Goal: Task Accomplishment & Management: Use online tool/utility

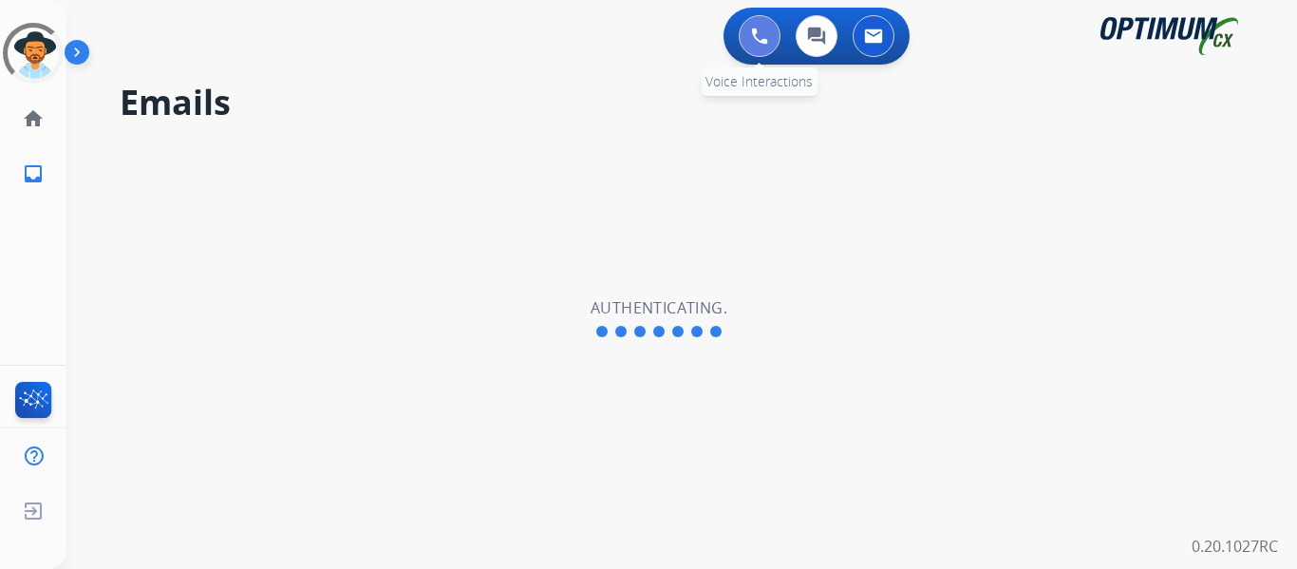
click at [746, 49] on button at bounding box center [760, 36] width 42 height 42
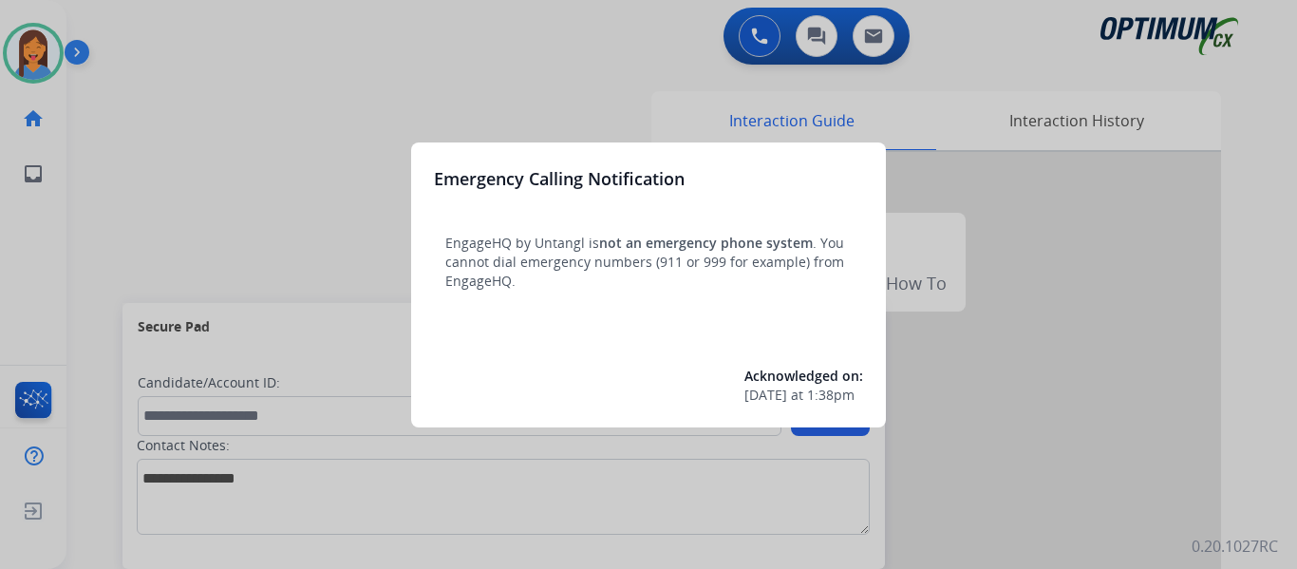
click at [130, 185] on div at bounding box center [648, 284] width 1297 height 569
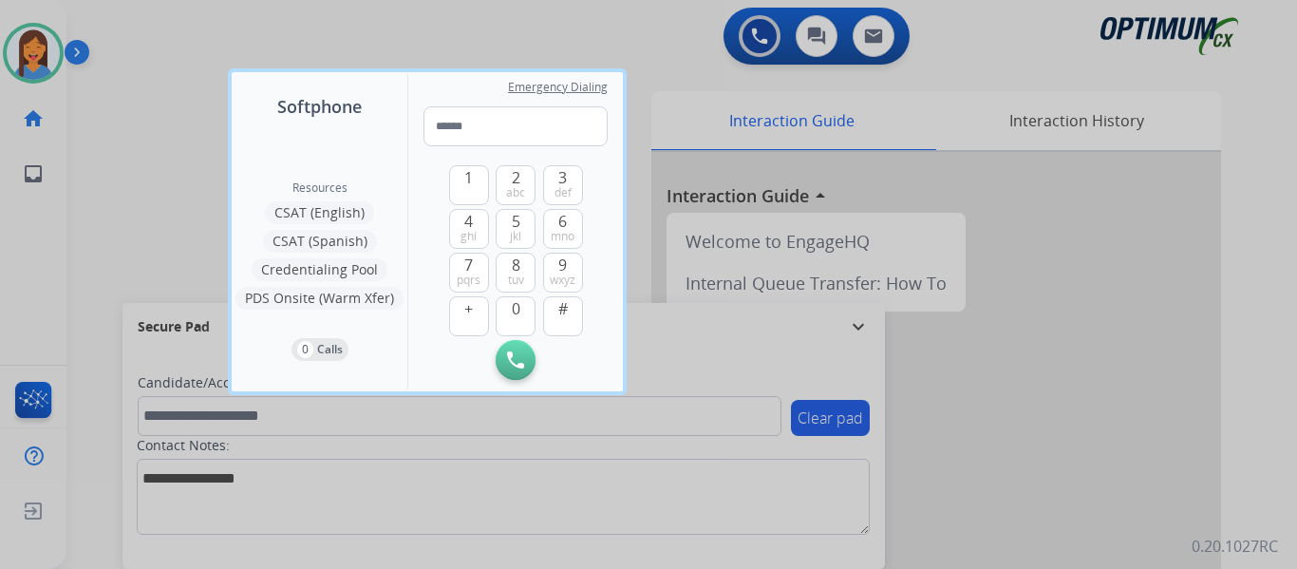
click at [84, 193] on div at bounding box center [648, 284] width 1297 height 569
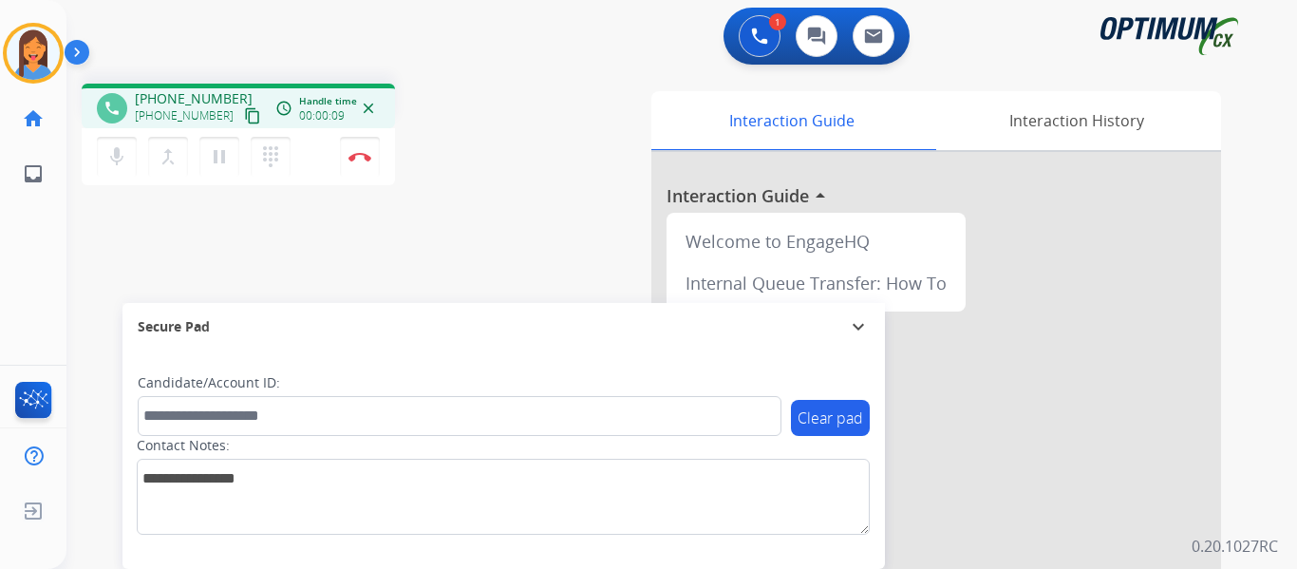
click at [244, 123] on mat-icon "content_copy" at bounding box center [252, 115] width 17 height 17
click at [368, 159] on img at bounding box center [360, 156] width 23 height 9
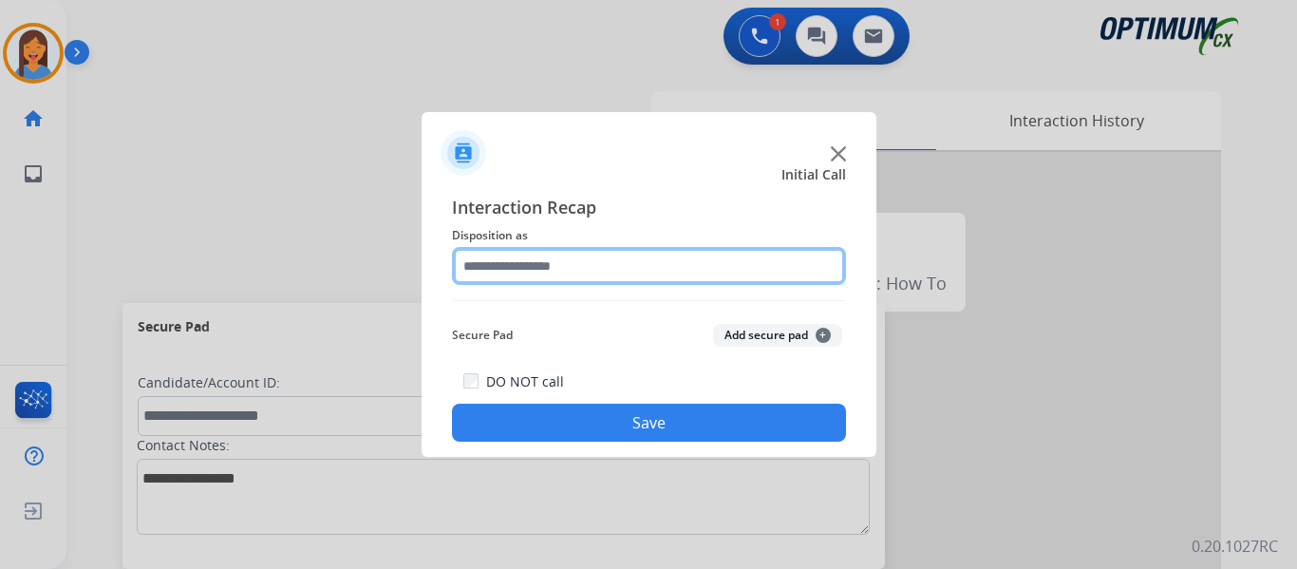
click at [555, 260] on input "text" at bounding box center [649, 266] width 394 height 38
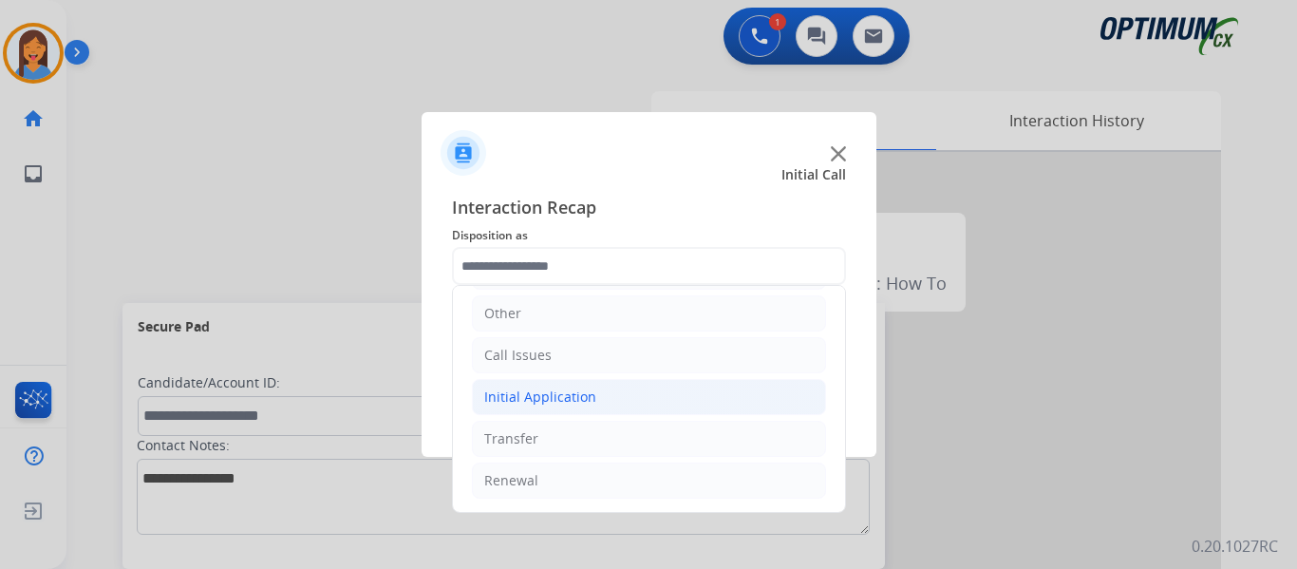
click at [548, 387] on li "Initial Application" at bounding box center [649, 397] width 354 height 36
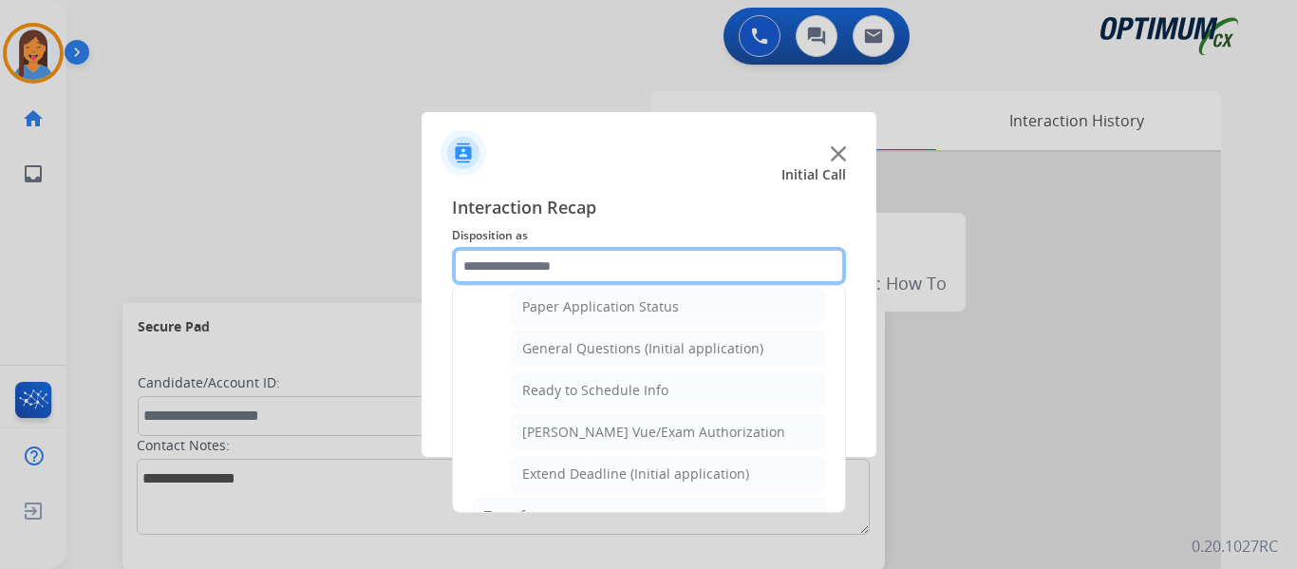
scroll to position [1079, 0]
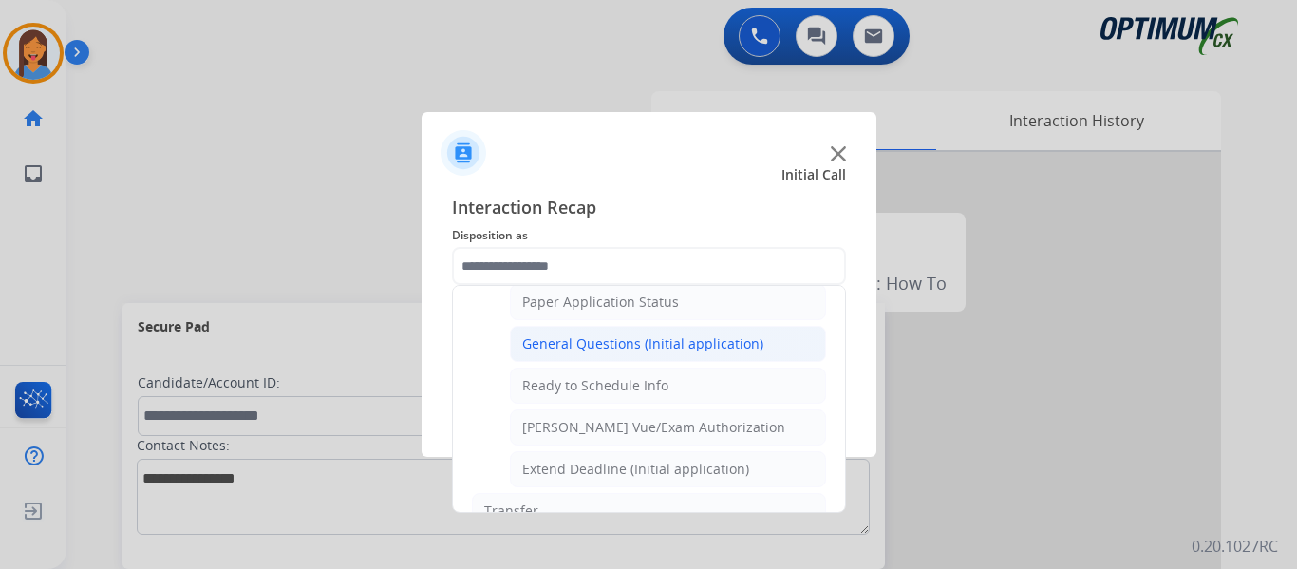
click at [605, 348] on div "General Questions (Initial application)" at bounding box center [642, 343] width 241 height 19
type input "**********"
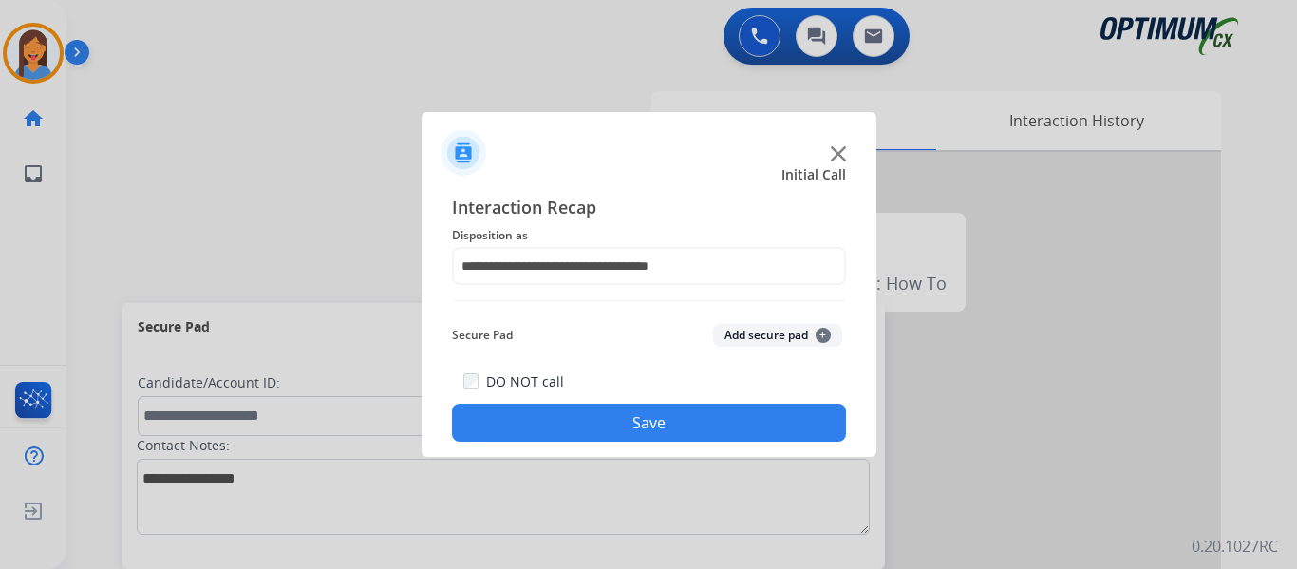
click at [638, 422] on button "Save" at bounding box center [649, 423] width 394 height 38
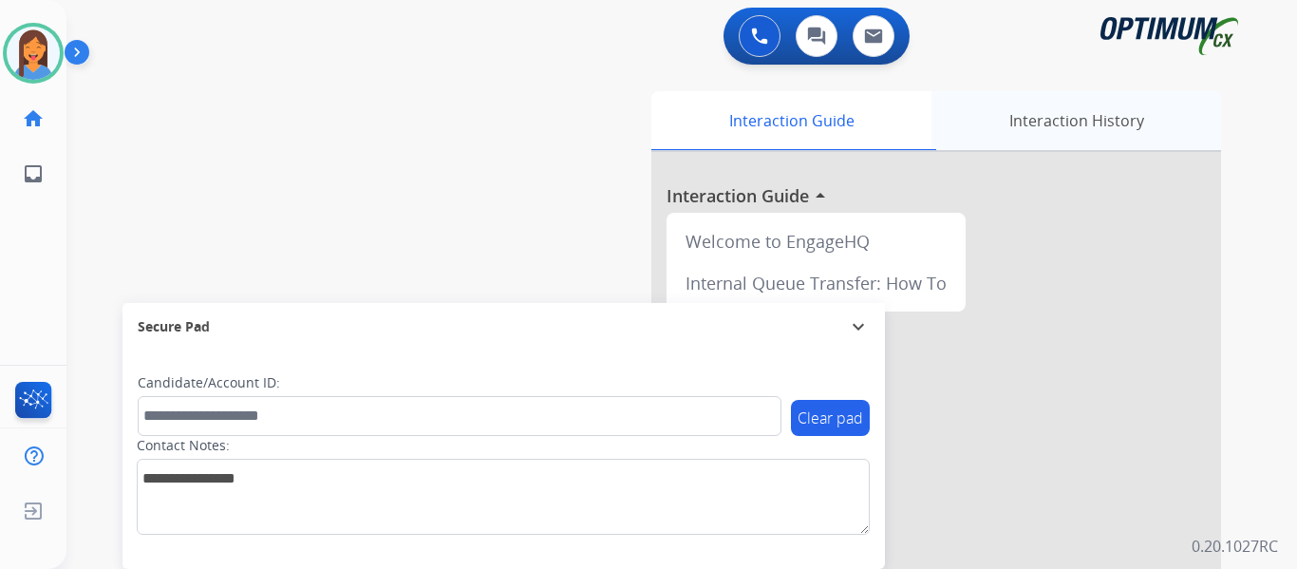
click at [1029, 139] on div "Interaction History" at bounding box center [1077, 120] width 290 height 59
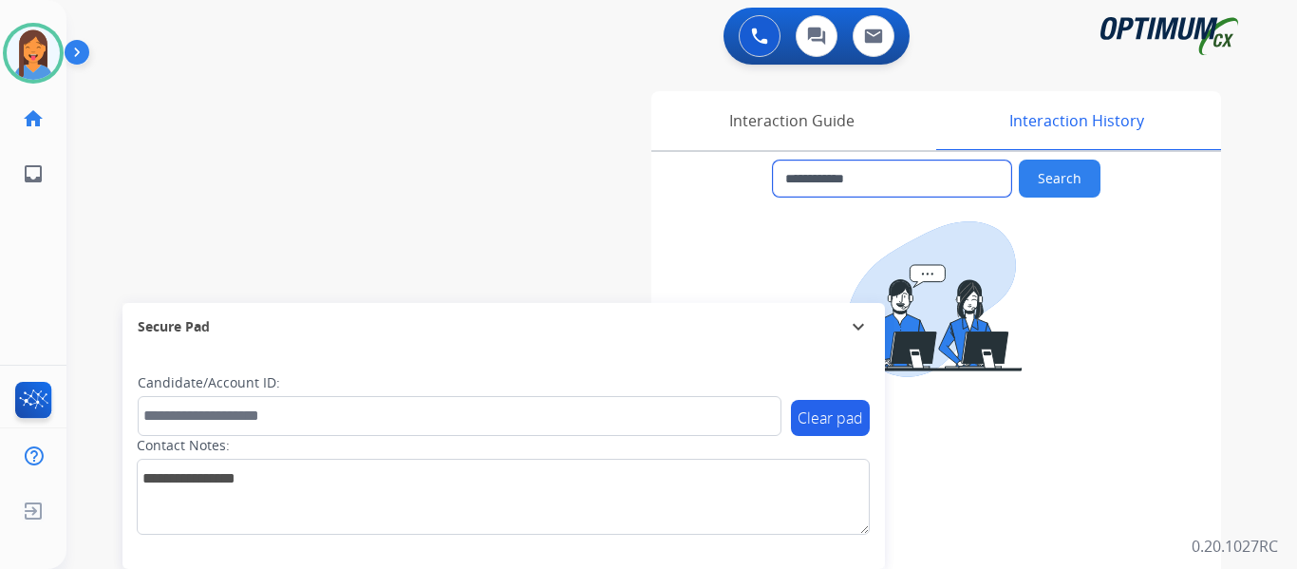
click at [895, 179] on input "**********" at bounding box center [892, 178] width 238 height 36
drag, startPoint x: 895, startPoint y: 179, endPoint x: 831, endPoint y: 178, distance: 63.6
click at [831, 178] on input "**********" at bounding box center [892, 178] width 238 height 36
click at [776, 43] on button at bounding box center [760, 36] width 42 height 42
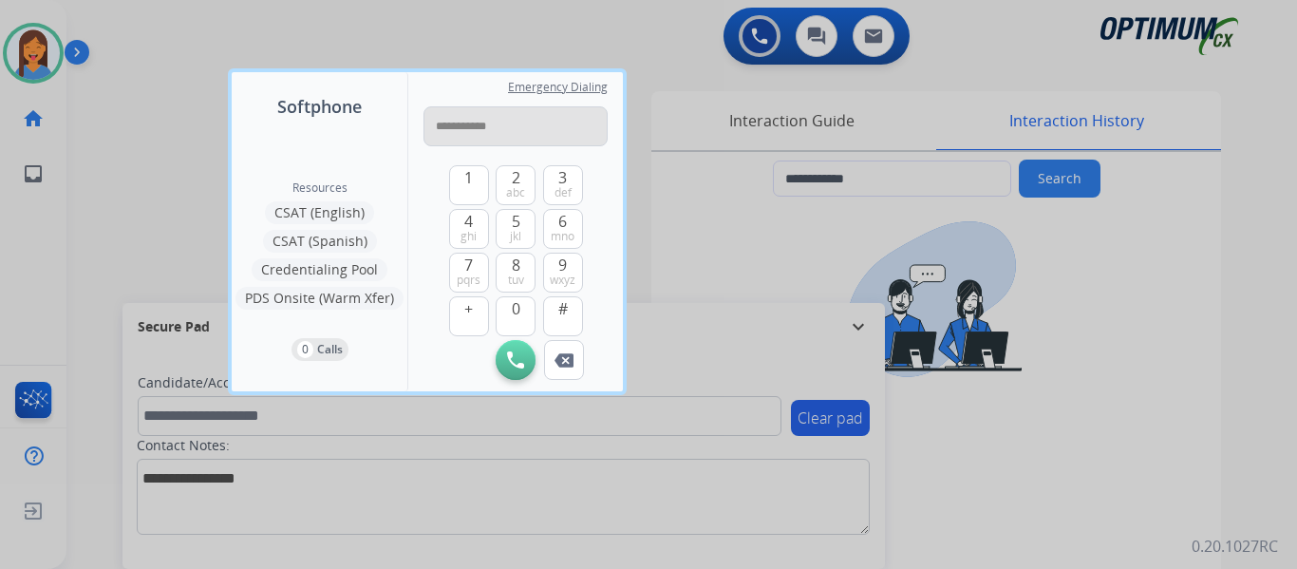
click at [444, 126] on input "**********" at bounding box center [516, 126] width 184 height 40
type input "**********"
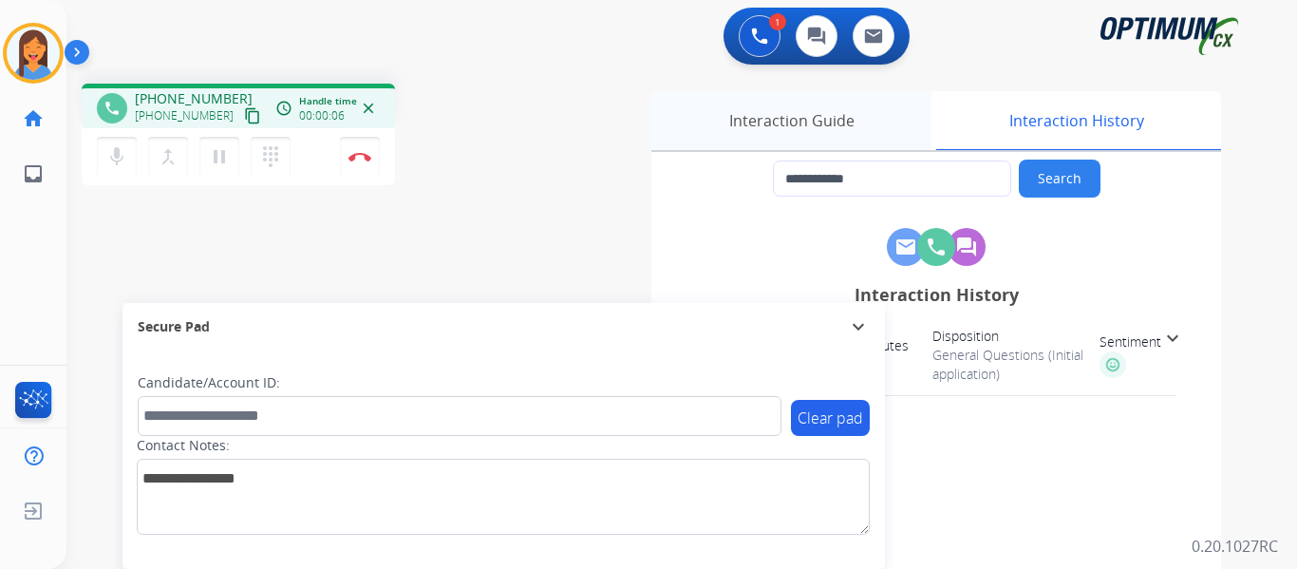
click at [823, 118] on div "Interaction Guide" at bounding box center [791, 120] width 280 height 59
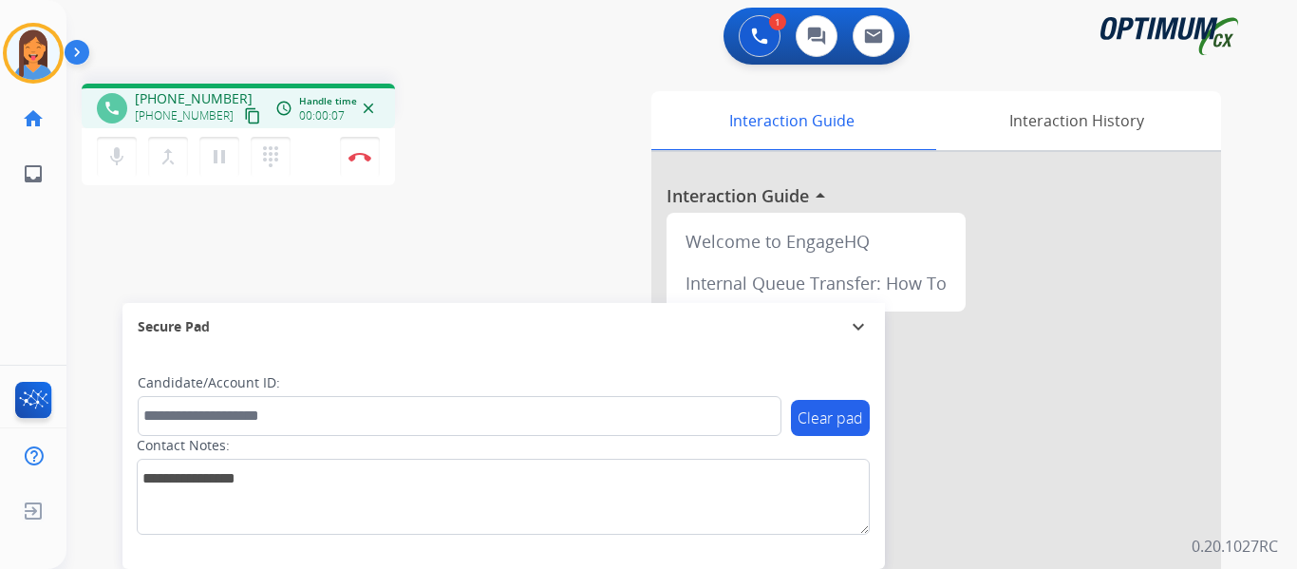
click at [547, 197] on div "phone +17346340918 +17346340918 content_copy access_time Call metrics Queue 00:…" at bounding box center [658, 464] width 1185 height 792
click at [347, 157] on button "Disconnect" at bounding box center [360, 157] width 40 height 40
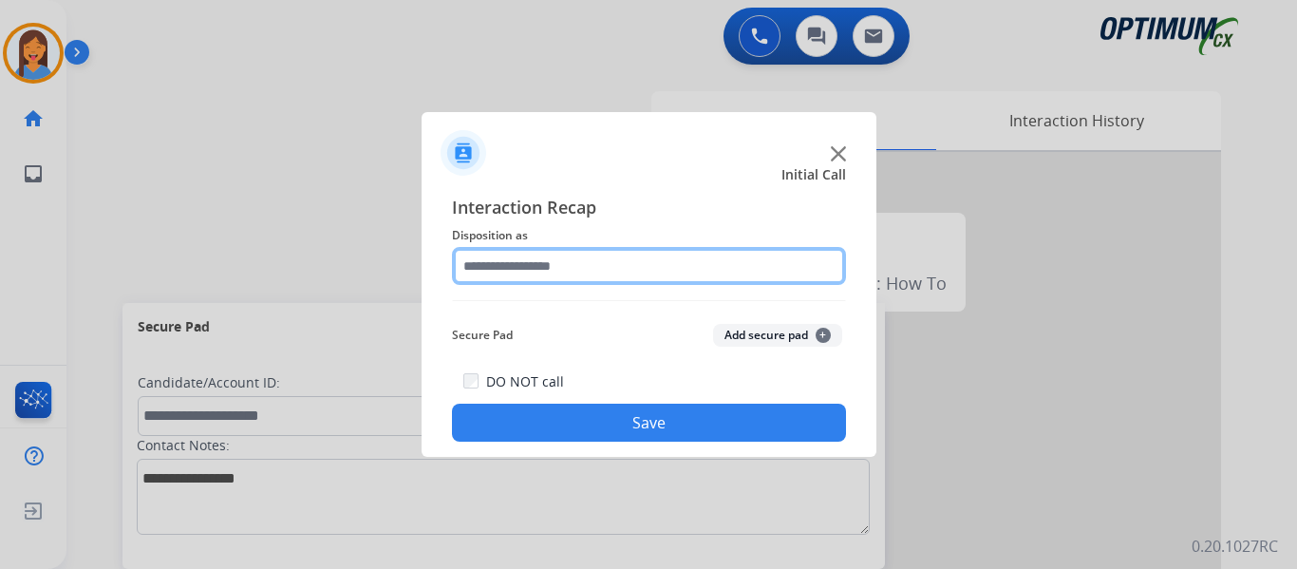
click at [580, 266] on input "text" at bounding box center [649, 266] width 394 height 38
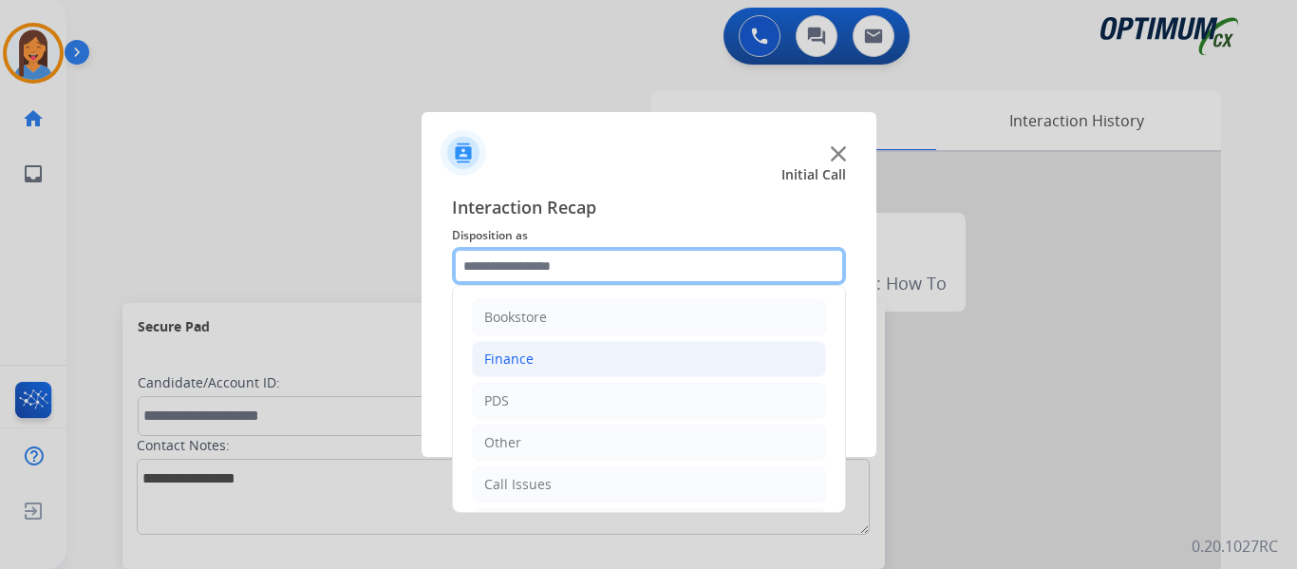
scroll to position [95, 0]
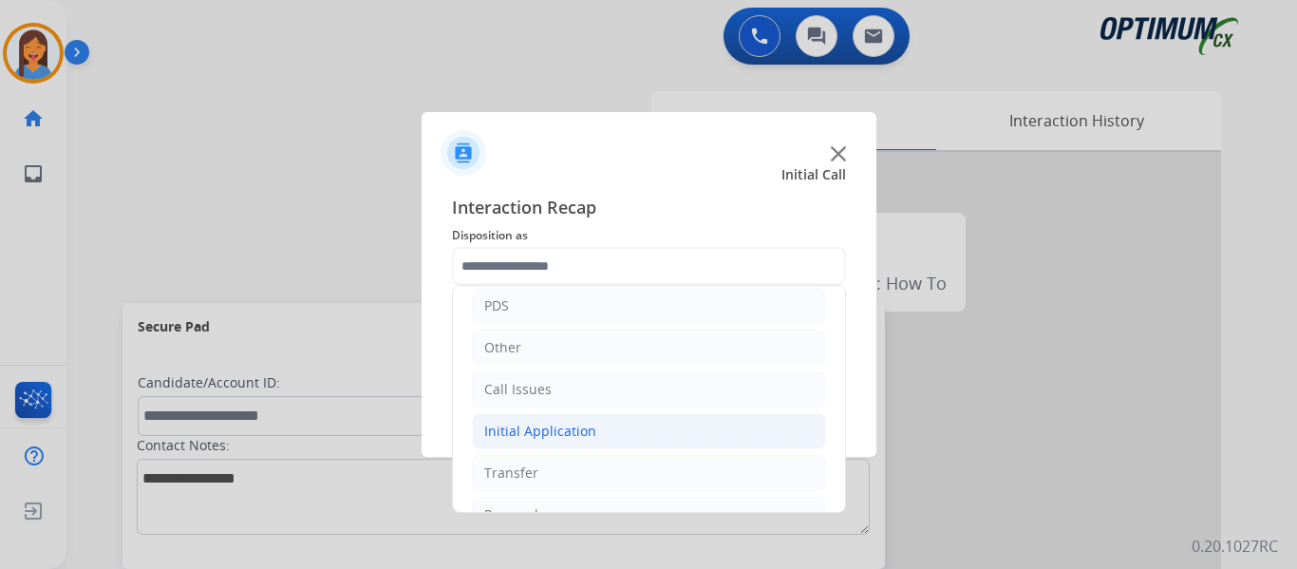
click at [525, 426] on div "Initial Application" at bounding box center [540, 431] width 112 height 19
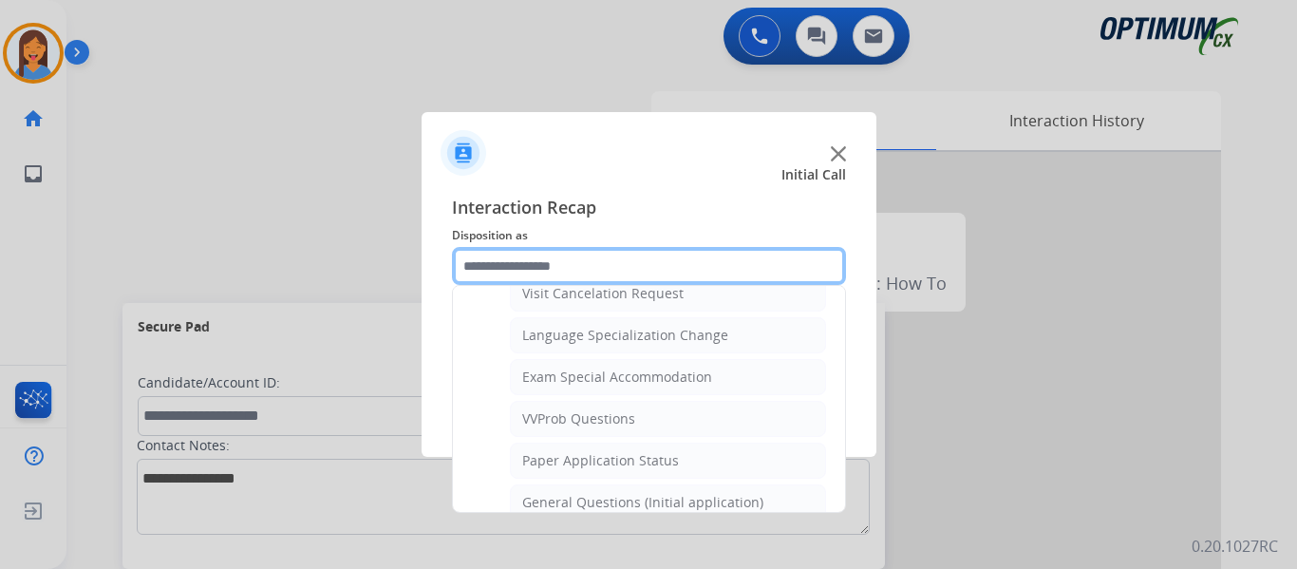
scroll to position [950, 0]
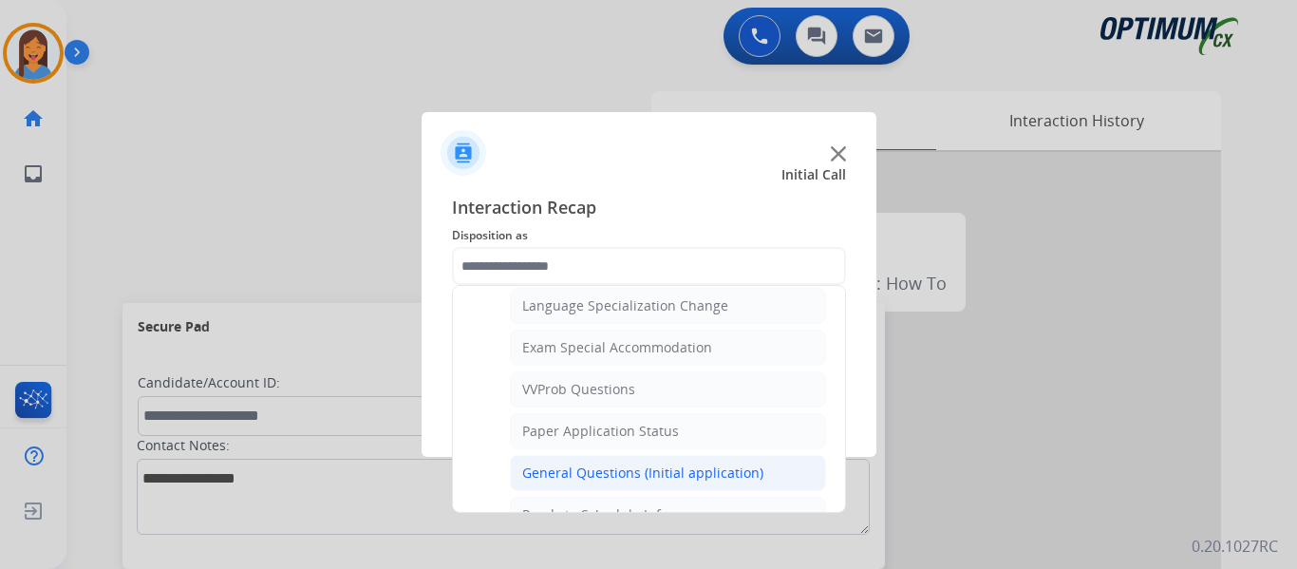
click at [594, 475] on div "General Questions (Initial application)" at bounding box center [642, 472] width 241 height 19
type input "**********"
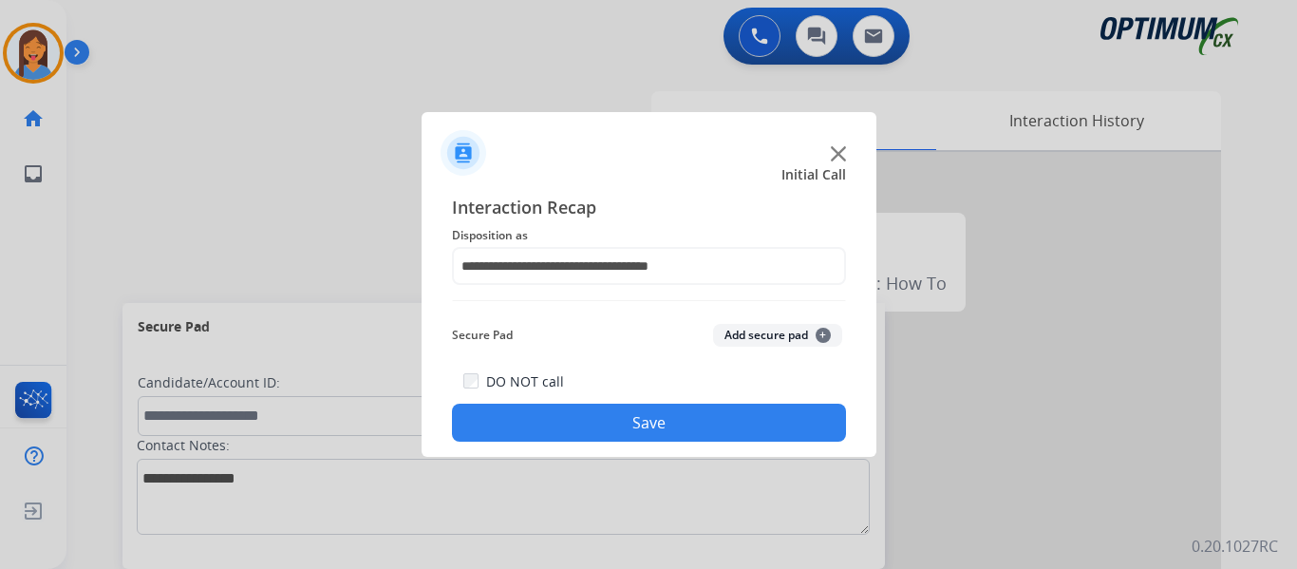
click at [613, 416] on button "Save" at bounding box center [649, 423] width 394 height 38
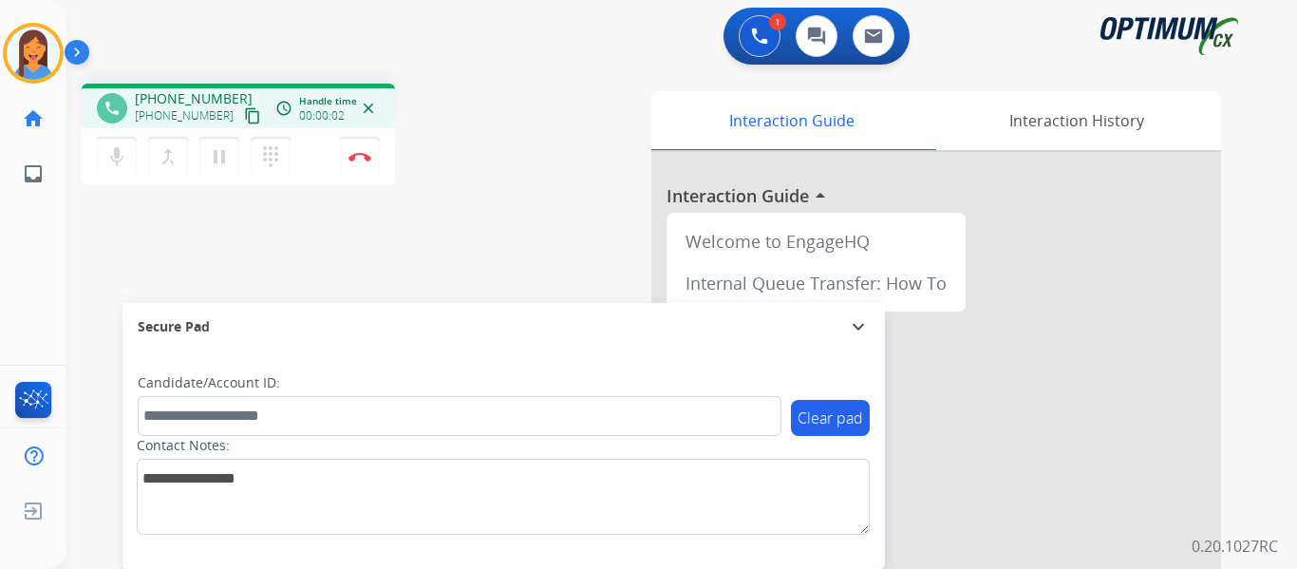
click at [244, 118] on mat-icon "content_copy" at bounding box center [252, 115] width 17 height 17
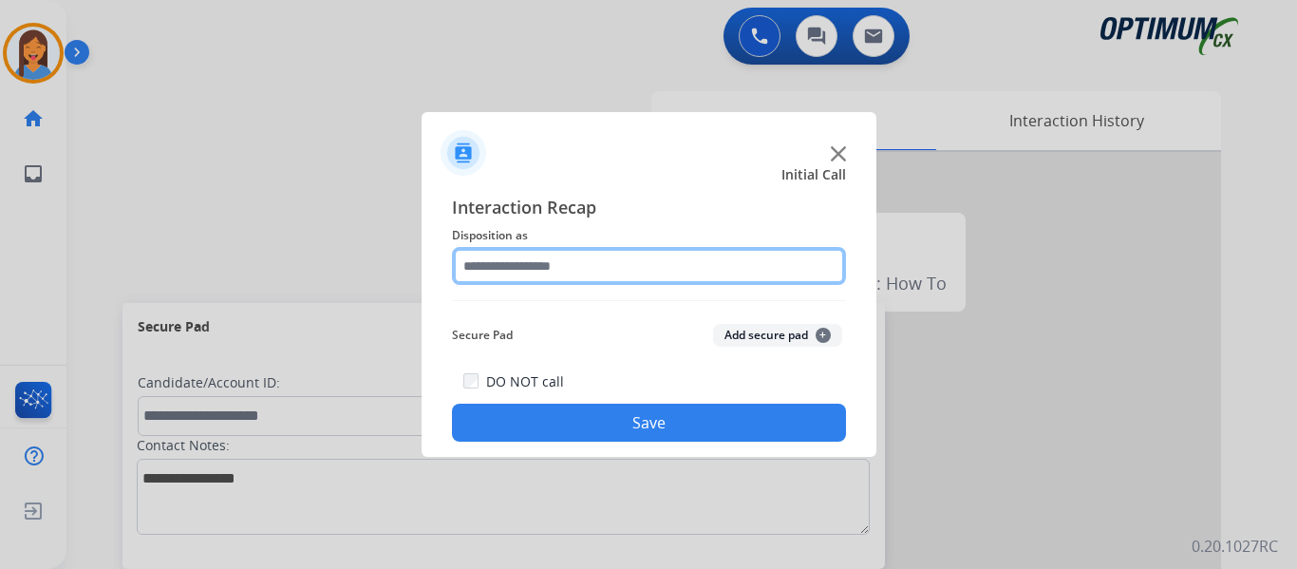
click at [556, 273] on input "text" at bounding box center [649, 266] width 394 height 38
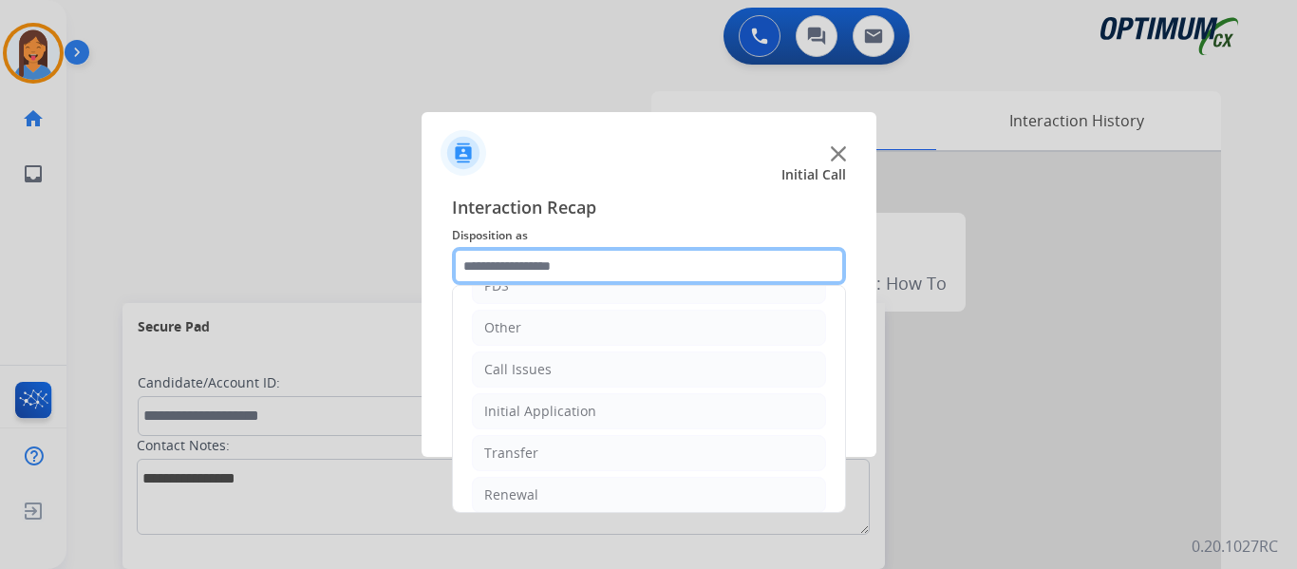
scroll to position [129, 0]
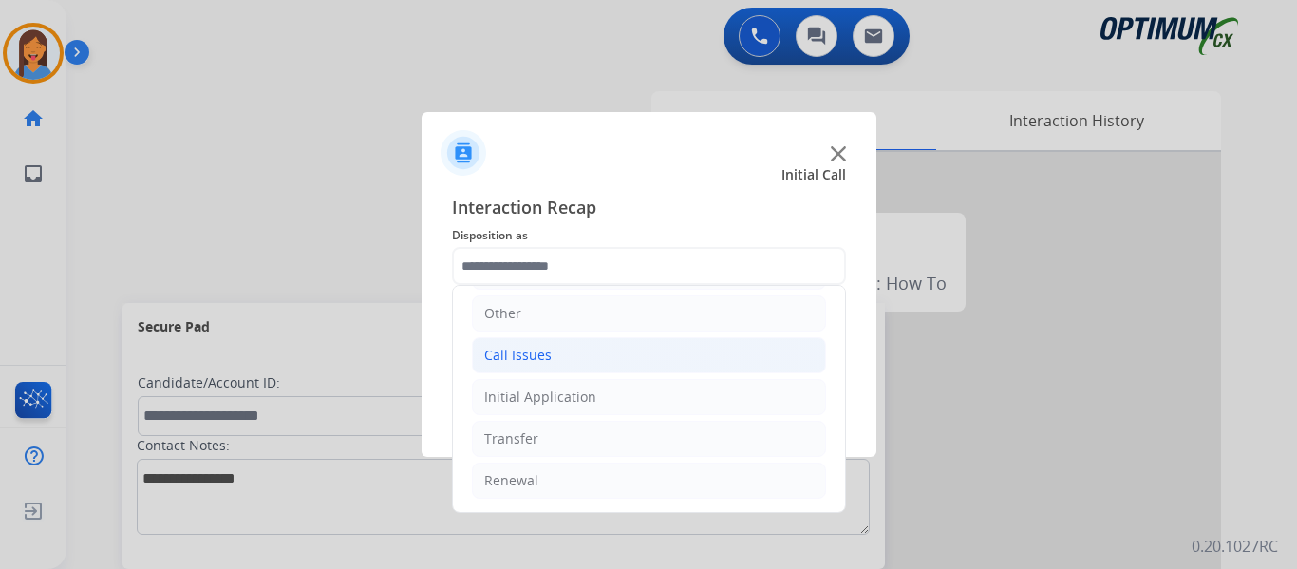
click at [537, 347] on div "Call Issues" at bounding box center [517, 355] width 67 height 19
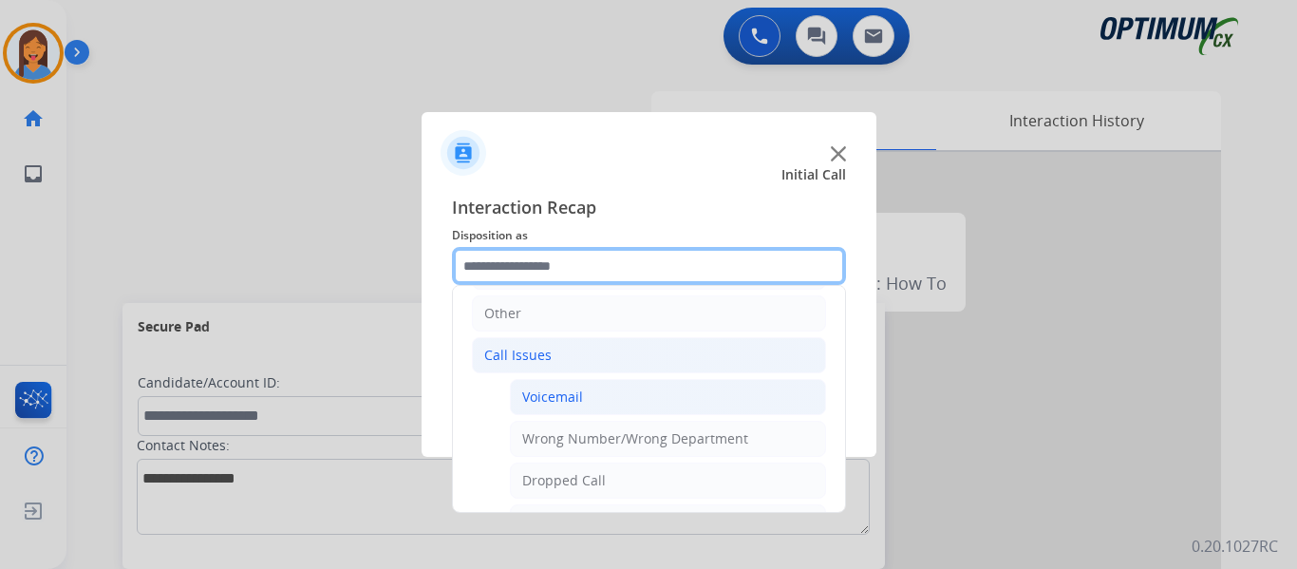
scroll to position [224, 0]
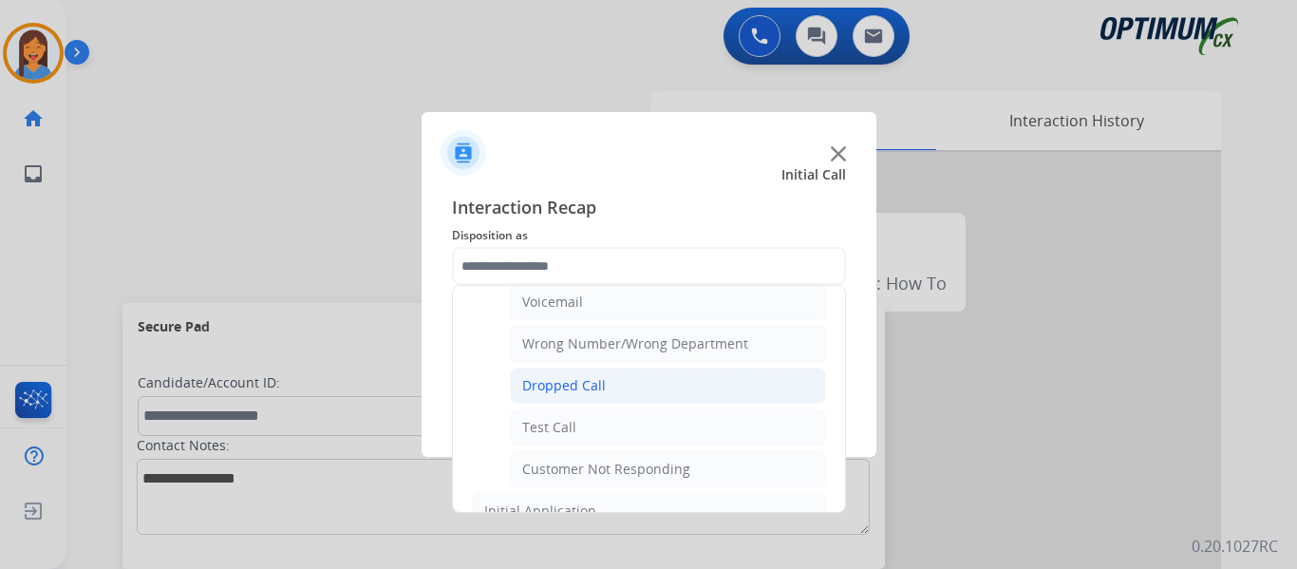
click at [589, 403] on li "Dropped Call" at bounding box center [668, 386] width 316 height 36
type input "**********"
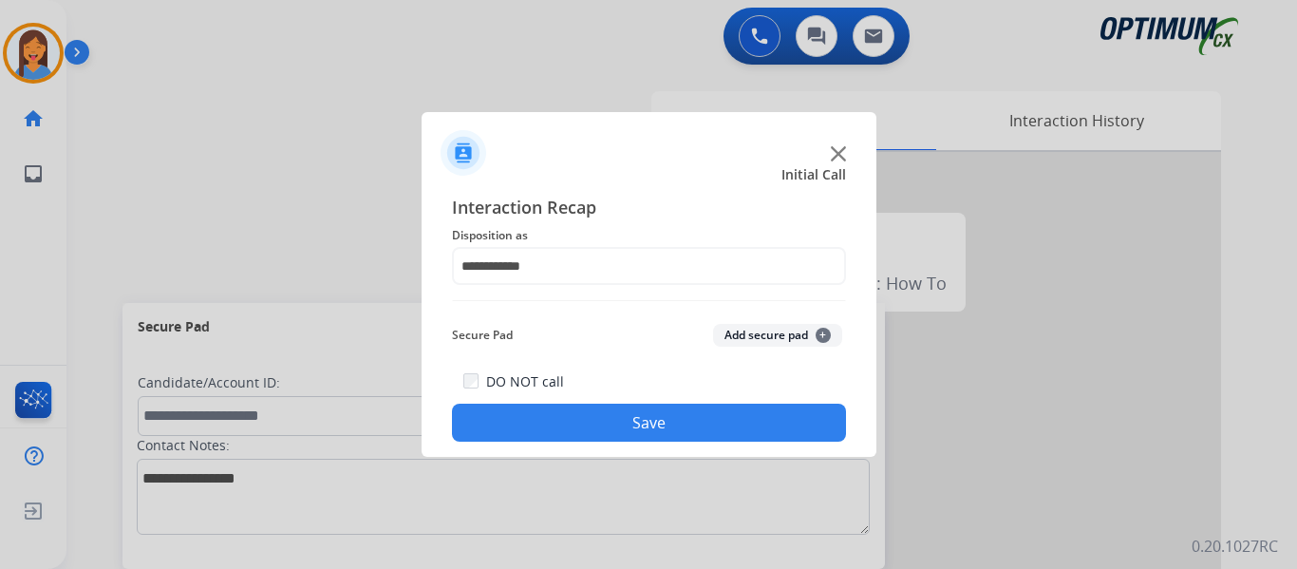
click at [594, 418] on button "Save" at bounding box center [649, 423] width 394 height 38
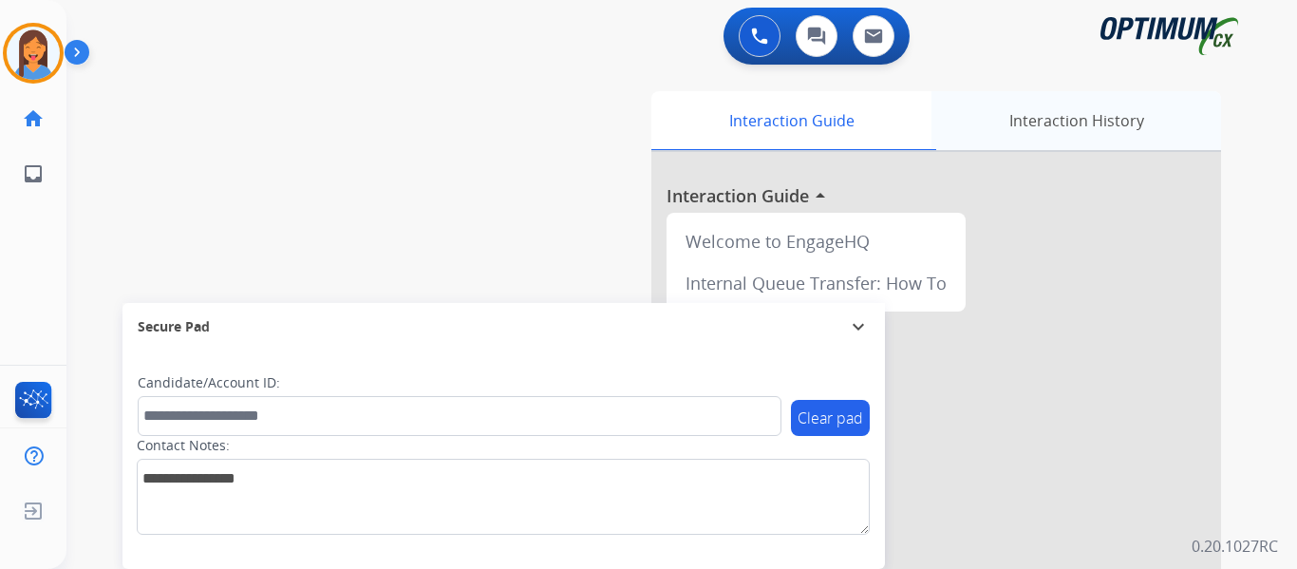
click at [1053, 119] on div "Interaction History" at bounding box center [1077, 120] width 290 height 59
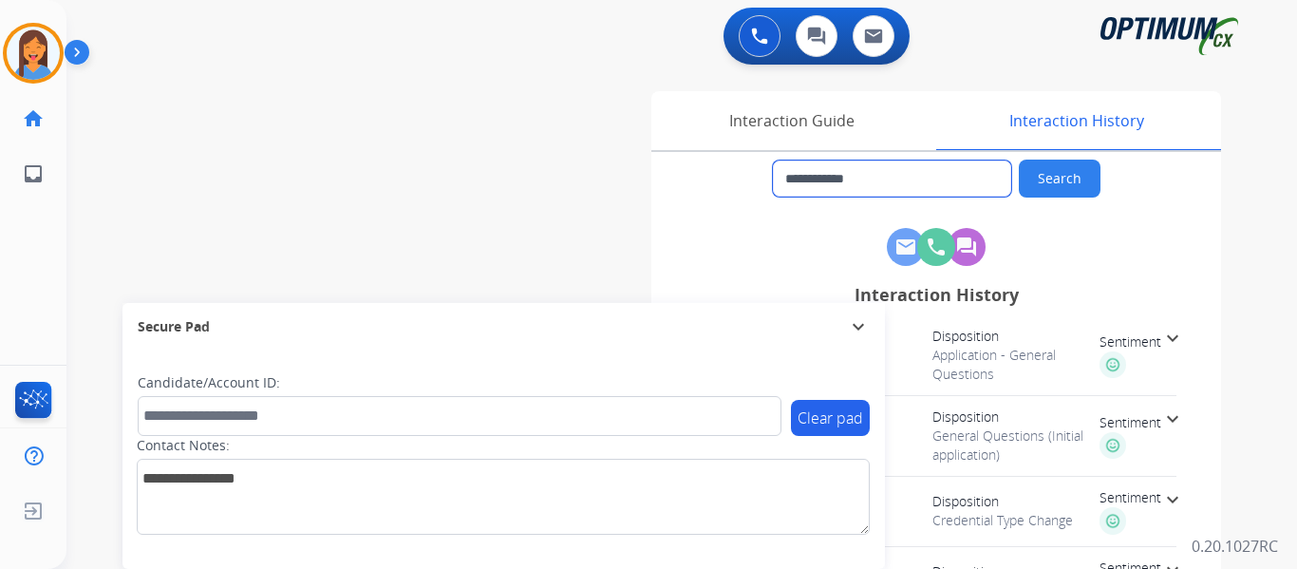
click at [889, 175] on input "**********" at bounding box center [892, 178] width 238 height 36
drag, startPoint x: 911, startPoint y: 177, endPoint x: 803, endPoint y: 184, distance: 107.6
click at [803, 184] on input "**********" at bounding box center [892, 178] width 238 height 36
click at [46, 64] on img at bounding box center [33, 53] width 53 height 53
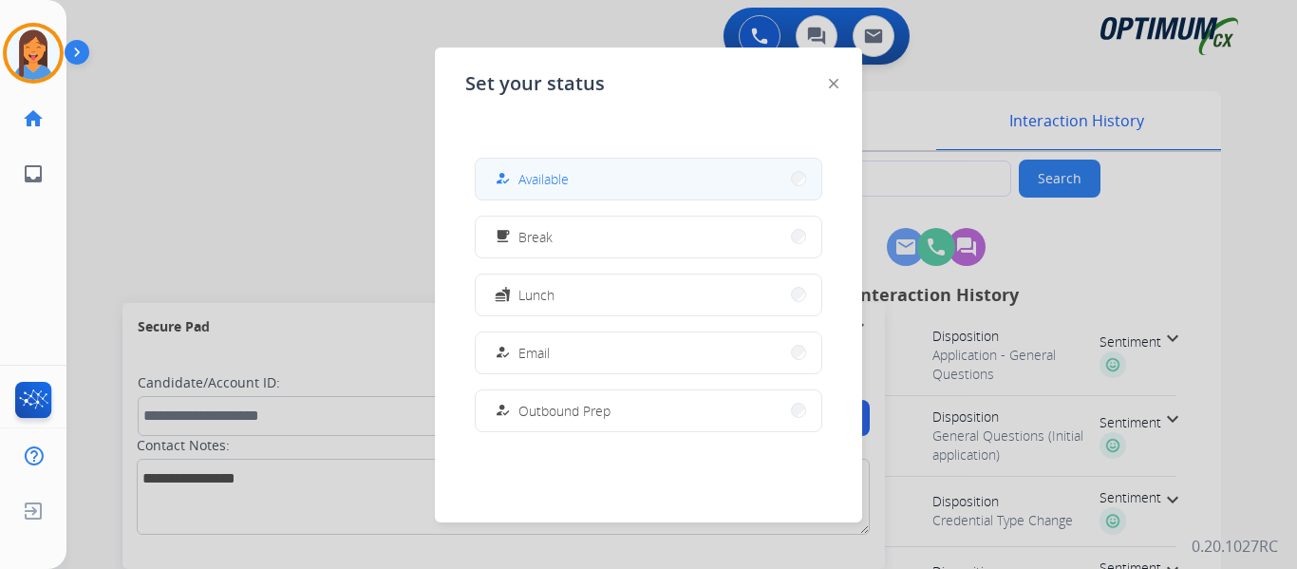
click at [562, 175] on span "Available" at bounding box center [544, 179] width 50 height 20
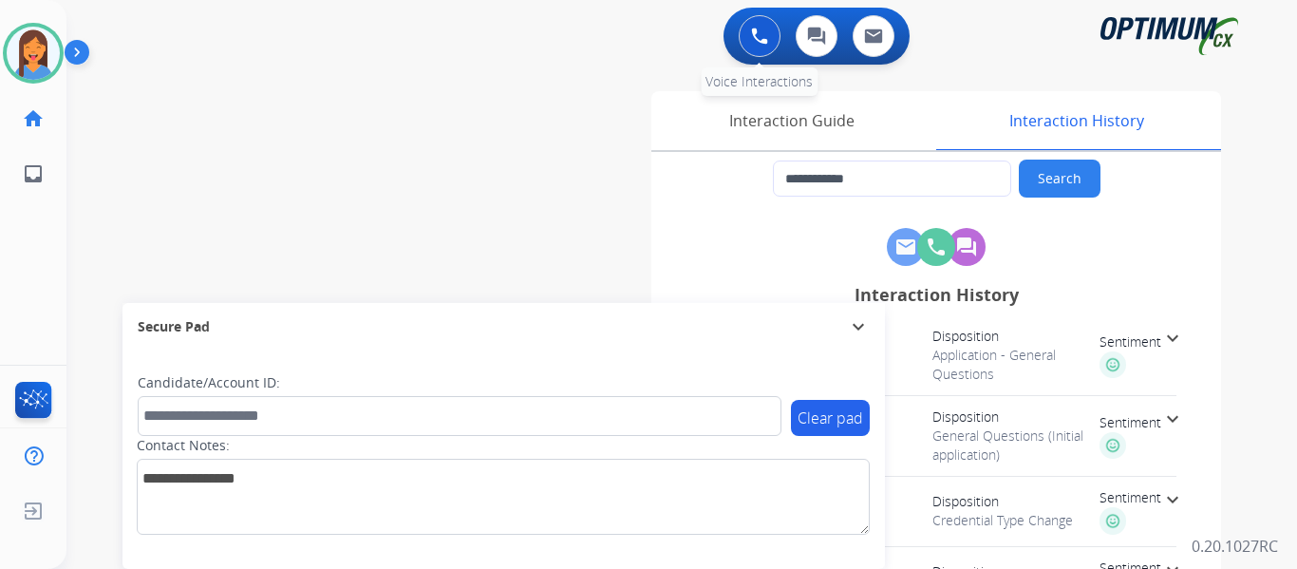
click at [755, 44] on img at bounding box center [759, 36] width 17 height 17
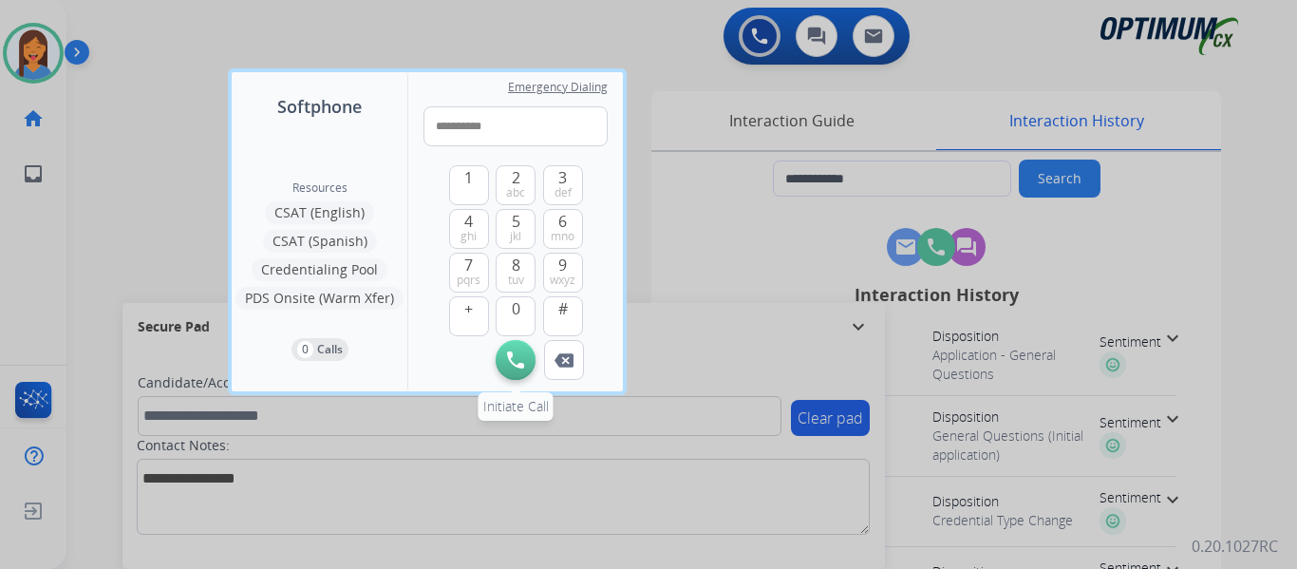
type input "**********"
click at [522, 363] on img at bounding box center [515, 359] width 17 height 17
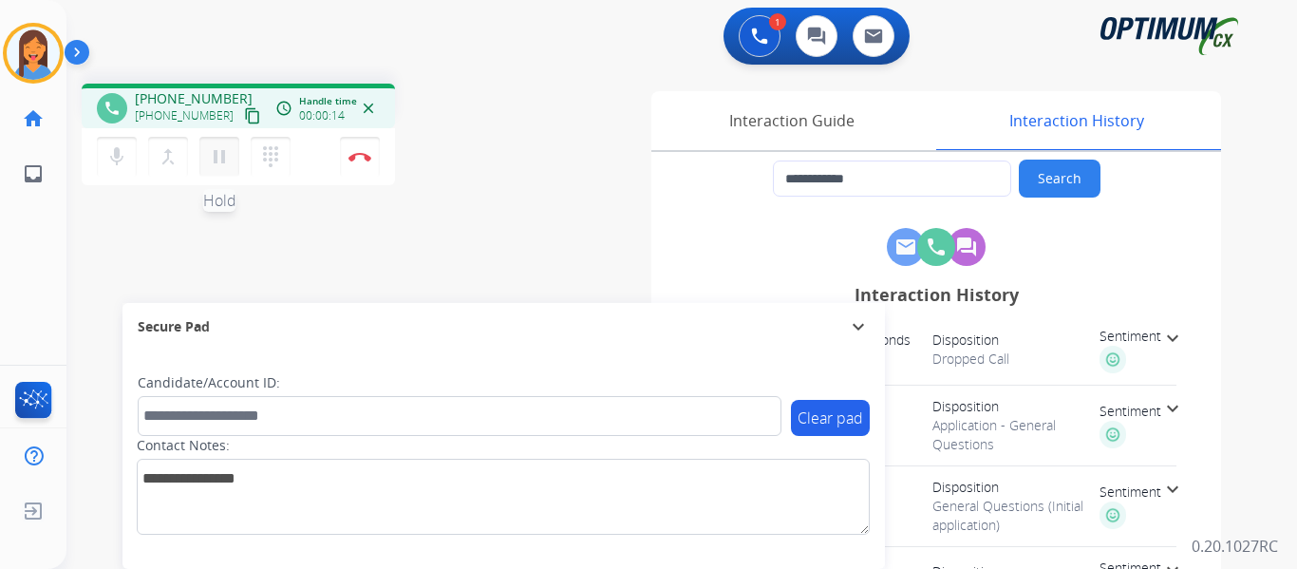
click at [226, 154] on mat-icon "pause" at bounding box center [219, 156] width 23 height 23
click at [274, 154] on mat-icon "dialpad" at bounding box center [270, 156] width 23 height 23
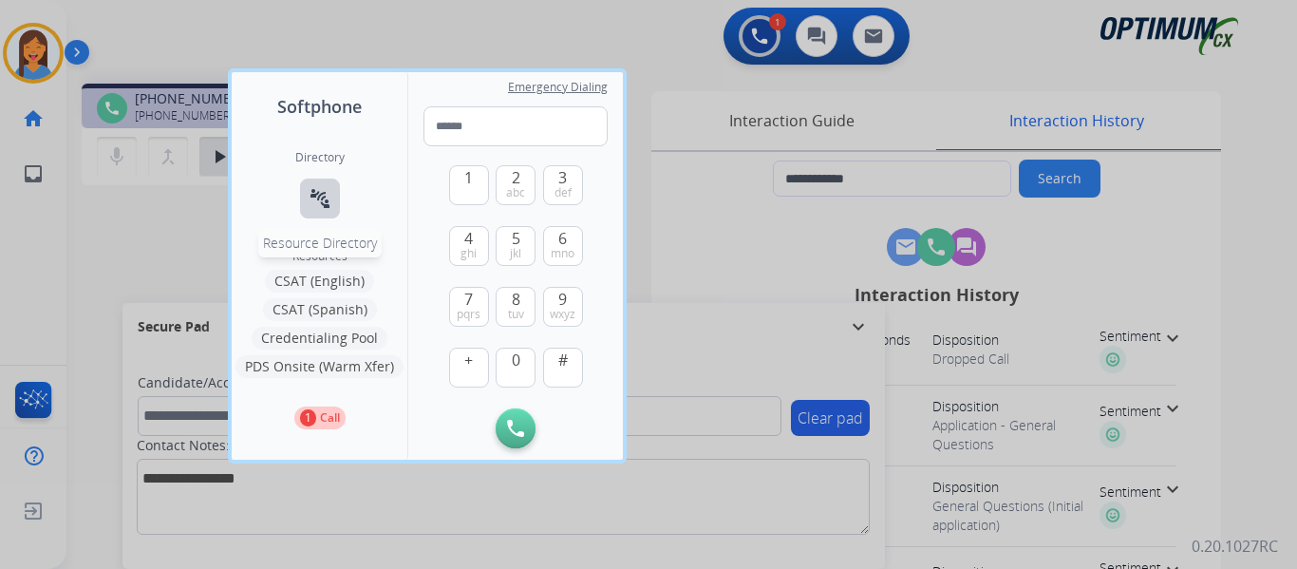
click at [313, 200] on mat-icon "connect_without_contact" at bounding box center [320, 198] width 23 height 23
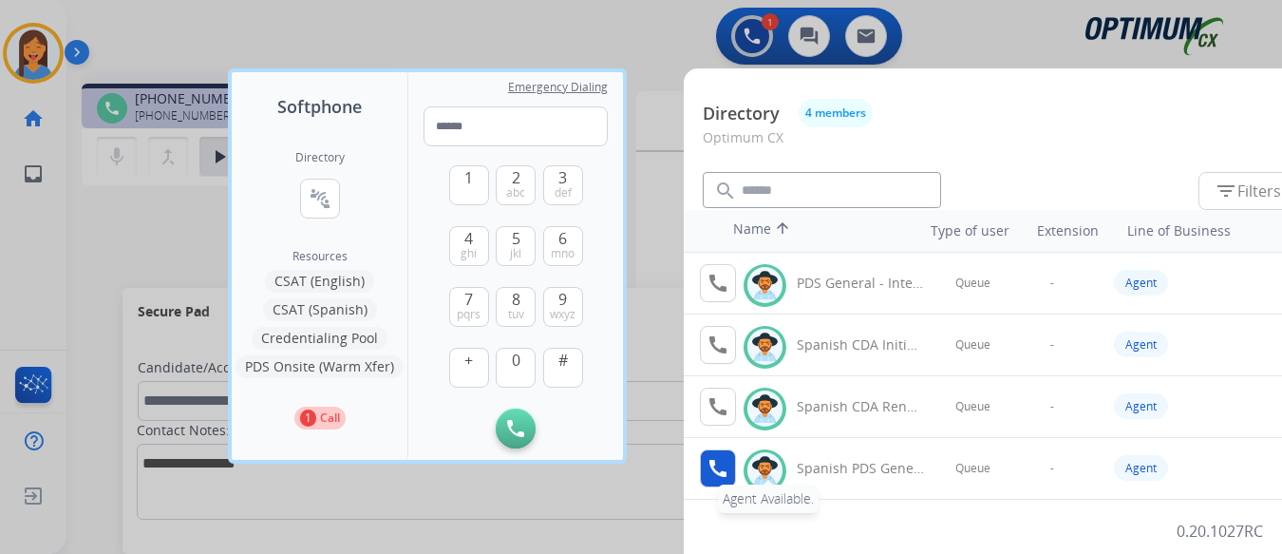
click at [711, 472] on mat-icon "call" at bounding box center [718, 468] width 23 height 23
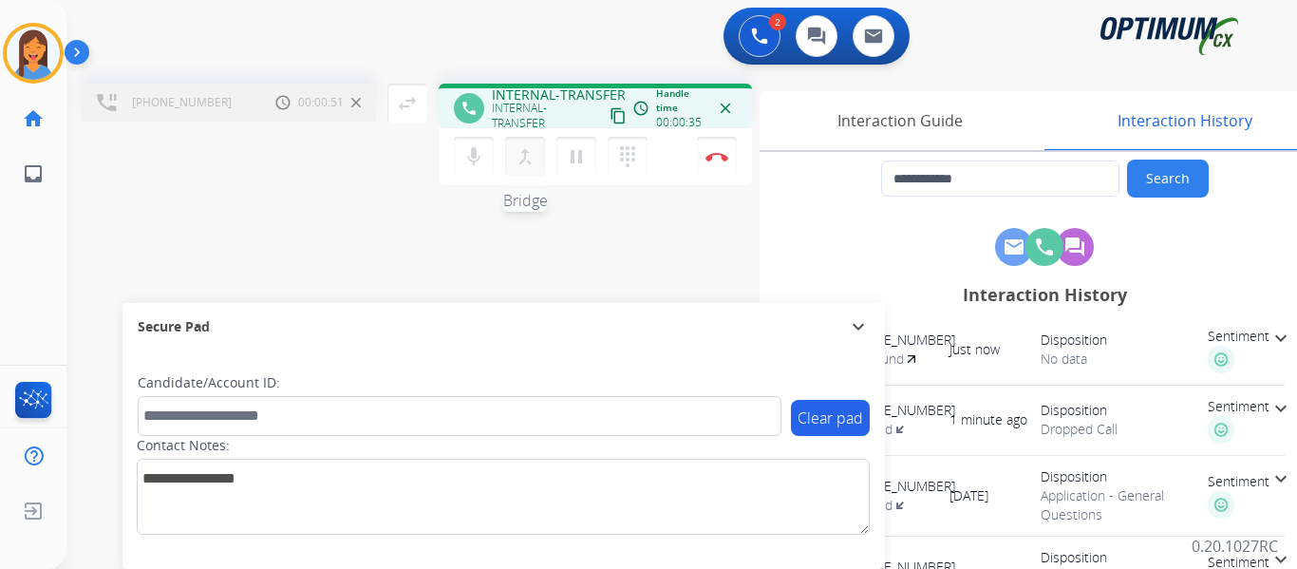
click at [523, 160] on mat-icon "merge_type" at bounding box center [525, 156] width 23 height 23
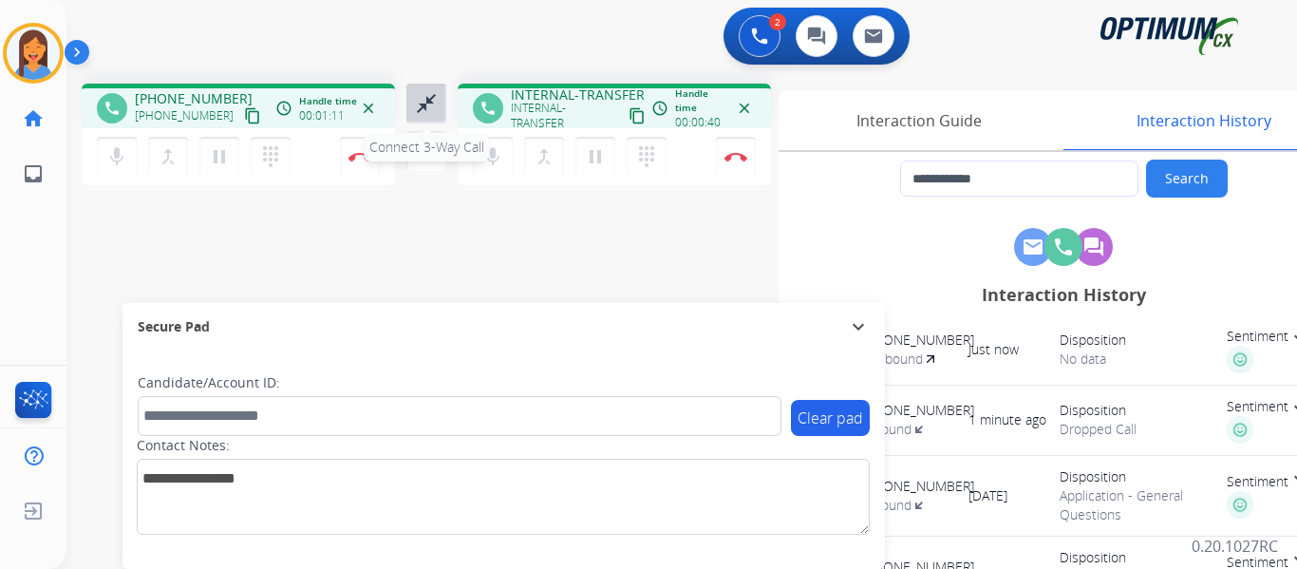
click at [428, 106] on mat-icon "close_fullscreen" at bounding box center [426, 103] width 23 height 23
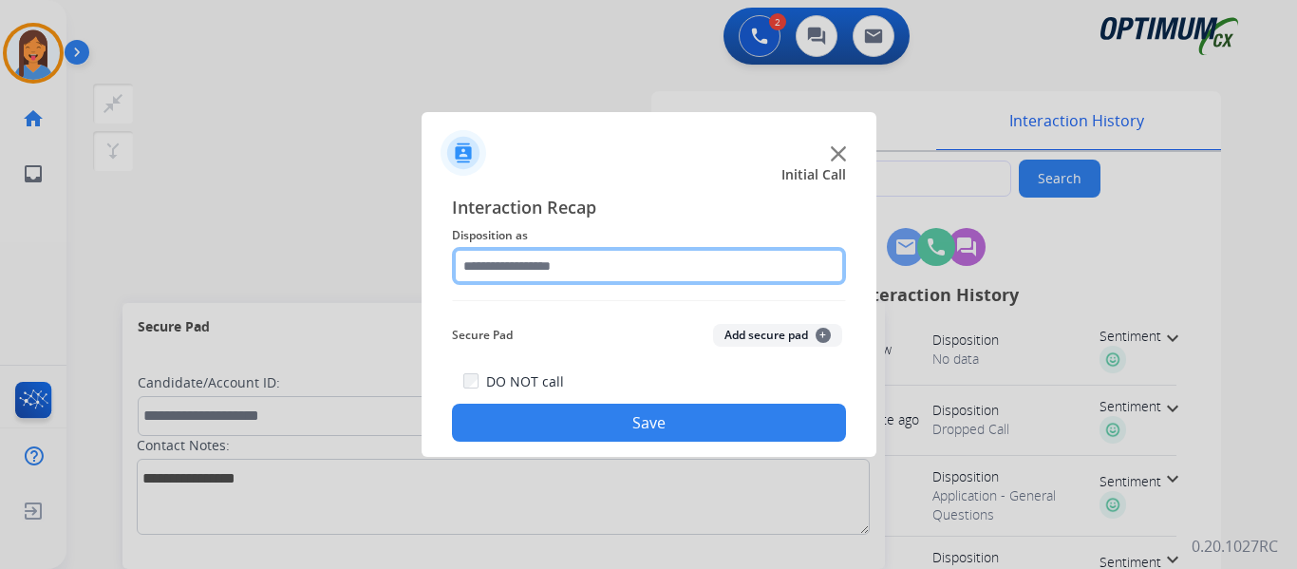
click at [554, 270] on input "text" at bounding box center [649, 266] width 394 height 38
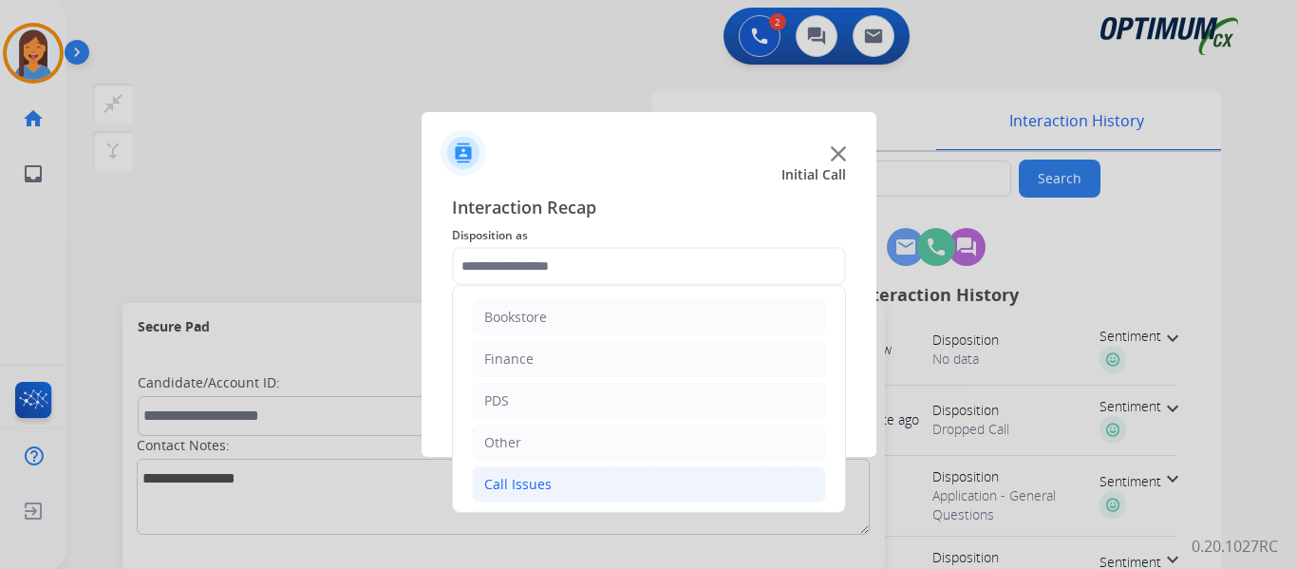
click at [523, 487] on div "Call Issues" at bounding box center [517, 484] width 67 height 19
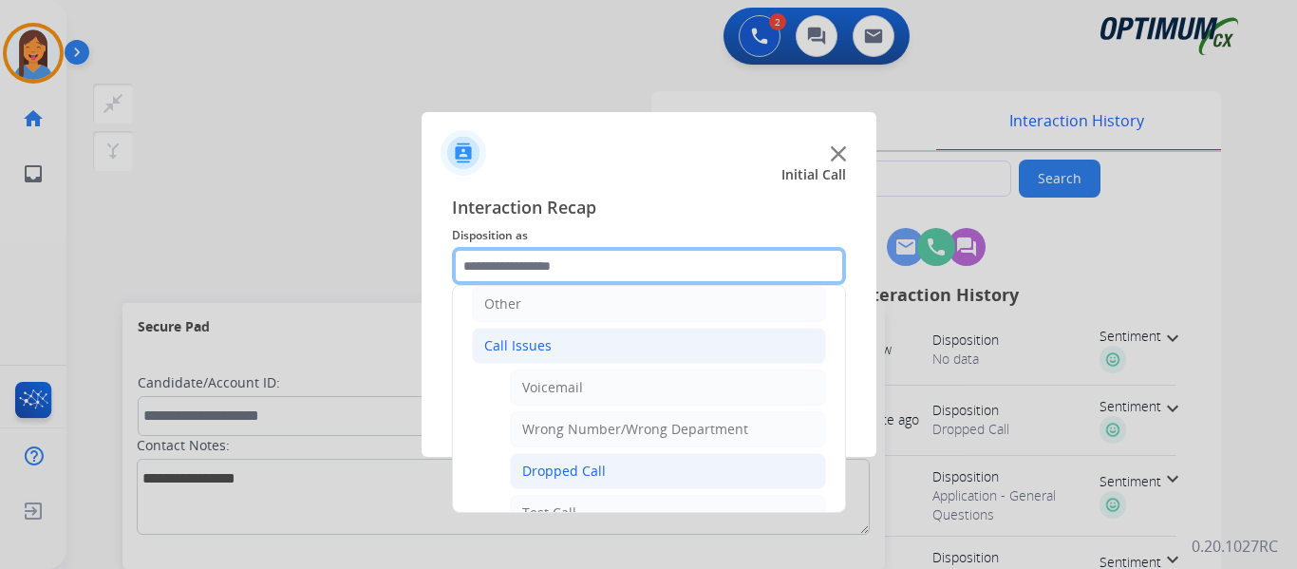
scroll to position [190, 0]
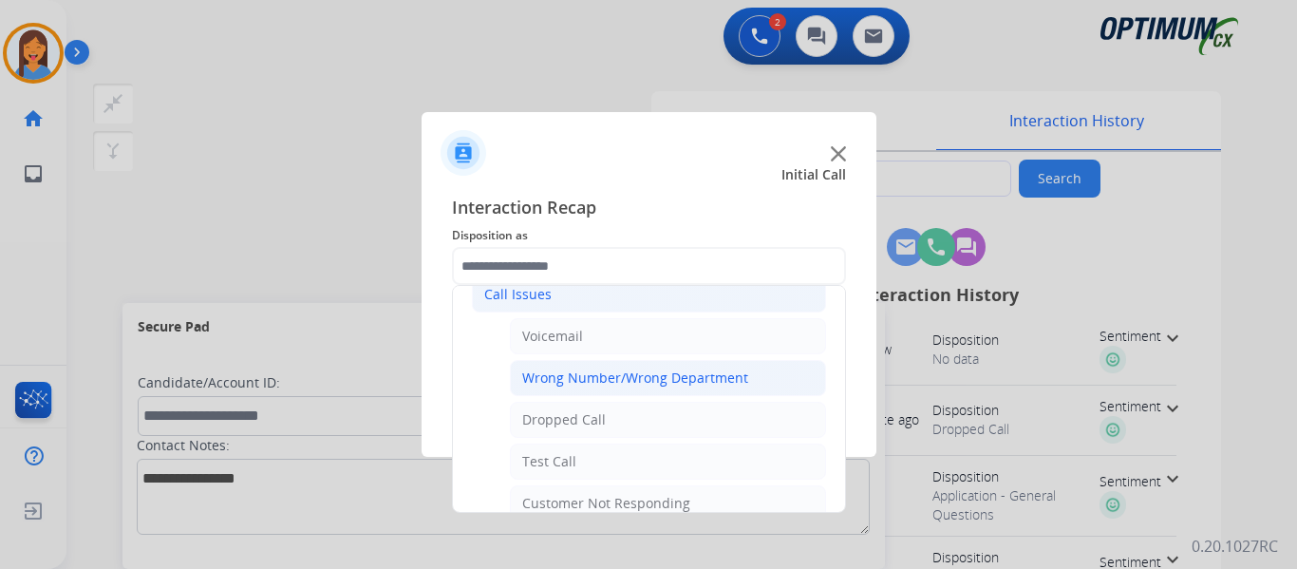
click at [591, 382] on div "Wrong Number/Wrong Department" at bounding box center [635, 377] width 226 height 19
type input "**********"
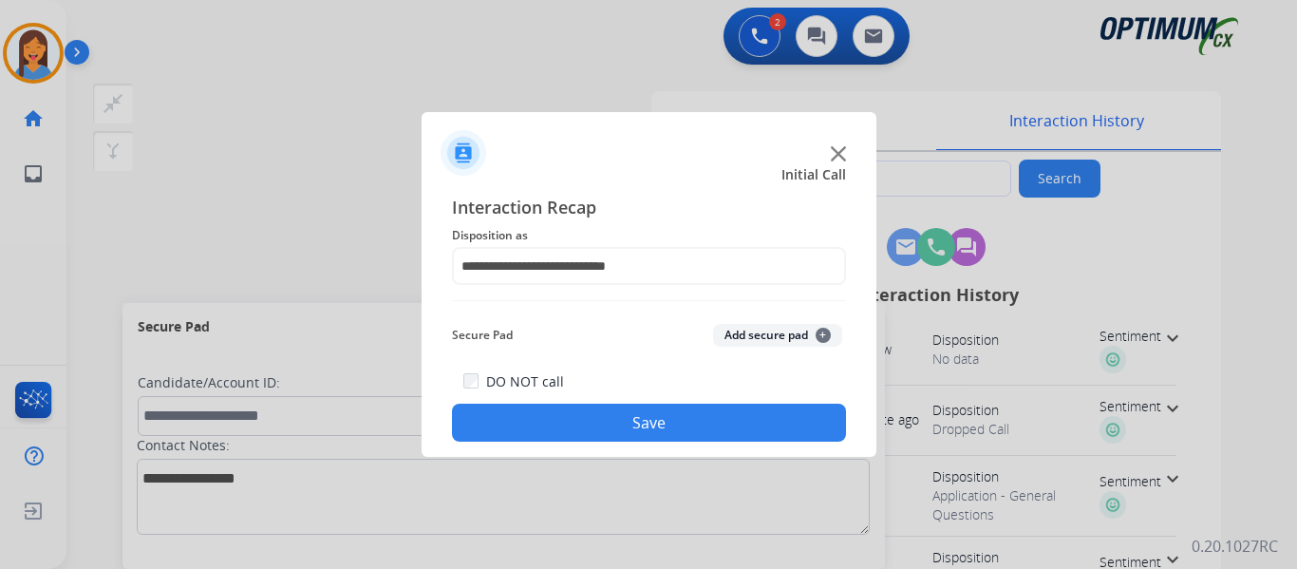
click at [623, 424] on button "Save" at bounding box center [649, 423] width 394 height 38
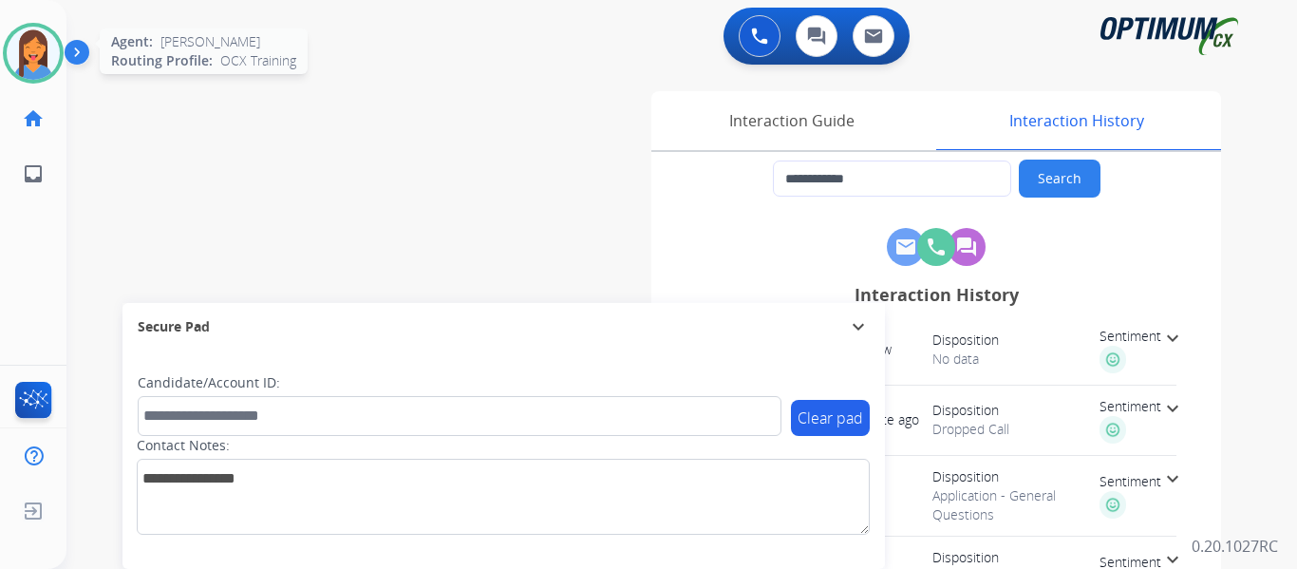
click at [42, 75] on img at bounding box center [33, 53] width 53 height 53
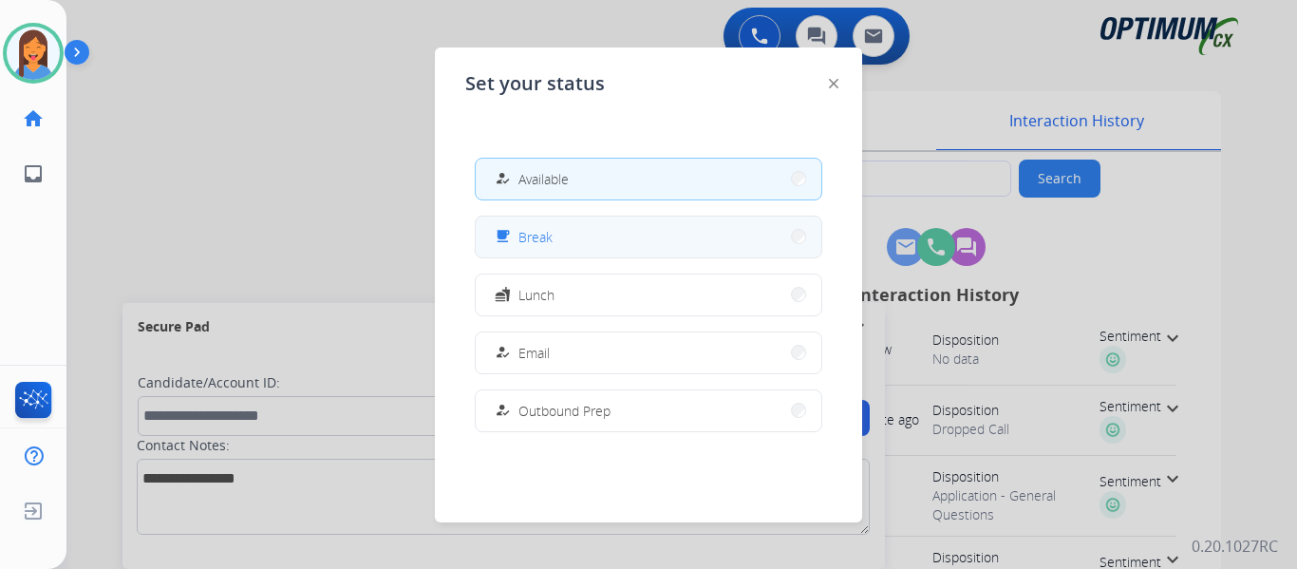
click at [575, 248] on button "free_breakfast Break" at bounding box center [649, 237] width 346 height 41
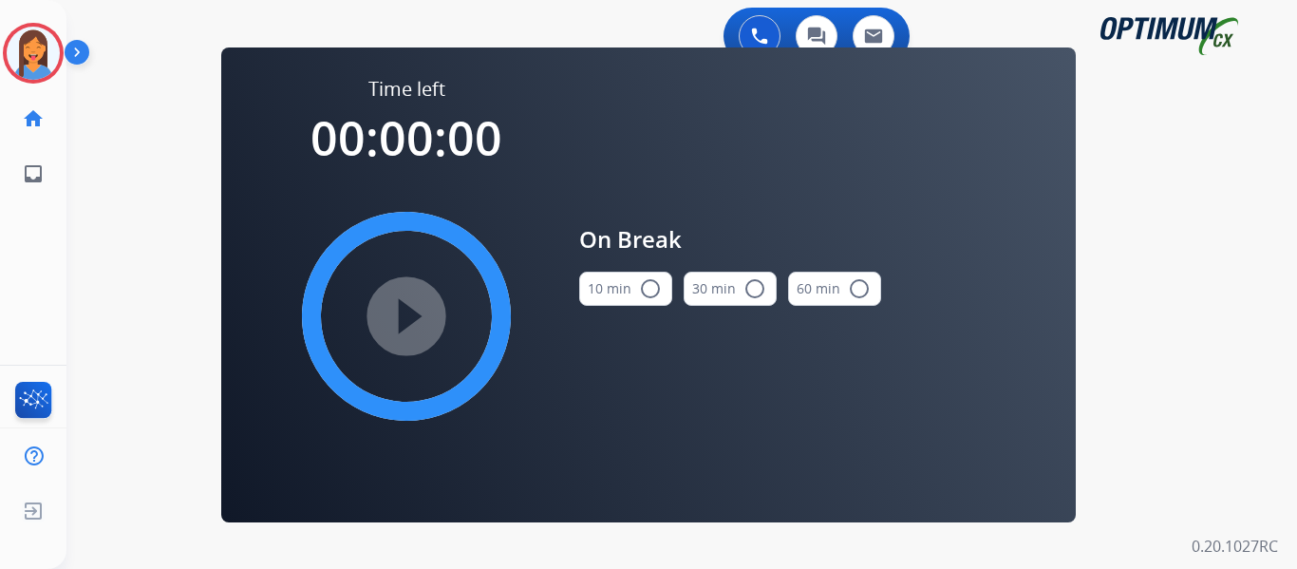
click at [621, 290] on button "10 min radio_button_unchecked" at bounding box center [625, 289] width 93 height 34
click at [416, 307] on mat-icon "play_circle_filled" at bounding box center [406, 316] width 23 height 23
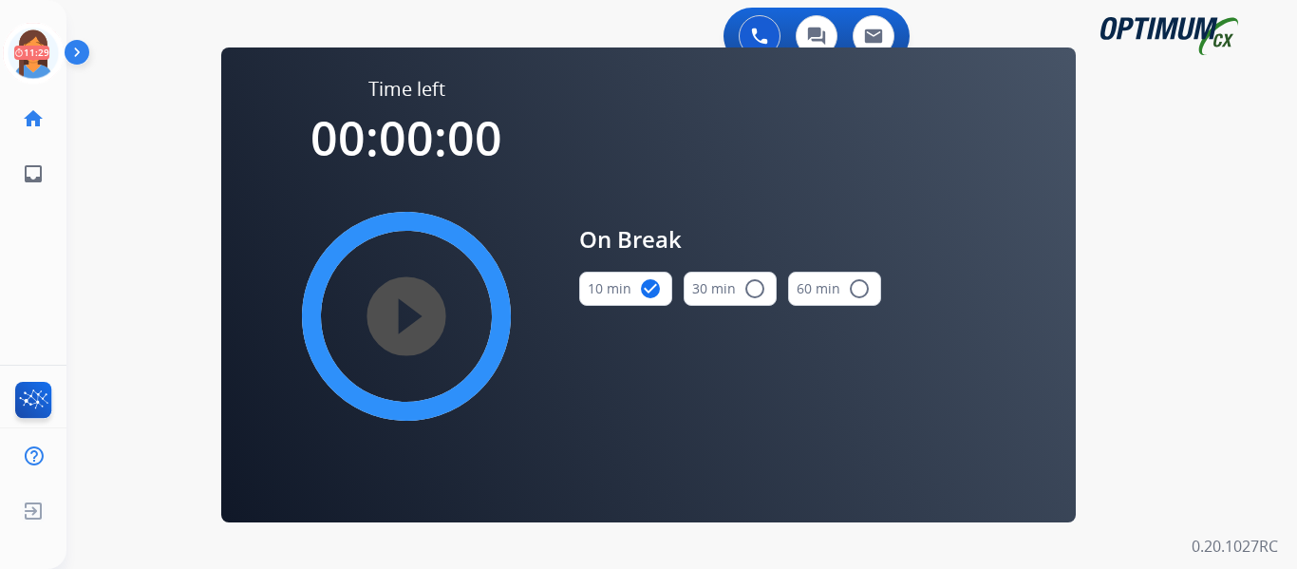
drag, startPoint x: 25, startPoint y: 57, endPoint x: 66, endPoint y: 63, distance: 41.2
click at [25, 57] on icon at bounding box center [34, 54] width 62 height 62
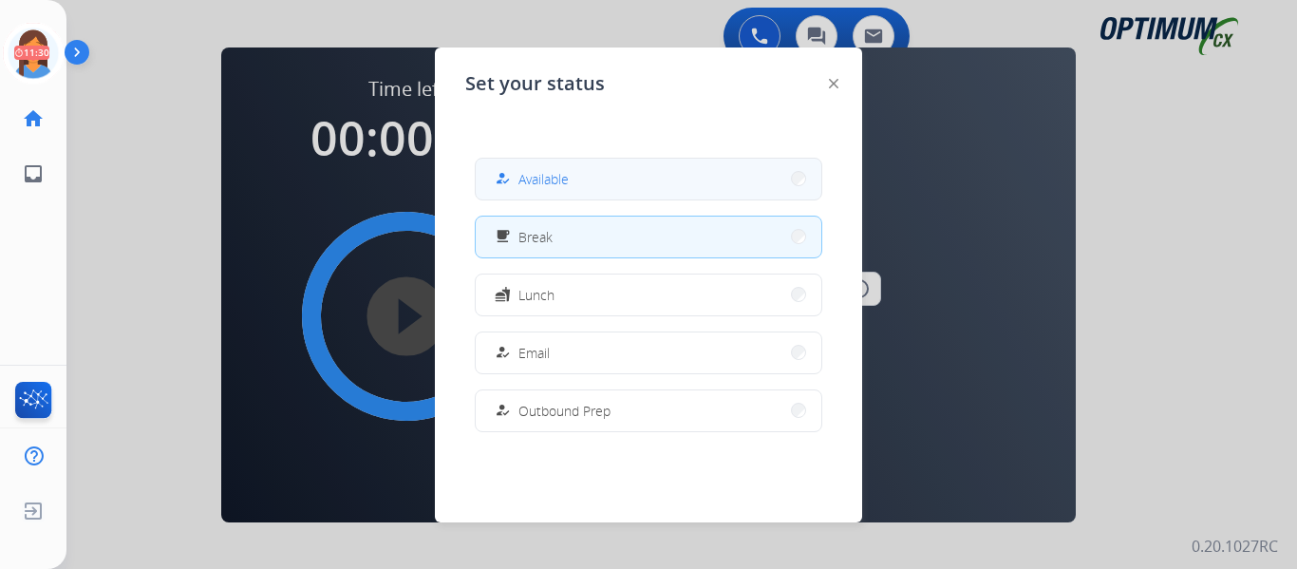
click at [627, 191] on button "how_to_reg Available" at bounding box center [649, 179] width 346 height 41
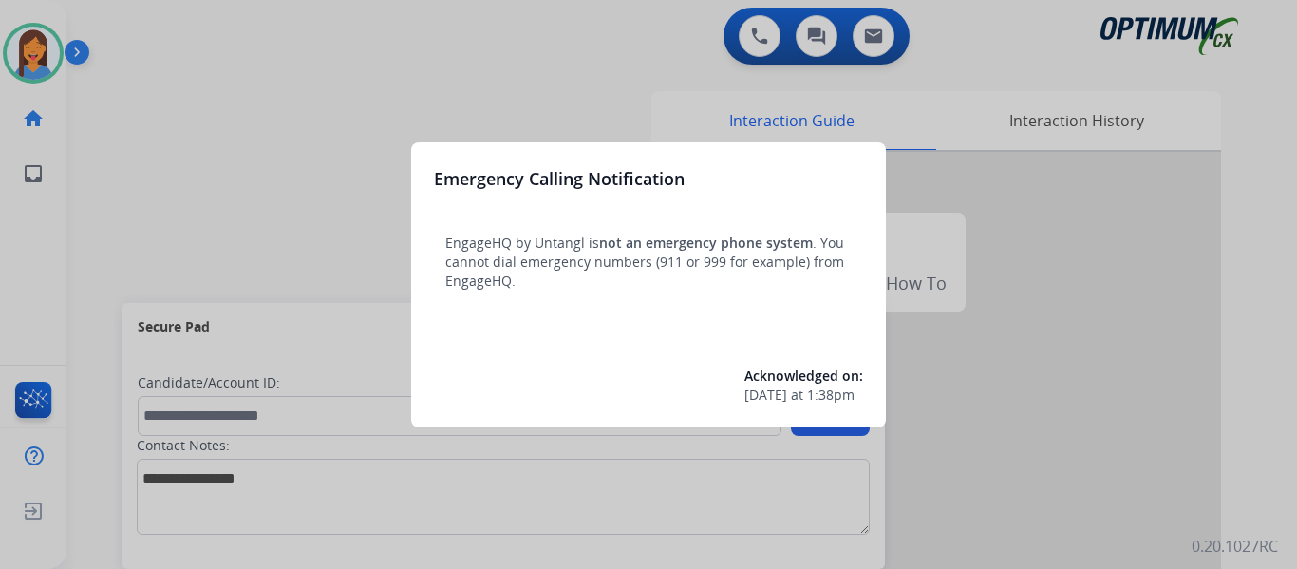
click at [99, 238] on div at bounding box center [648, 284] width 1297 height 569
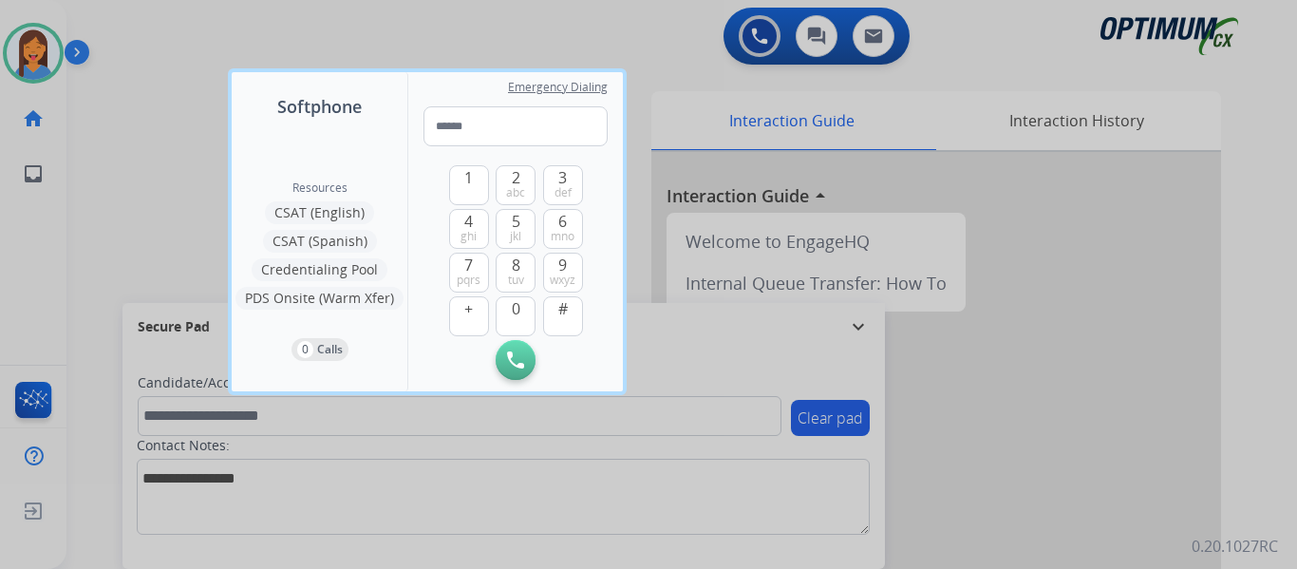
click at [99, 238] on div at bounding box center [648, 284] width 1297 height 569
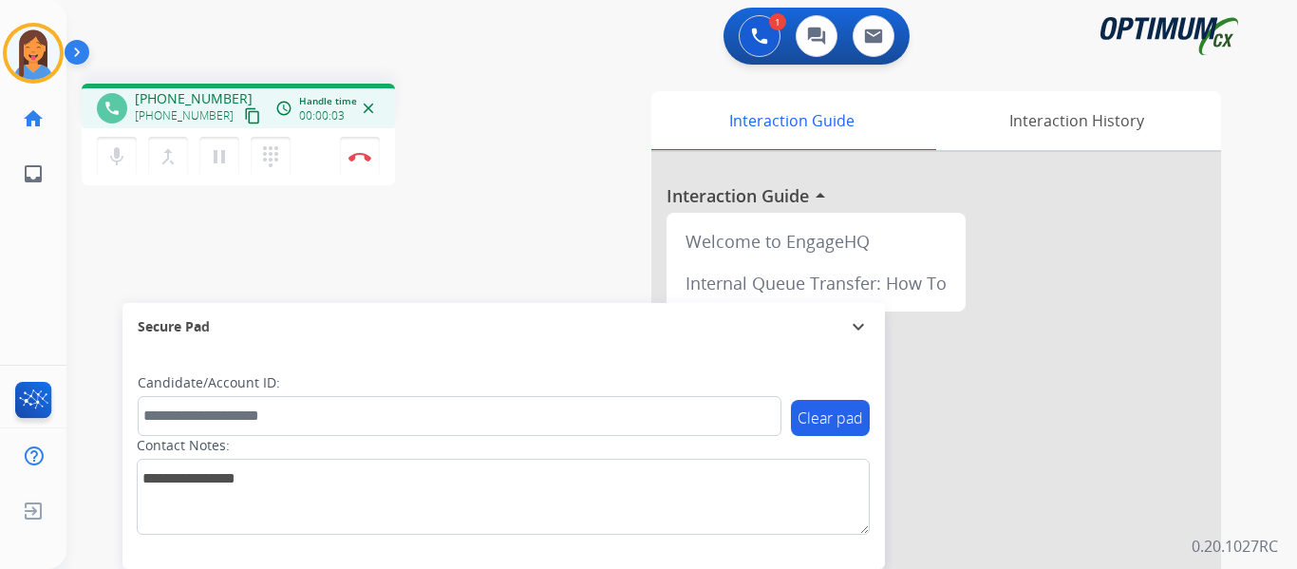
click at [244, 112] on mat-icon "content_copy" at bounding box center [252, 115] width 17 height 17
click at [360, 165] on button "Disconnect" at bounding box center [360, 157] width 40 height 40
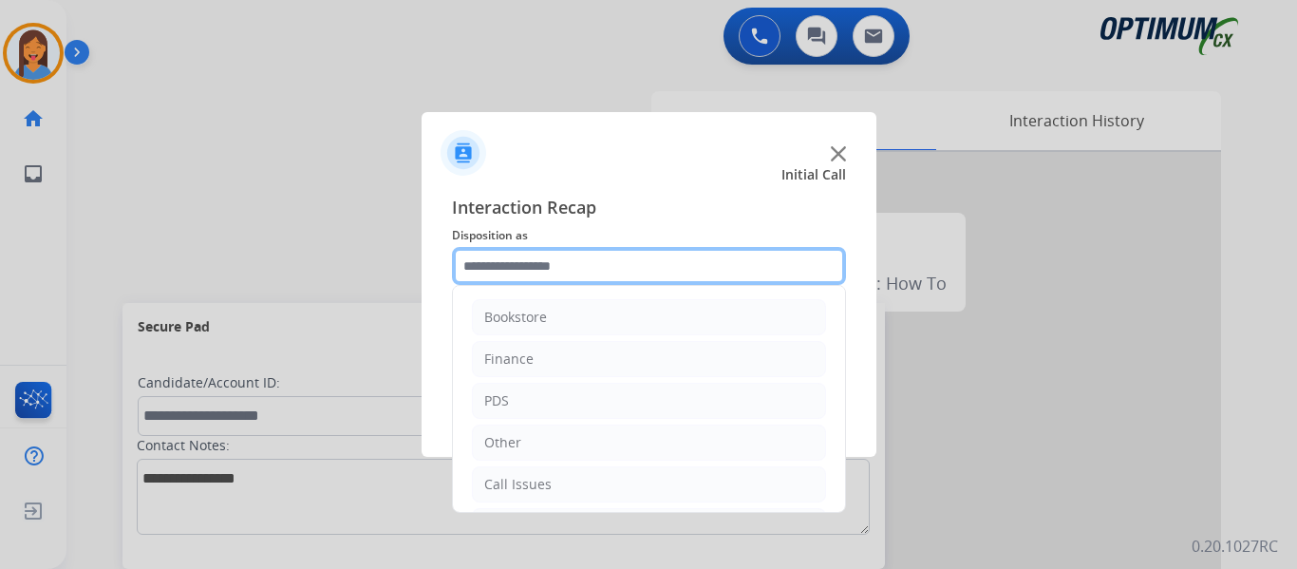
click at [539, 254] on input "text" at bounding box center [649, 266] width 394 height 38
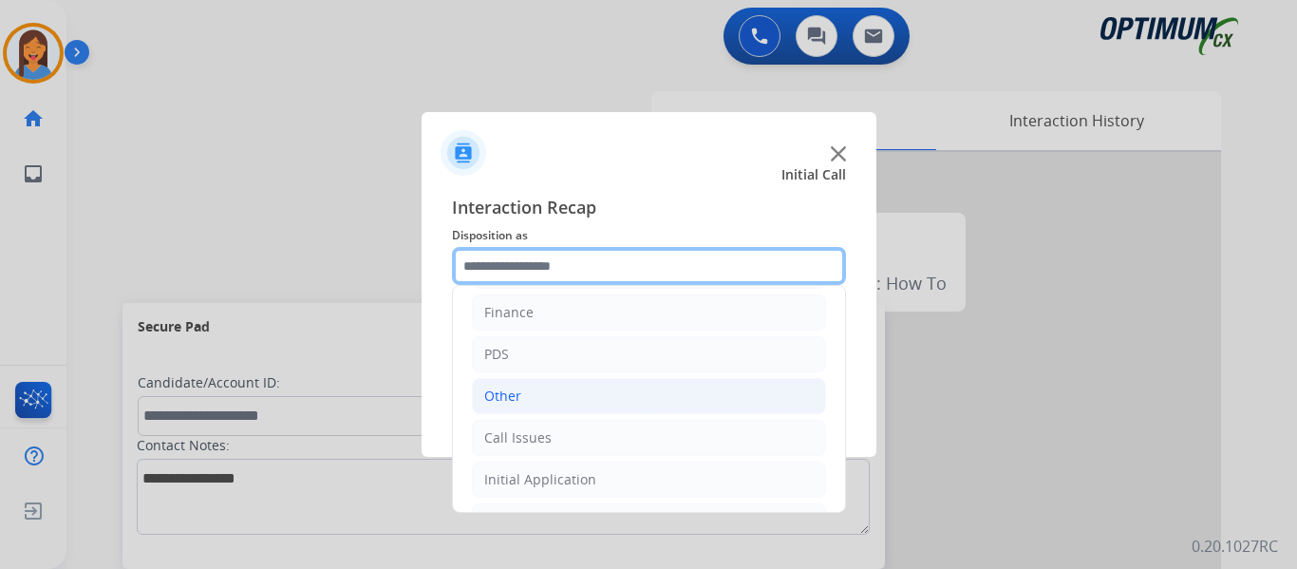
scroll to position [129, 0]
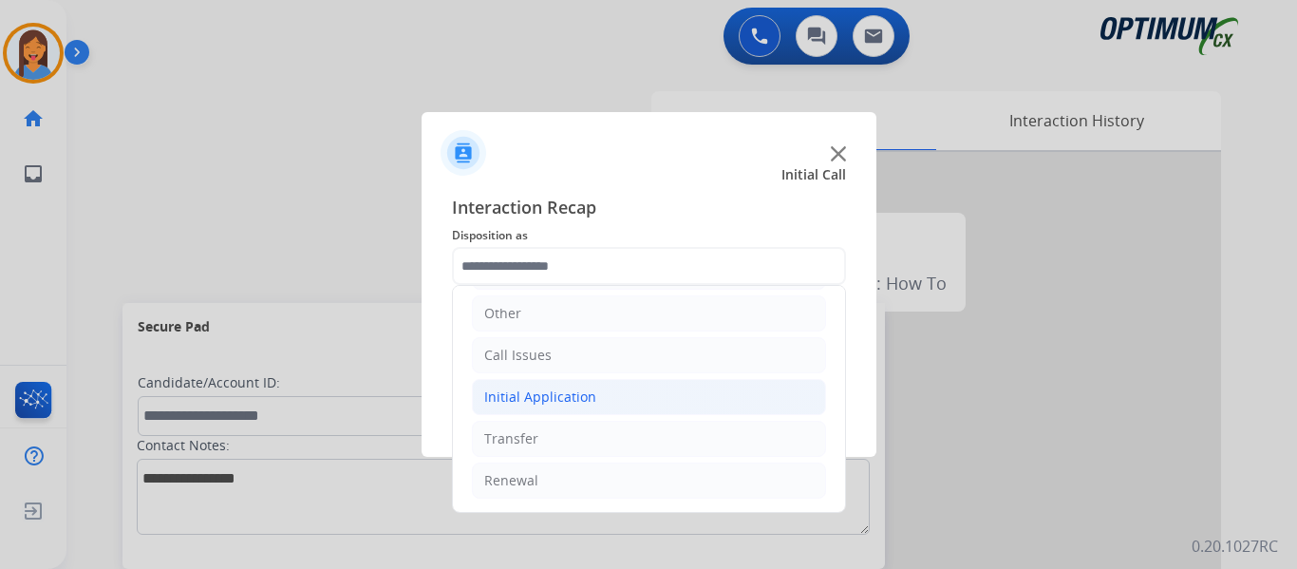
click at [599, 403] on li "Initial Application" at bounding box center [649, 397] width 354 height 36
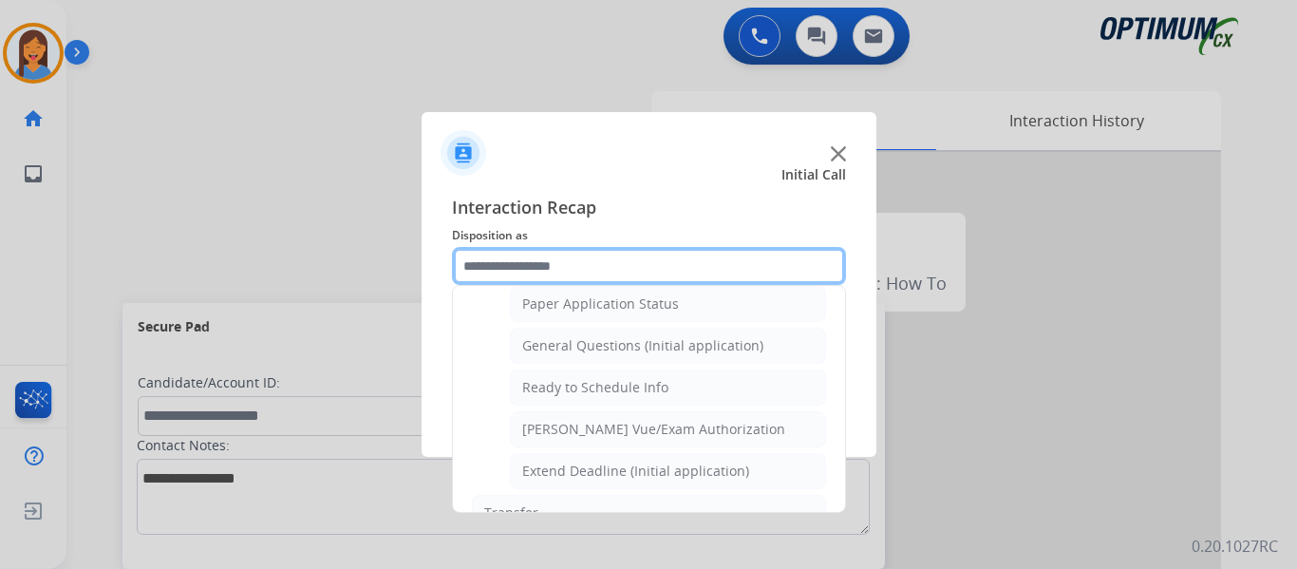
scroll to position [1079, 0]
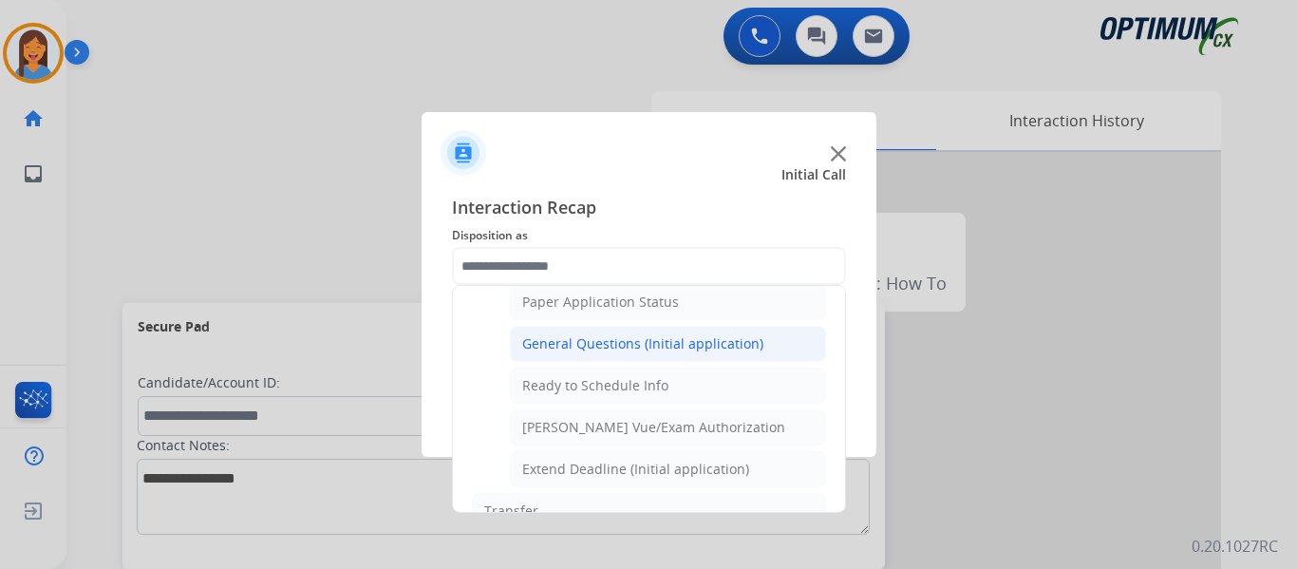
click at [601, 334] on div "General Questions (Initial application)" at bounding box center [642, 343] width 241 height 19
type input "**********"
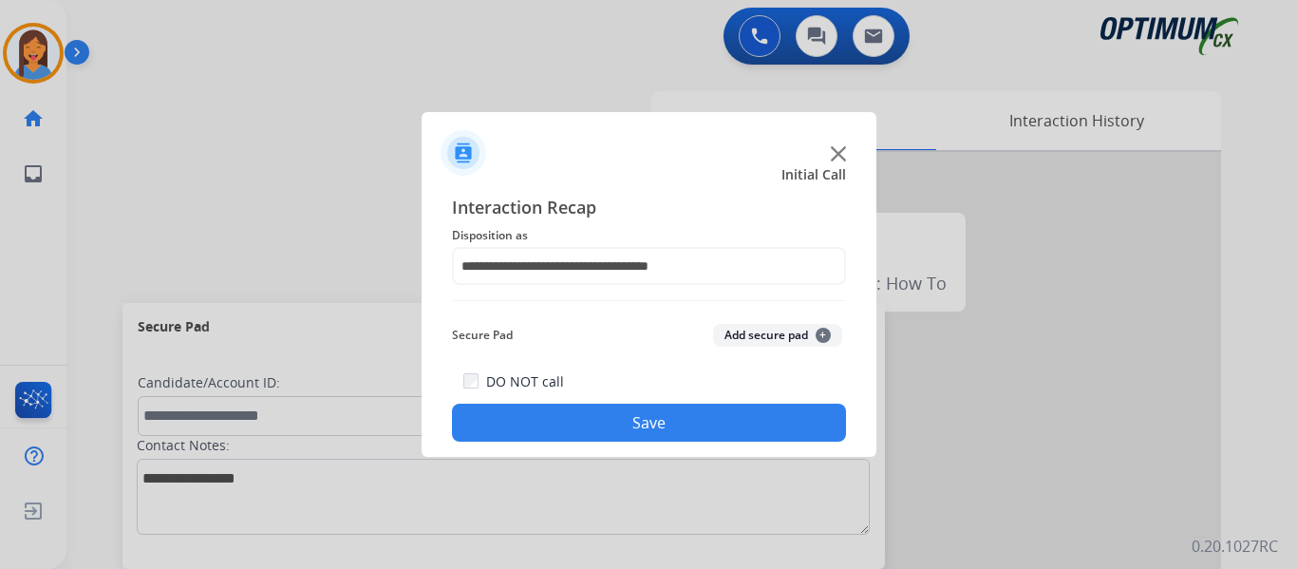
click at [637, 421] on button "Save" at bounding box center [649, 423] width 394 height 38
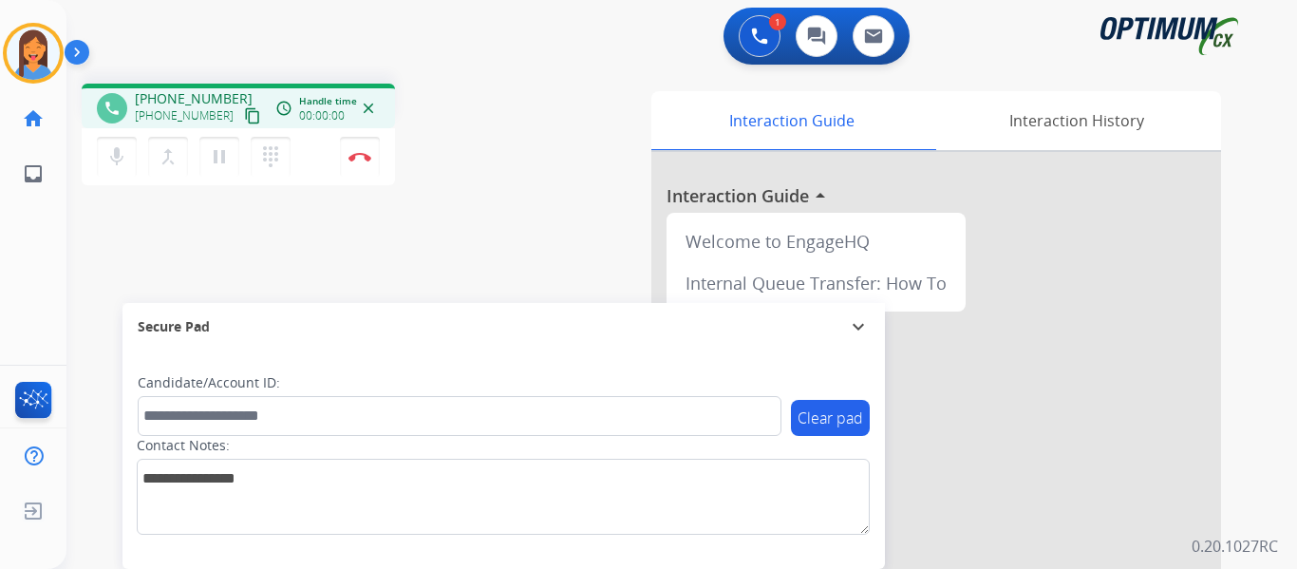
drag, startPoint x: 236, startPoint y: 114, endPoint x: 247, endPoint y: 114, distance: 10.4
click at [244, 114] on mat-icon "content_copy" at bounding box center [252, 115] width 17 height 17
click at [362, 167] on button "Disconnect" at bounding box center [360, 157] width 40 height 40
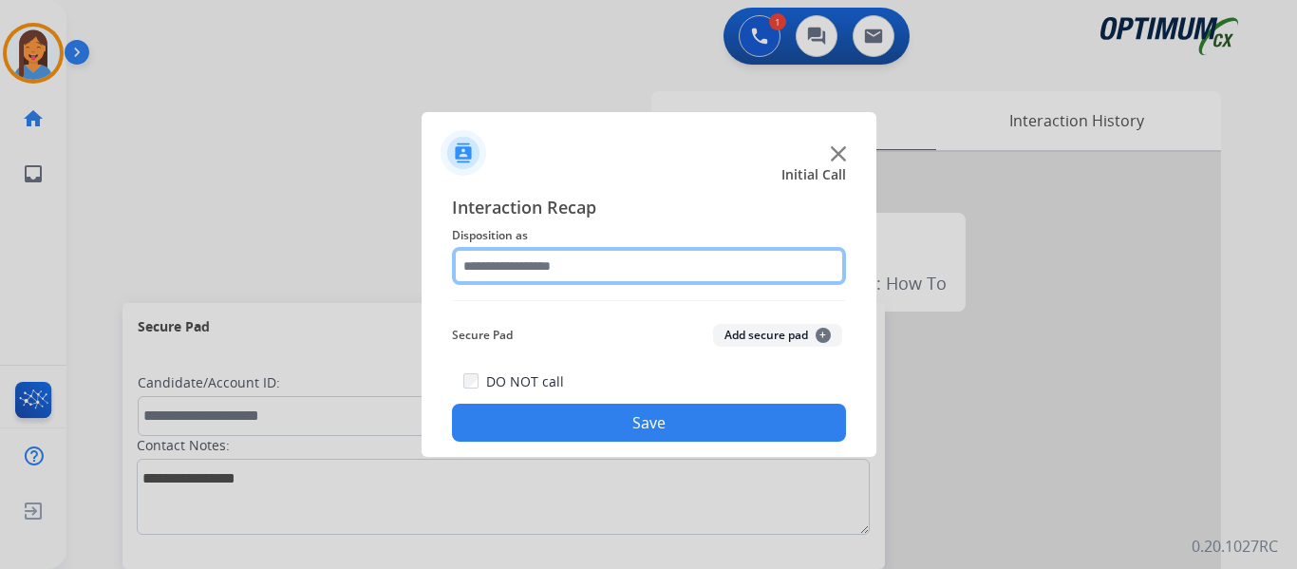
click at [505, 273] on input "text" at bounding box center [649, 266] width 394 height 38
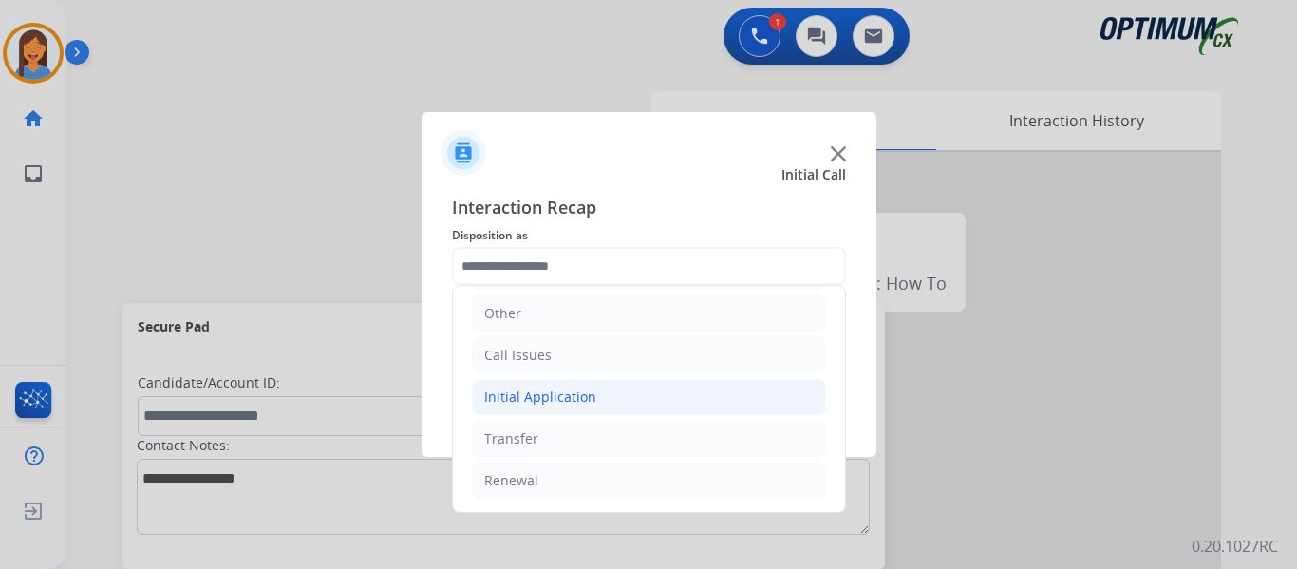
click at [555, 404] on div "Initial Application" at bounding box center [540, 396] width 112 height 19
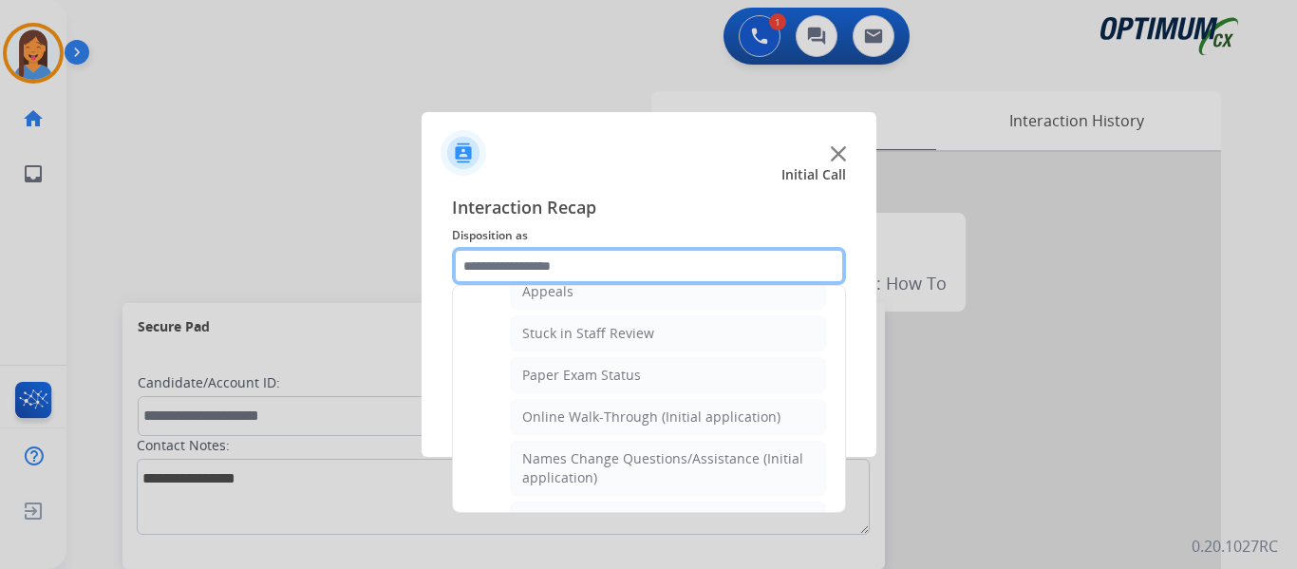
scroll to position [319, 0]
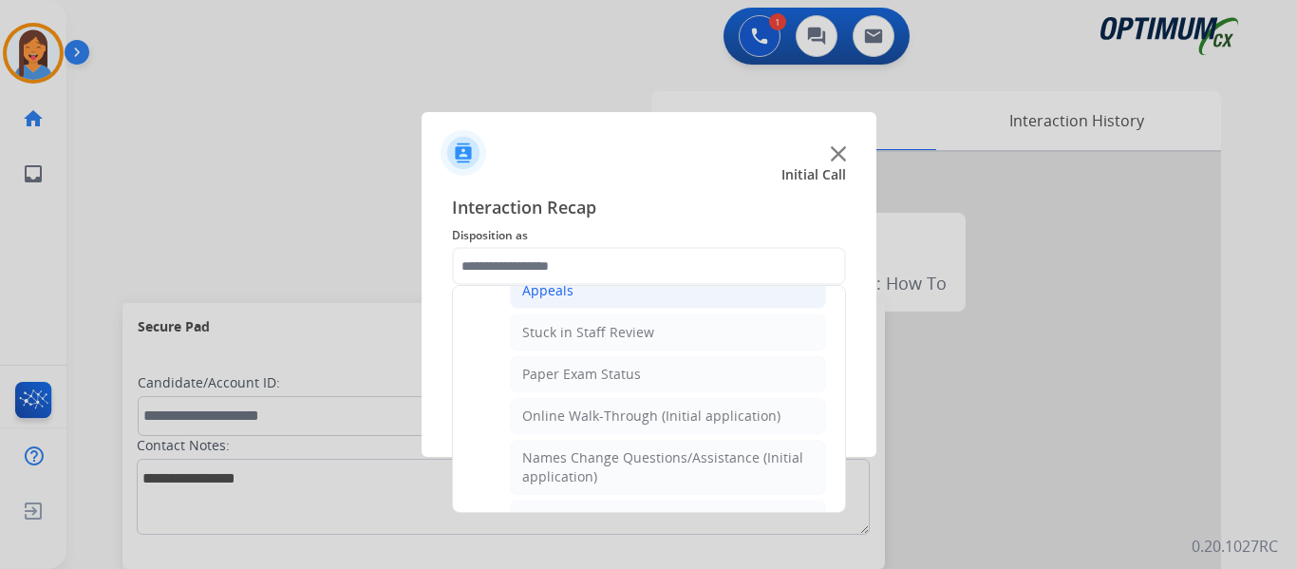
click at [553, 298] on div "Appeals" at bounding box center [547, 290] width 51 height 19
type input "*******"
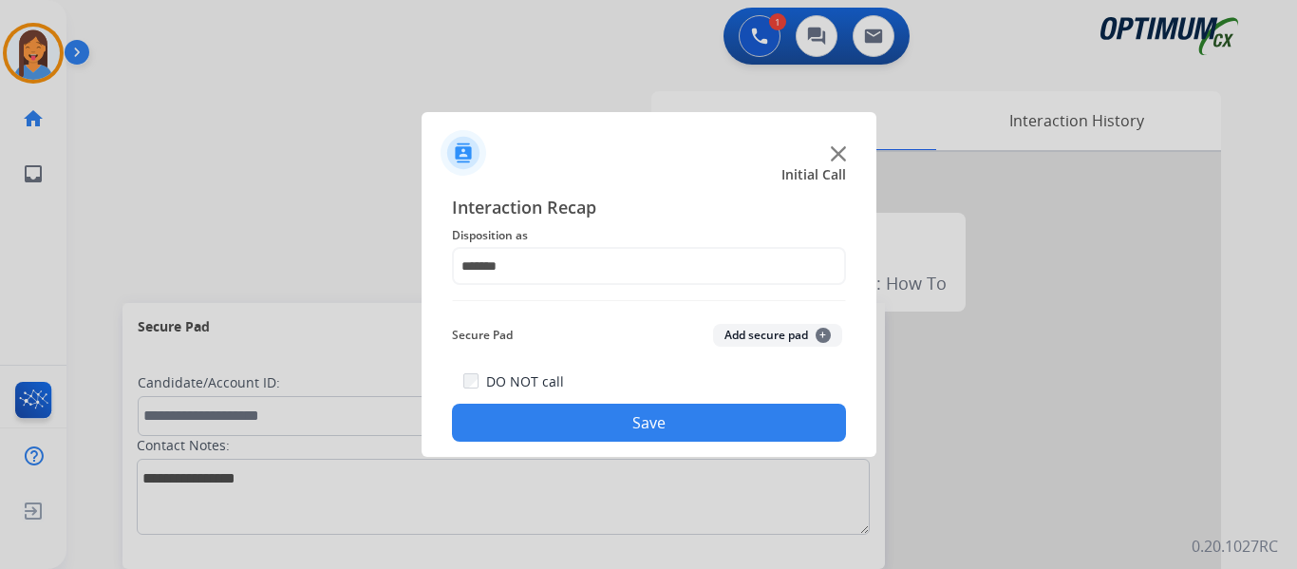
click at [616, 433] on button "Save" at bounding box center [649, 423] width 394 height 38
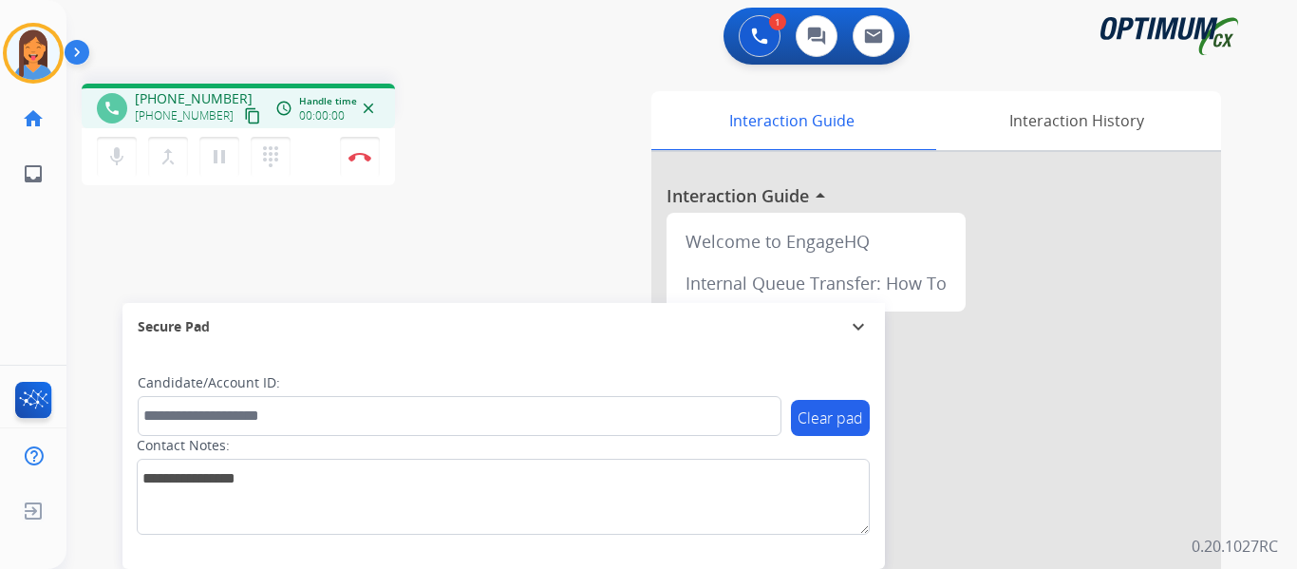
click at [244, 116] on mat-icon "content_copy" at bounding box center [252, 115] width 17 height 17
click at [363, 160] on img at bounding box center [360, 156] width 23 height 9
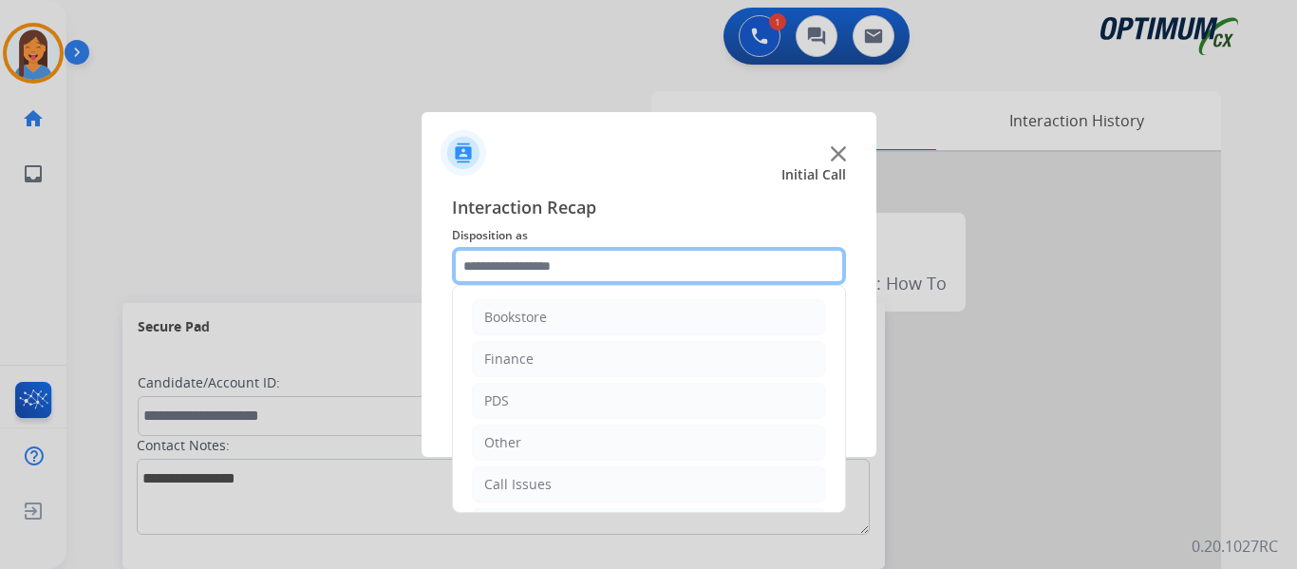
click at [607, 264] on input "text" at bounding box center [649, 266] width 394 height 38
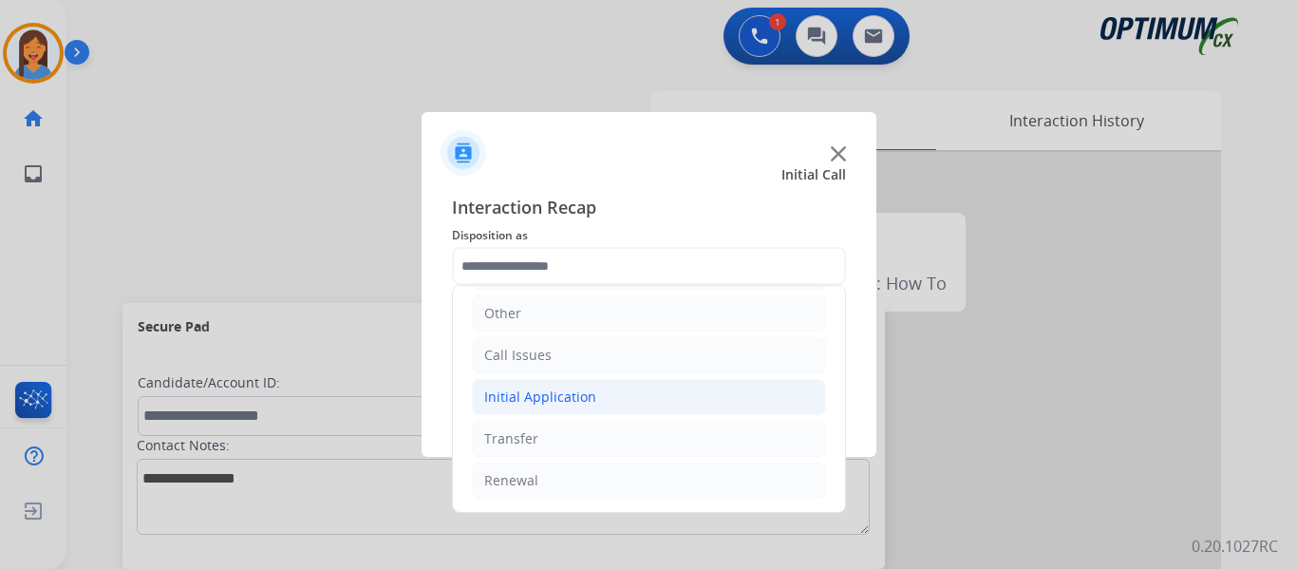
click at [540, 399] on div "Initial Application" at bounding box center [540, 396] width 112 height 19
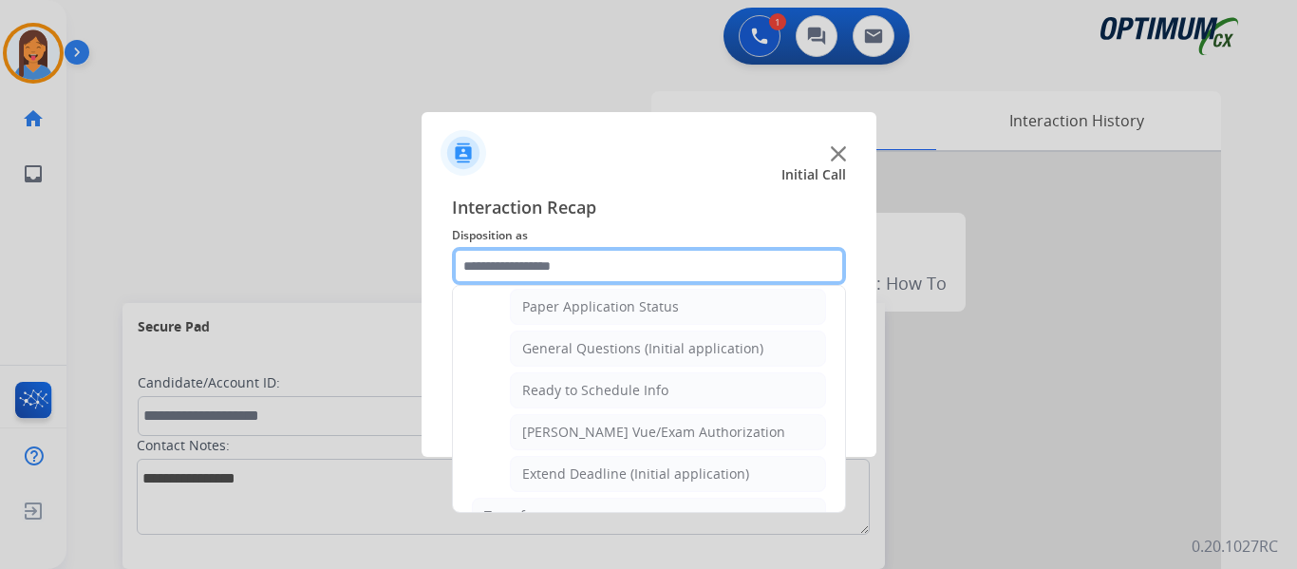
scroll to position [1079, 0]
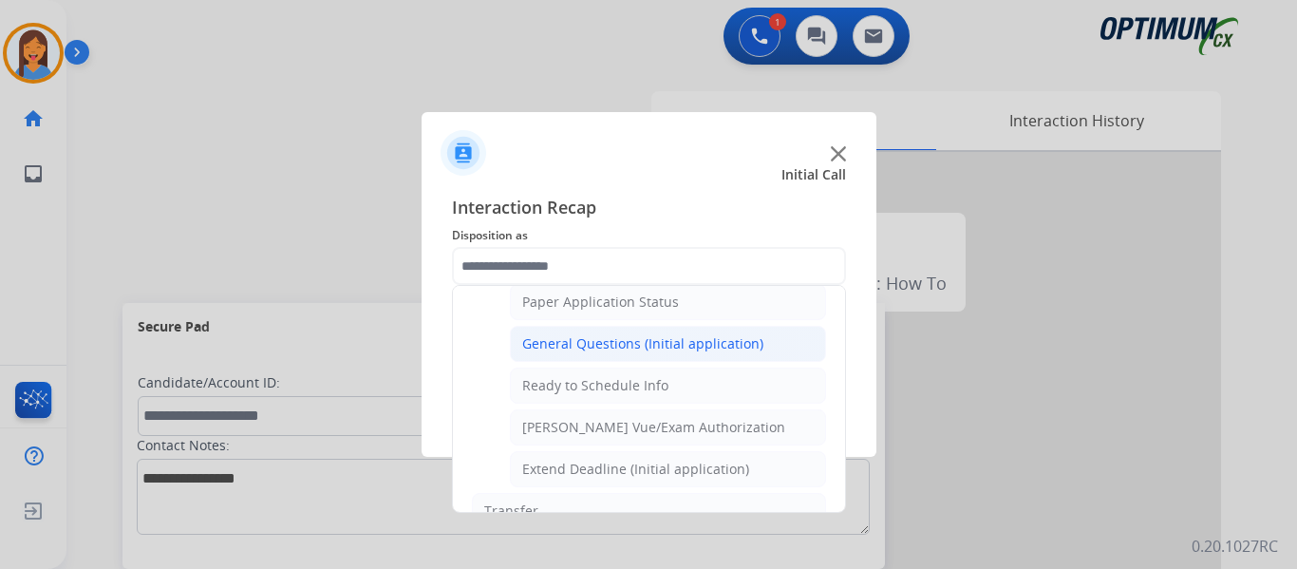
click at [575, 349] on div "General Questions (Initial application)" at bounding box center [642, 343] width 241 height 19
type input "**********"
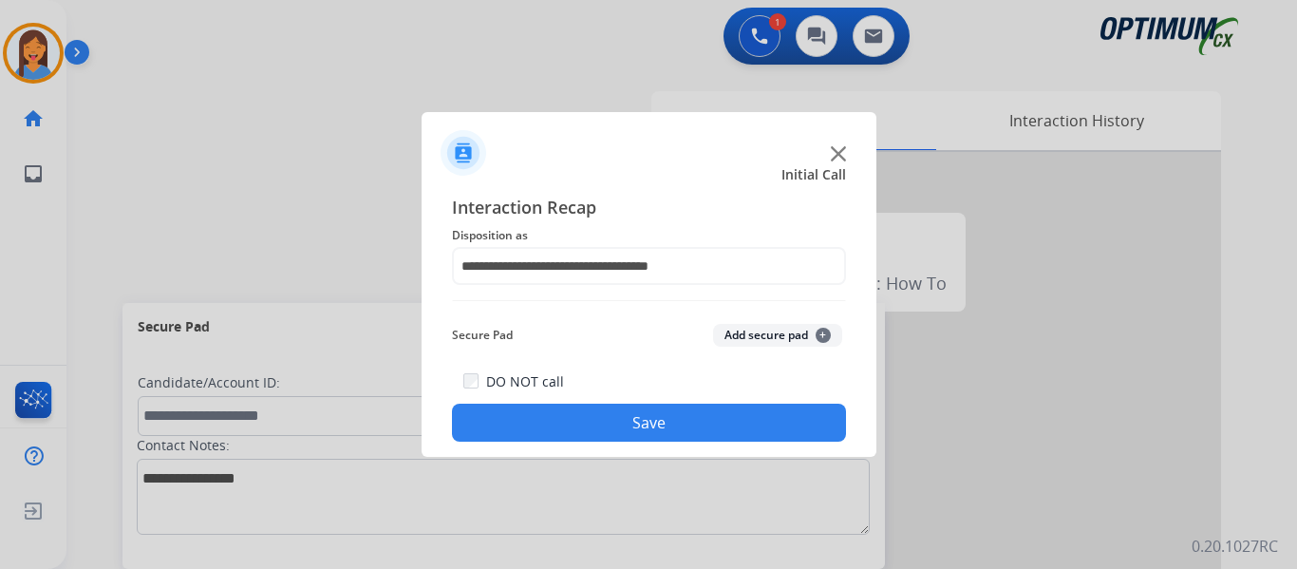
click at [639, 420] on button "Save" at bounding box center [649, 423] width 394 height 38
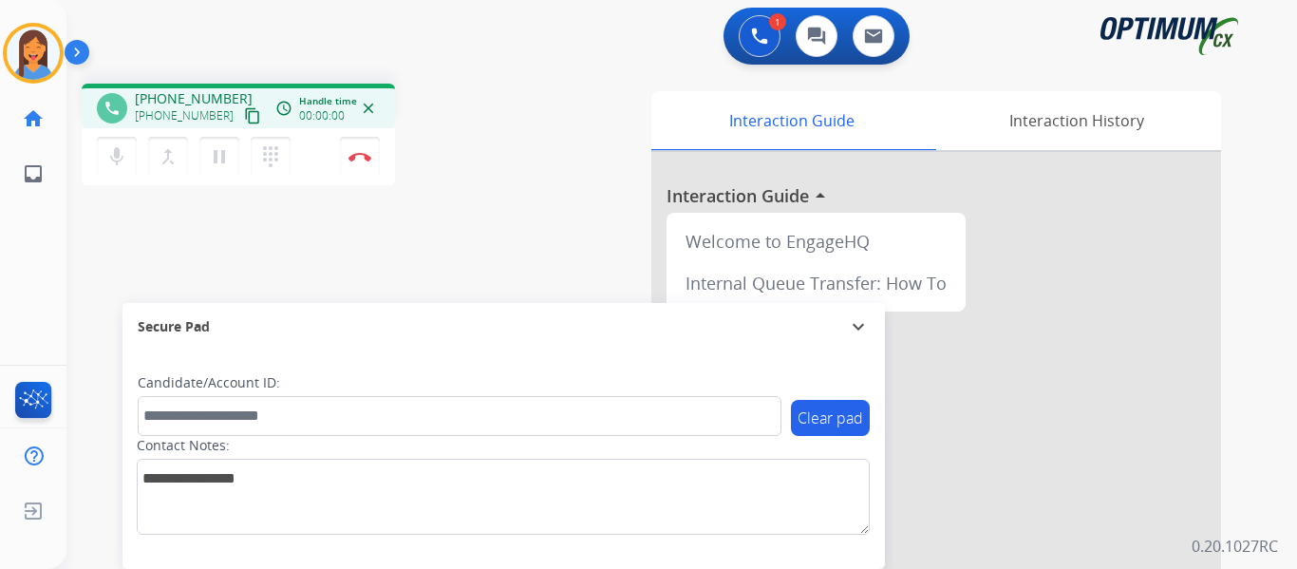
click at [241, 124] on button "content_copy" at bounding box center [252, 115] width 23 height 23
click at [347, 156] on button "Disconnect" at bounding box center [360, 157] width 40 height 40
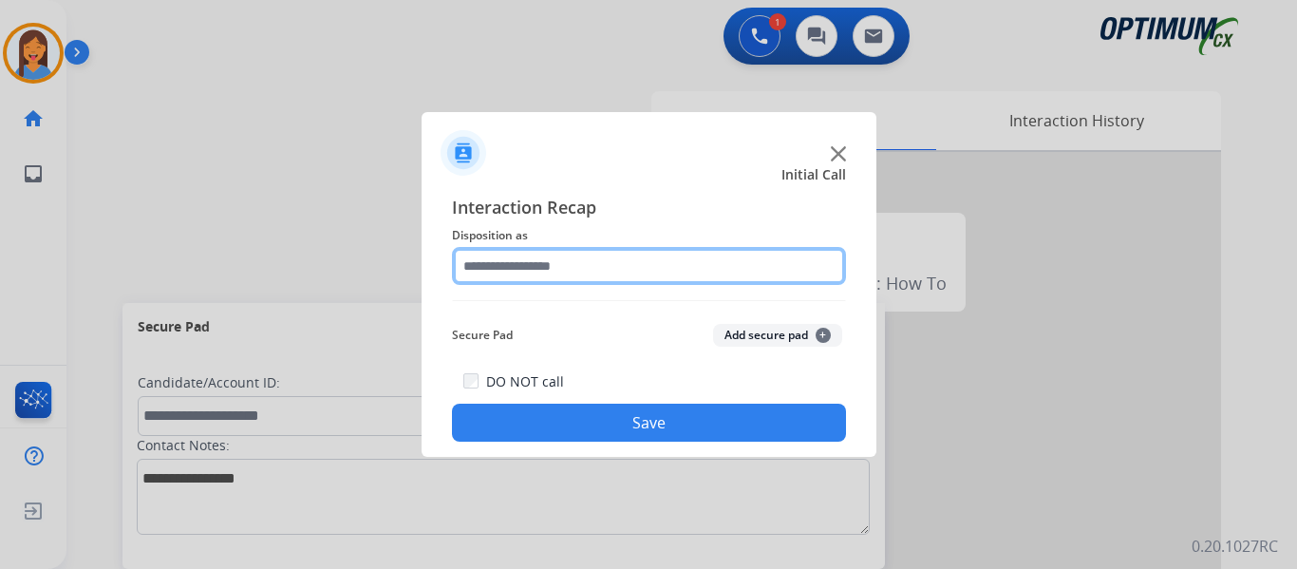
click at [559, 268] on input "text" at bounding box center [649, 266] width 394 height 38
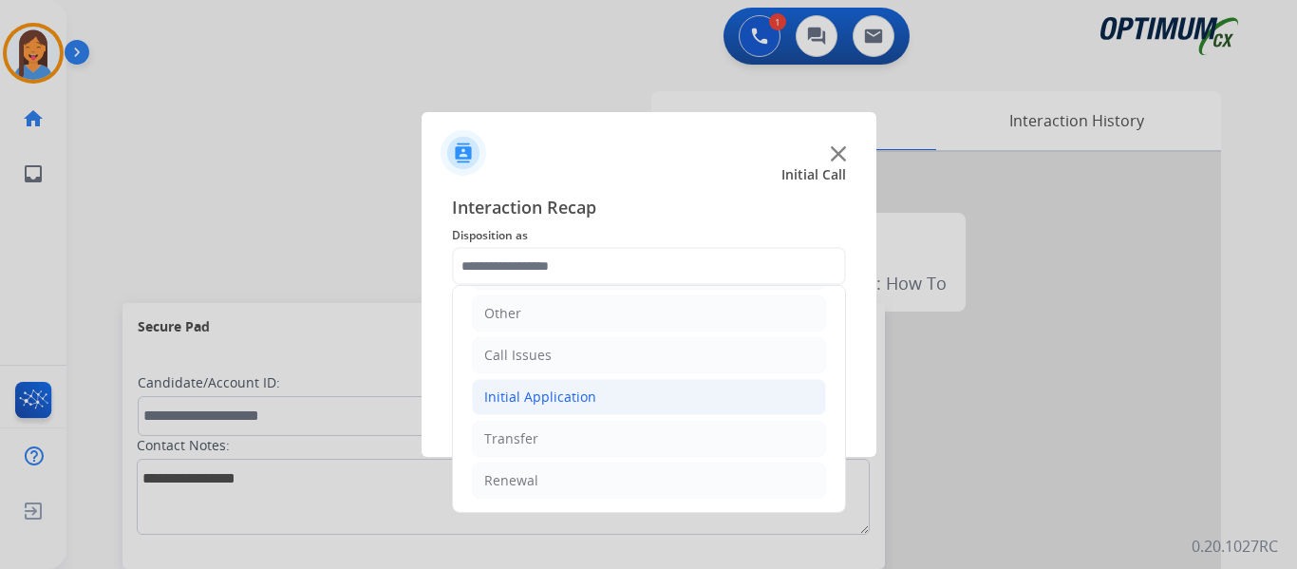
click at [546, 403] on div "Initial Application" at bounding box center [540, 396] width 112 height 19
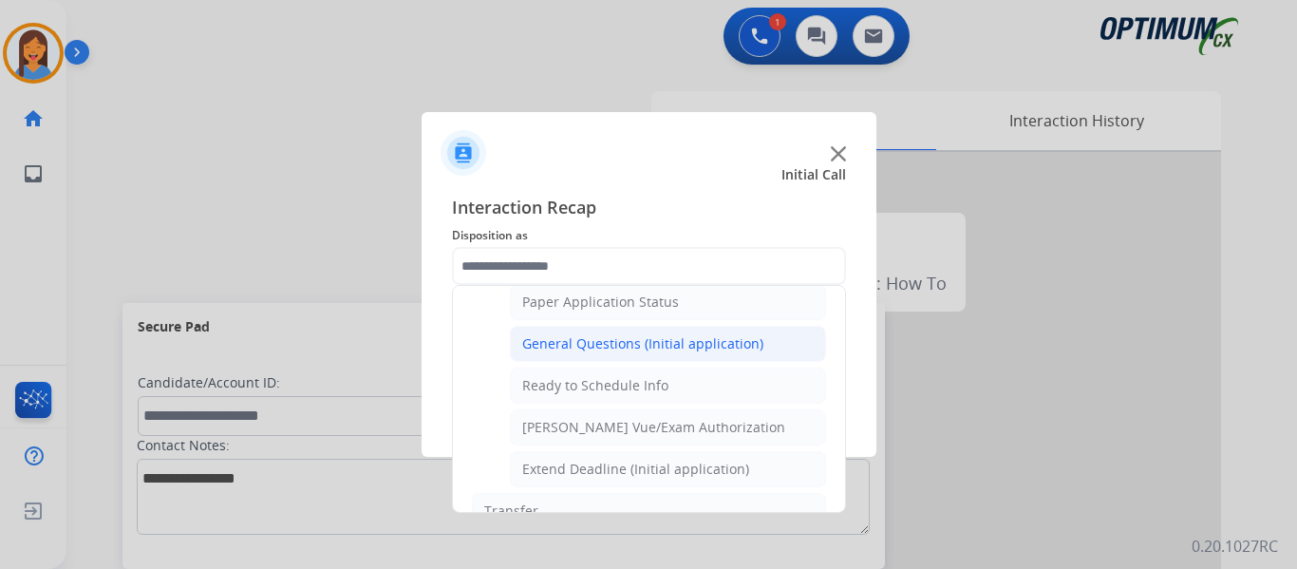
click at [576, 340] on div "General Questions (Initial application)" at bounding box center [642, 343] width 241 height 19
type input "**********"
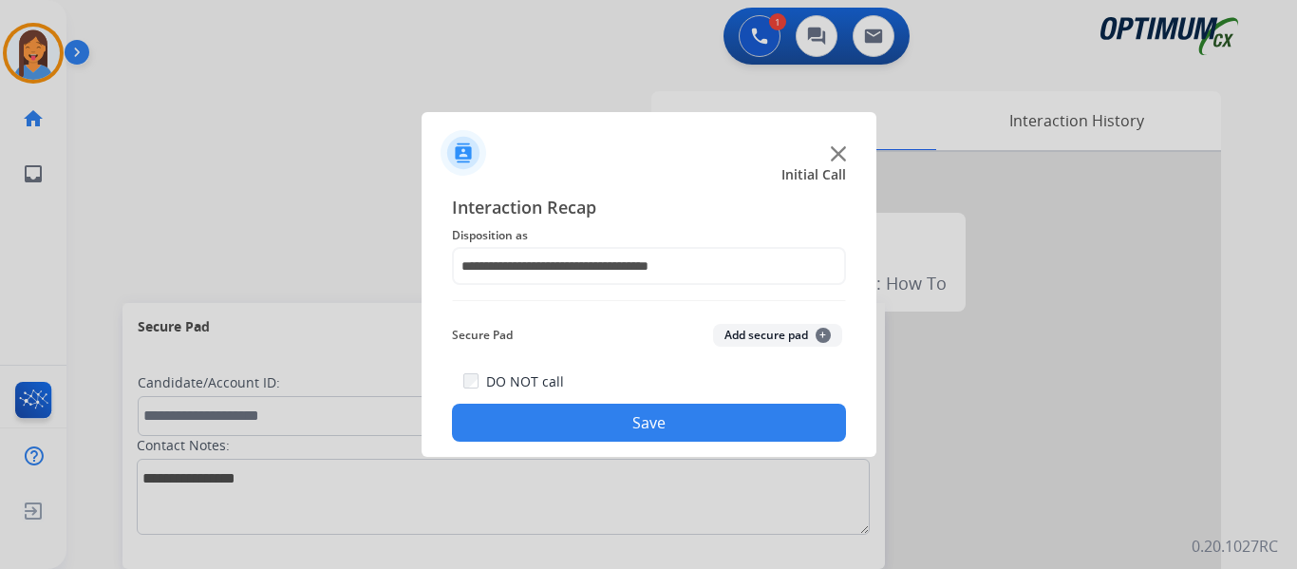
click at [652, 424] on button "Save" at bounding box center [649, 423] width 394 height 38
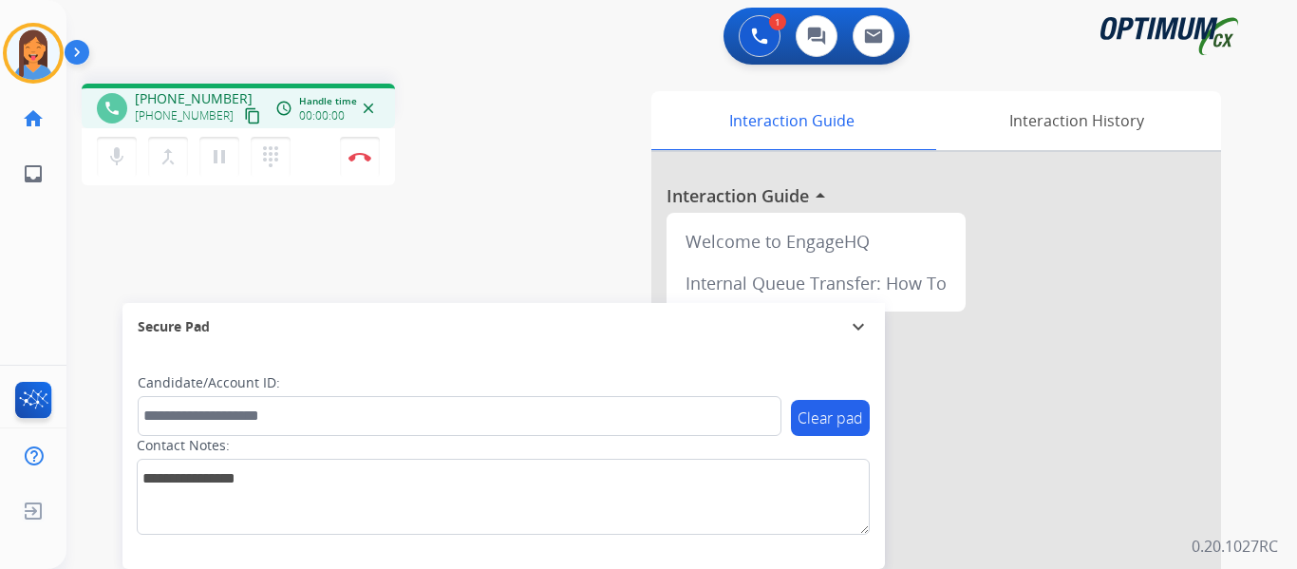
click at [244, 122] on mat-icon "content_copy" at bounding box center [252, 115] width 17 height 17
click at [362, 160] on img at bounding box center [360, 156] width 23 height 9
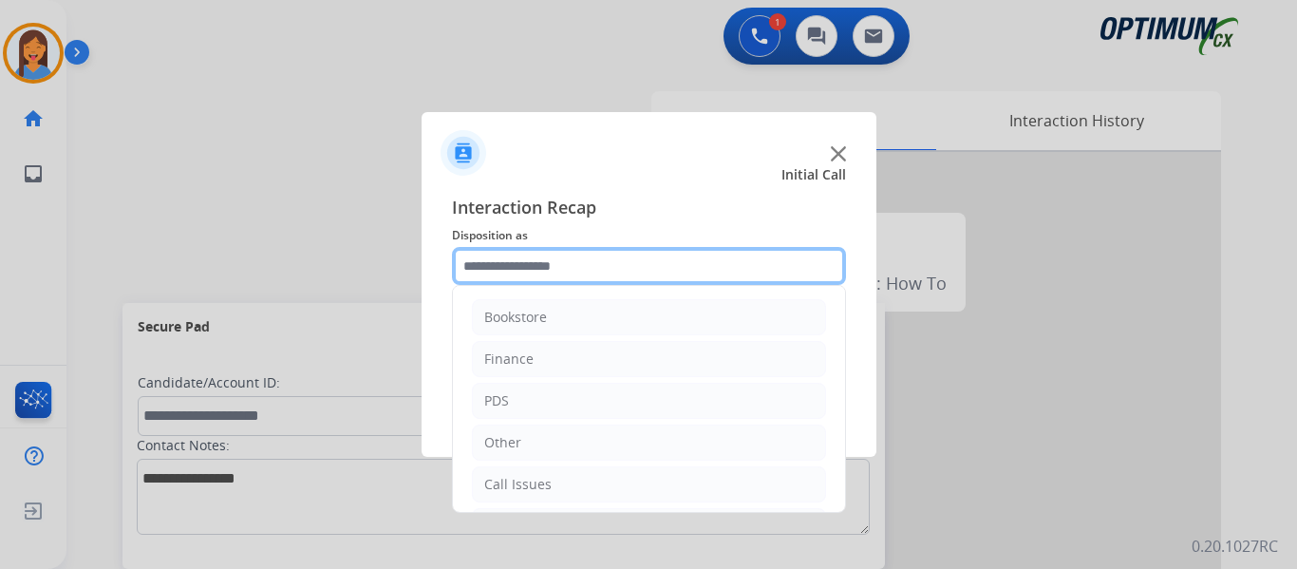
click at [573, 269] on input "text" at bounding box center [649, 266] width 394 height 38
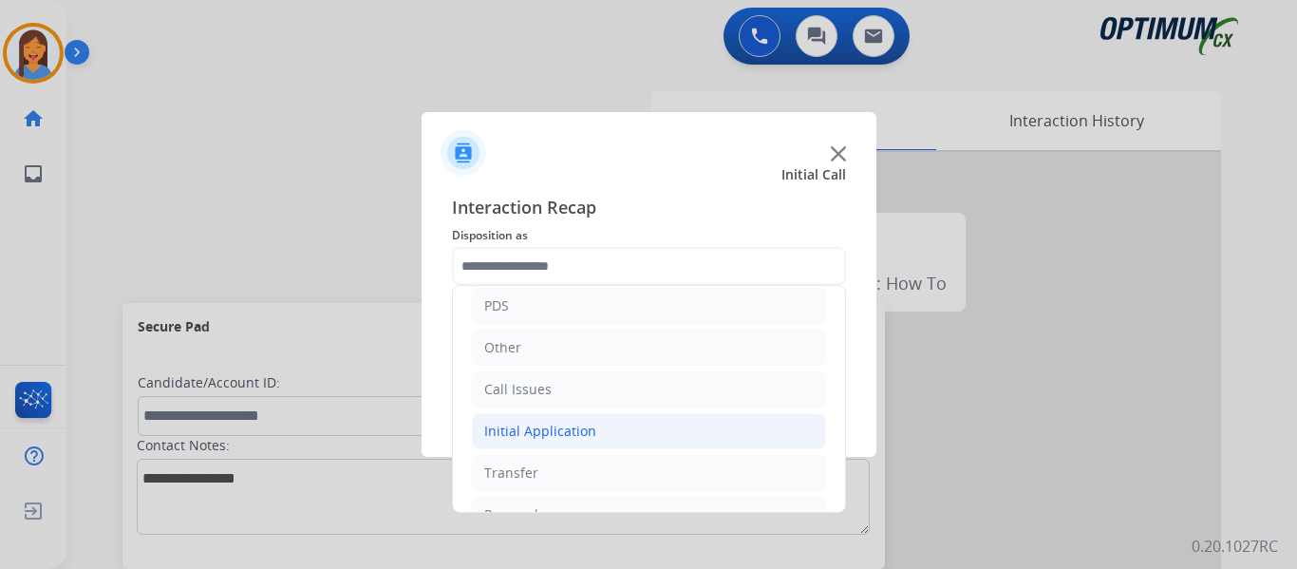
click at [556, 435] on div "Initial Application" at bounding box center [540, 431] width 112 height 19
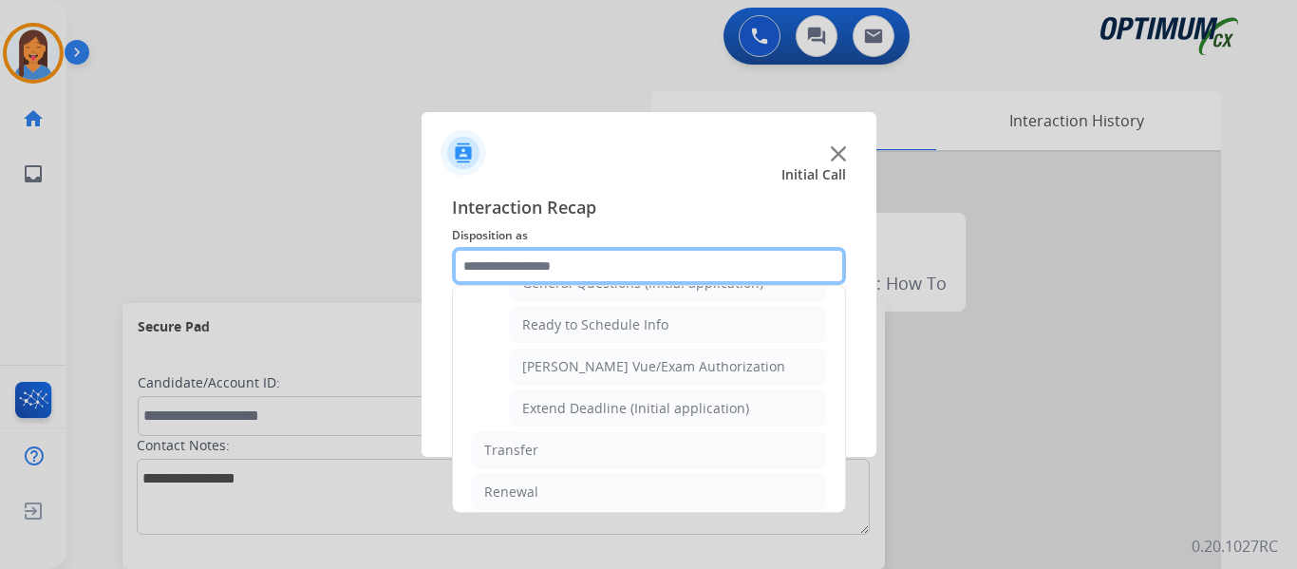
scroll to position [1045, 0]
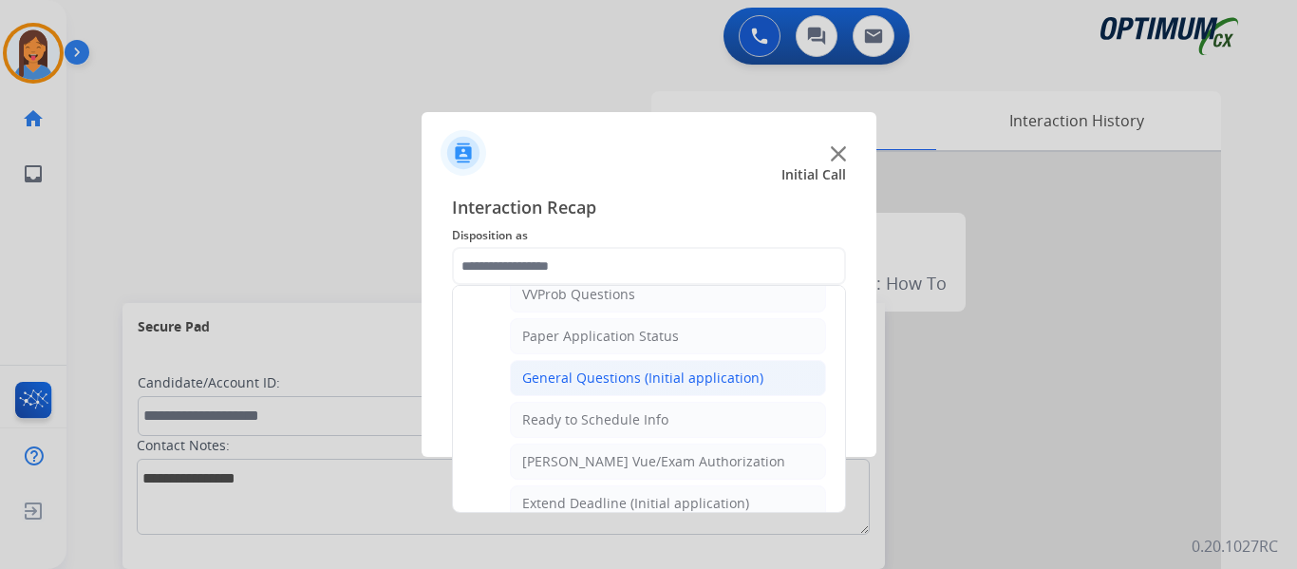
click at [593, 370] on div "General Questions (Initial application)" at bounding box center [642, 377] width 241 height 19
type input "**********"
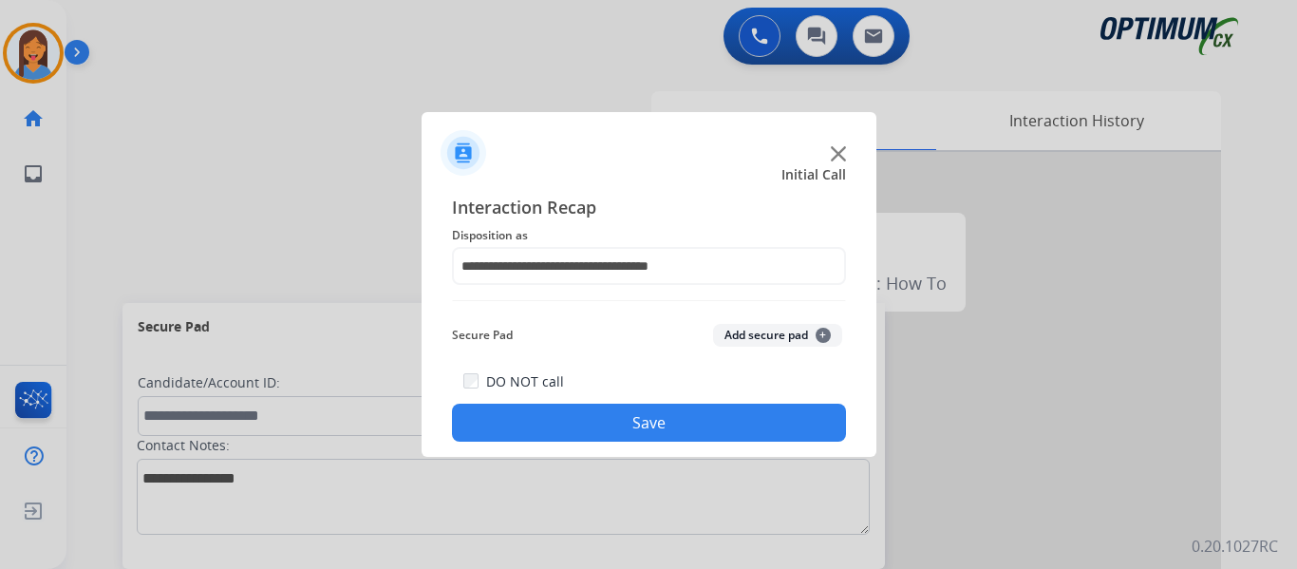
click at [639, 414] on button "Save" at bounding box center [649, 423] width 394 height 38
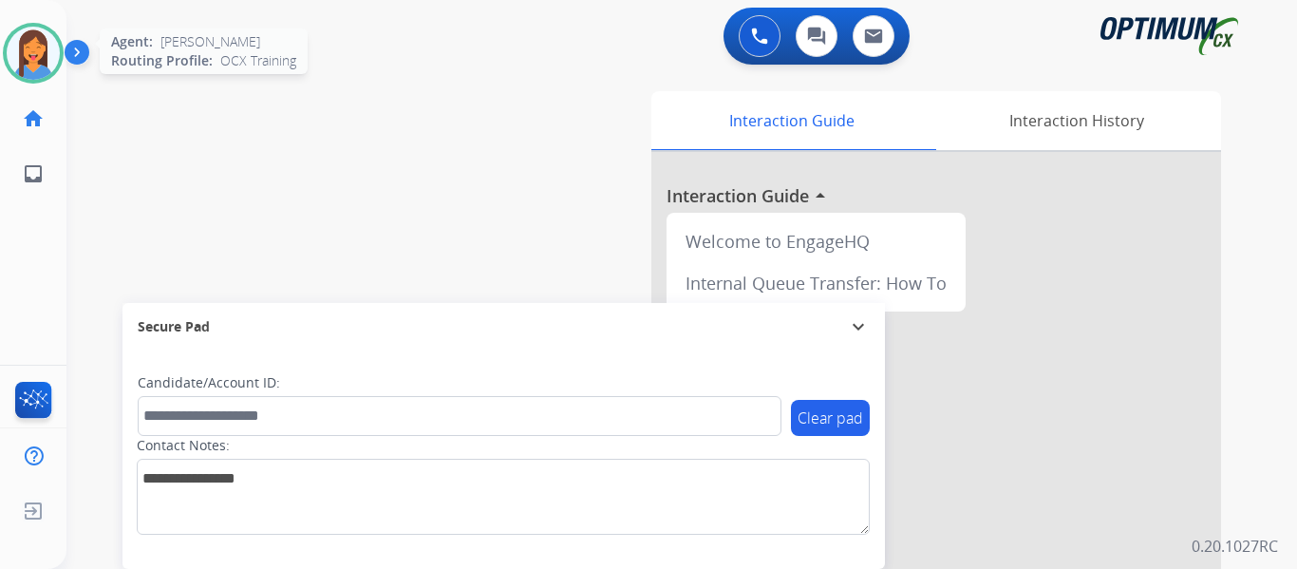
click at [40, 47] on img at bounding box center [33, 53] width 53 height 53
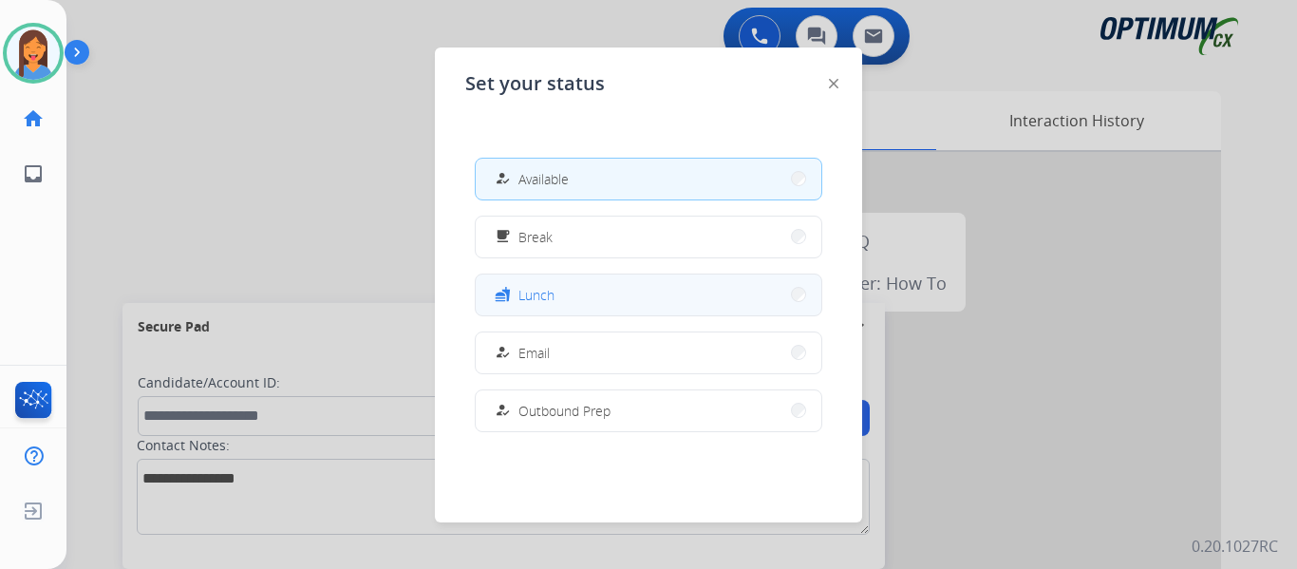
click at [589, 299] on button "fastfood Lunch" at bounding box center [649, 294] width 346 height 41
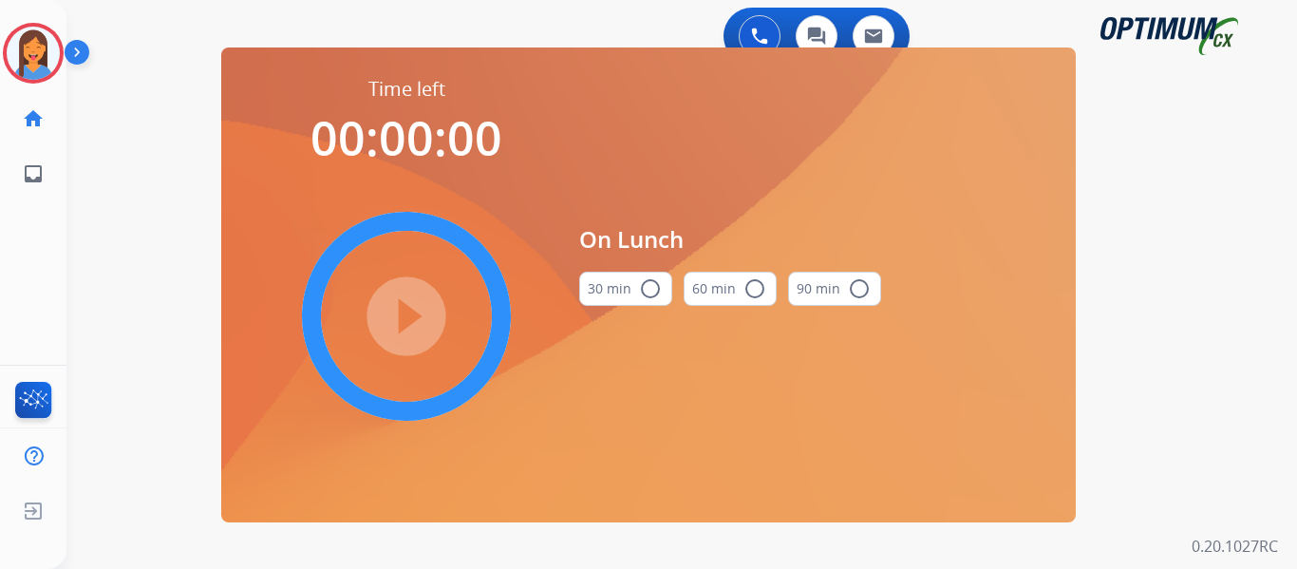
click at [613, 292] on button "30 min radio_button_unchecked" at bounding box center [625, 289] width 93 height 34
click at [418, 316] on mat-icon "play_circle_filled" at bounding box center [406, 316] width 23 height 23
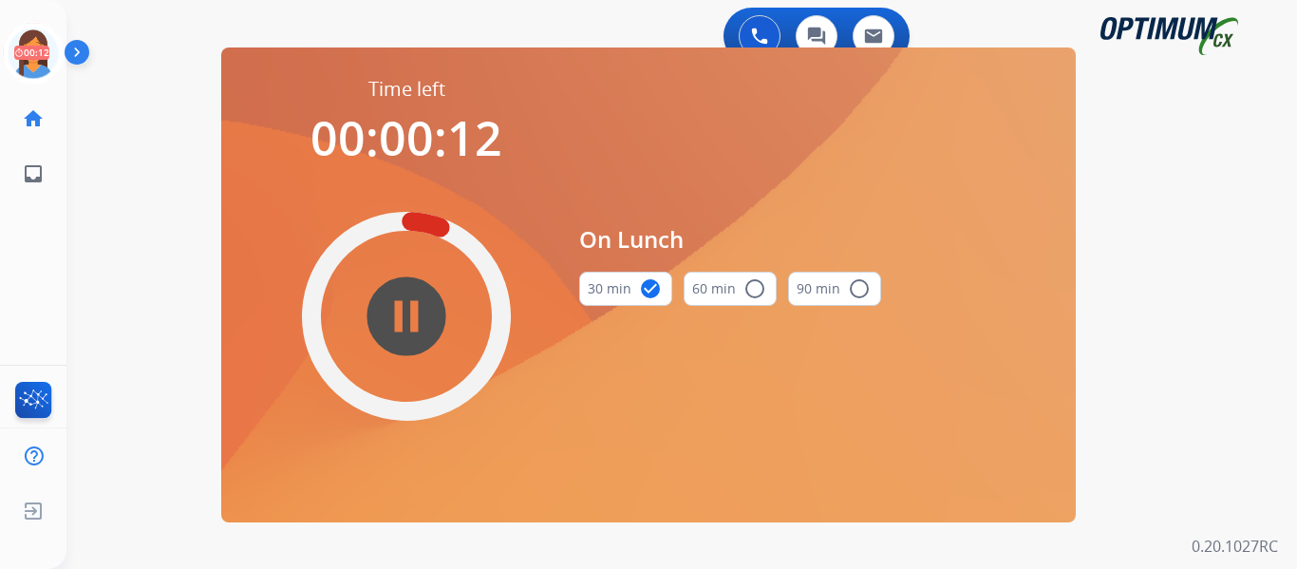
drag, startPoint x: 38, startPoint y: 68, endPoint x: 95, endPoint y: 65, distance: 57.1
click at [38, 68] on icon at bounding box center [34, 54] width 62 height 62
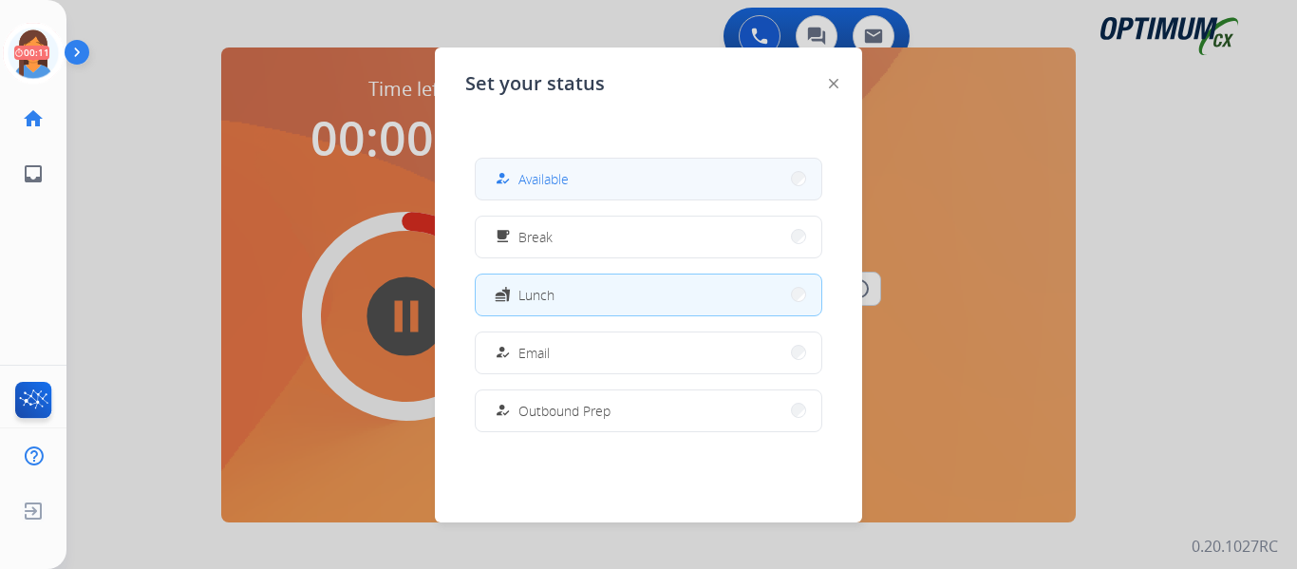
click at [520, 187] on div "how_to_reg Available" at bounding box center [530, 178] width 78 height 23
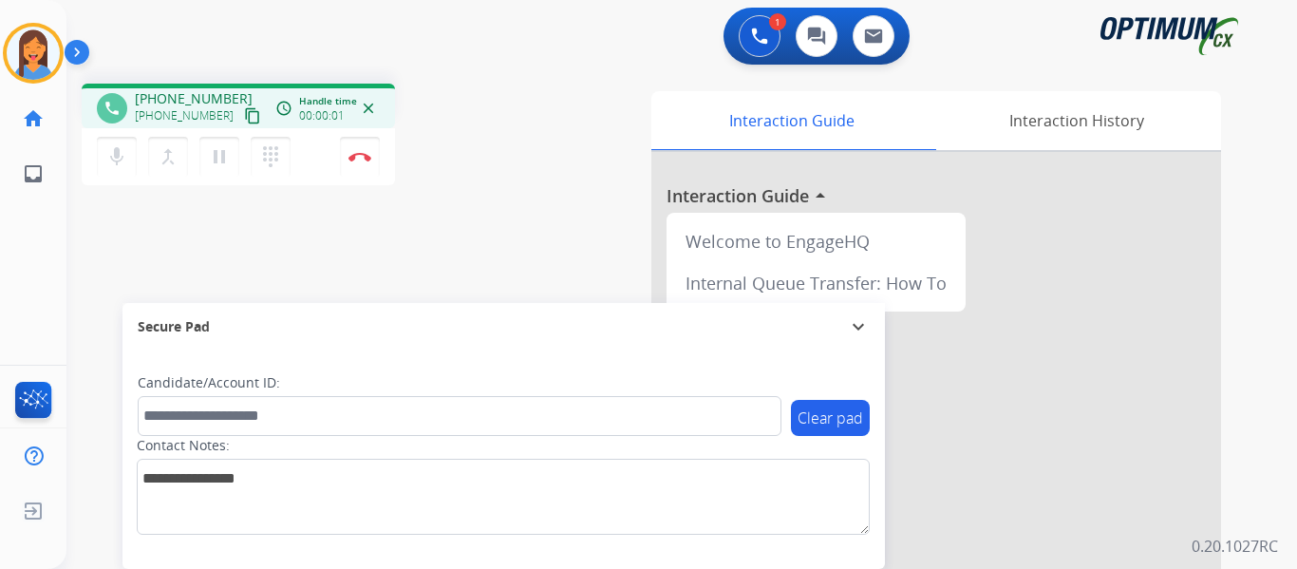
click at [244, 113] on mat-icon "content_copy" at bounding box center [252, 115] width 17 height 17
click at [365, 160] on img at bounding box center [360, 156] width 23 height 9
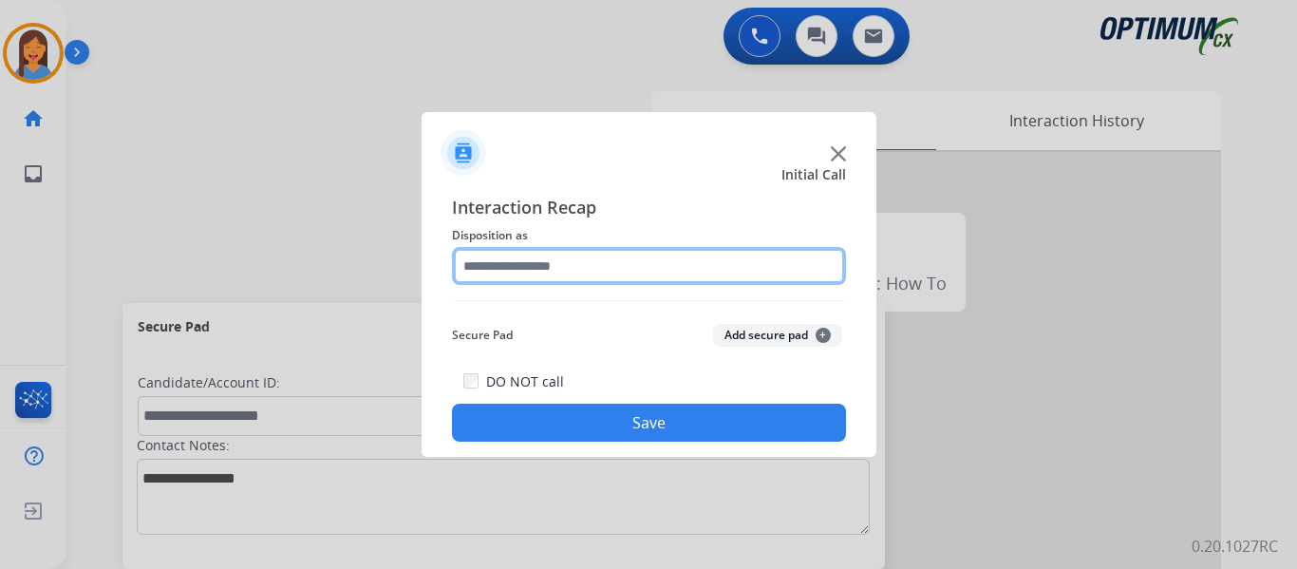
click at [595, 261] on input "text" at bounding box center [649, 266] width 394 height 38
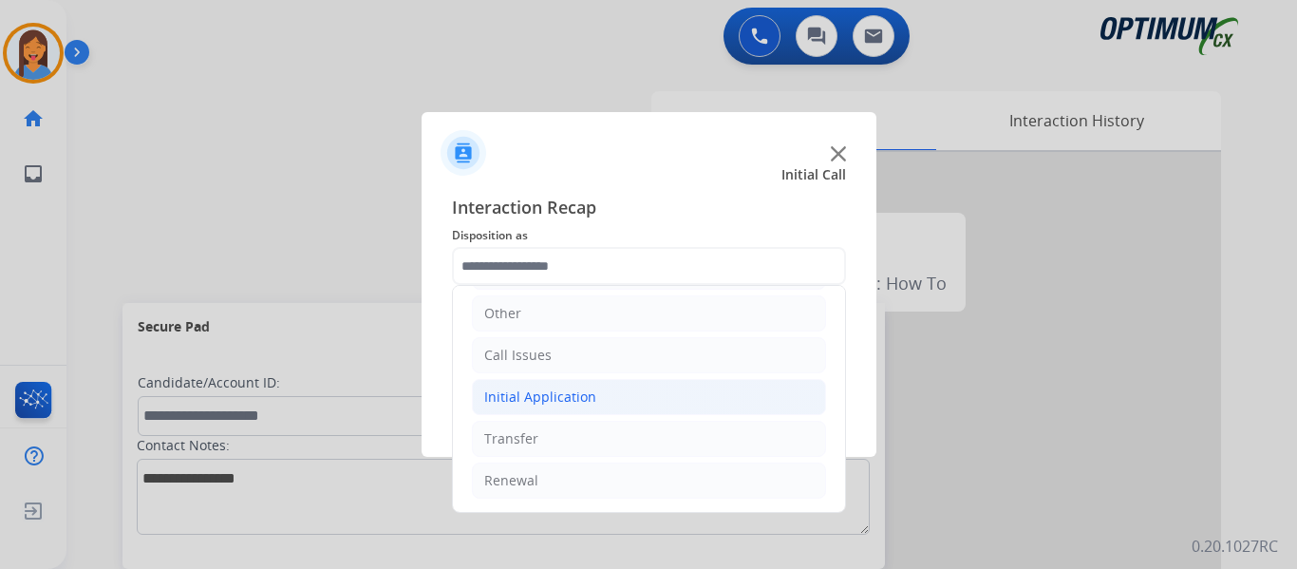
click at [538, 394] on div "Initial Application" at bounding box center [540, 396] width 112 height 19
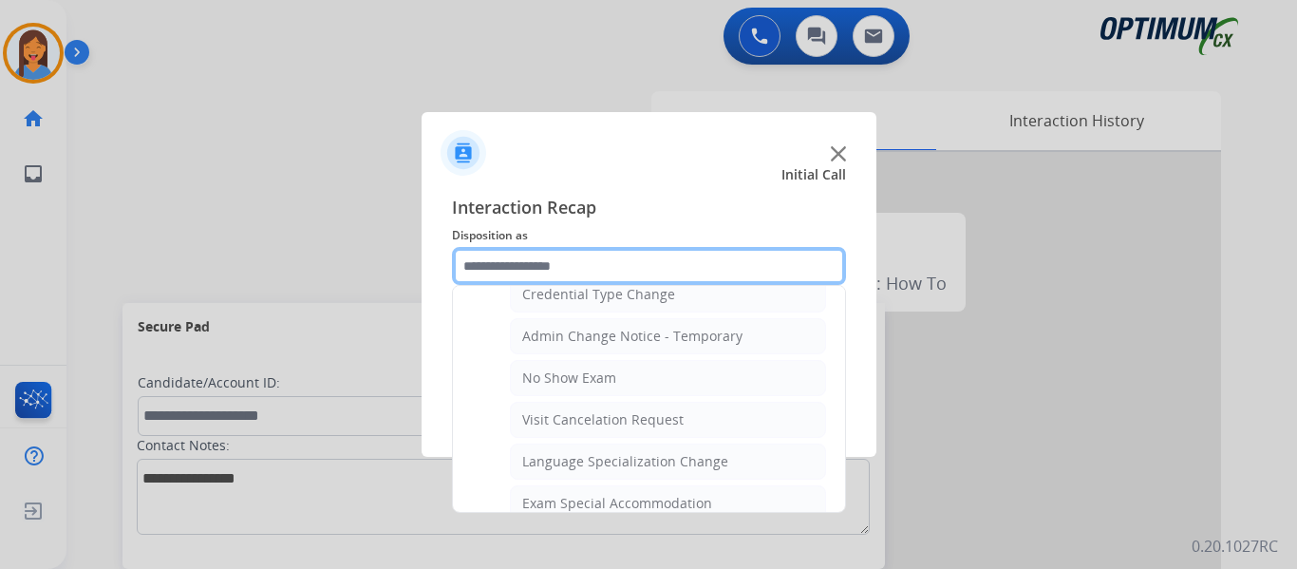
scroll to position [984, 0]
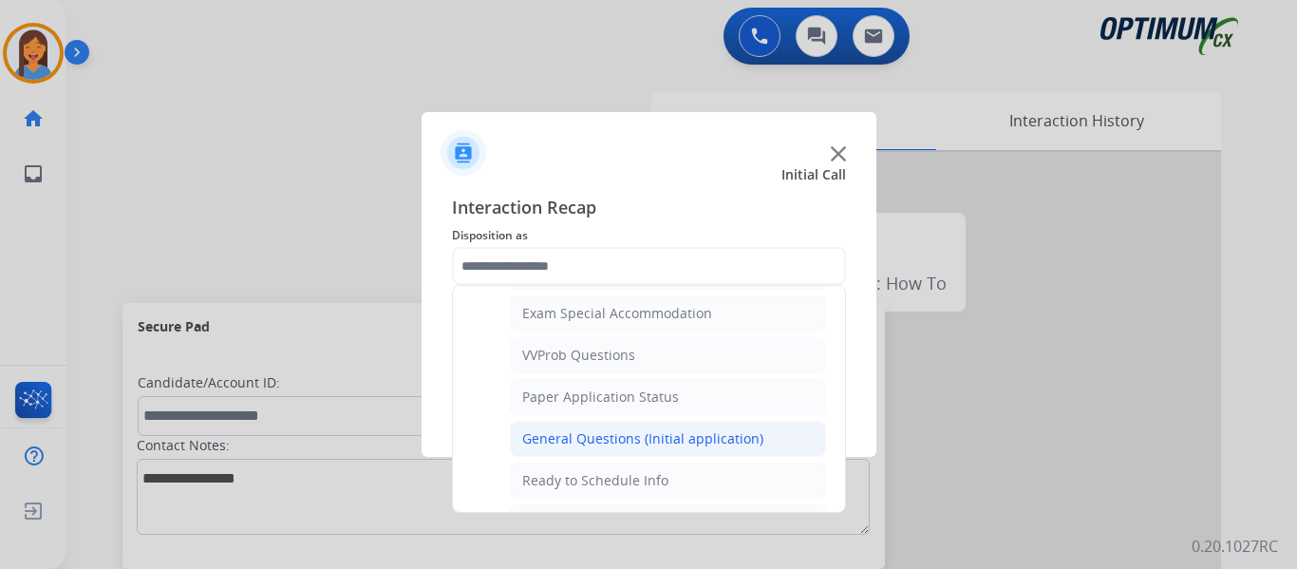
click at [597, 440] on div "General Questions (Initial application)" at bounding box center [642, 438] width 241 height 19
type input "**********"
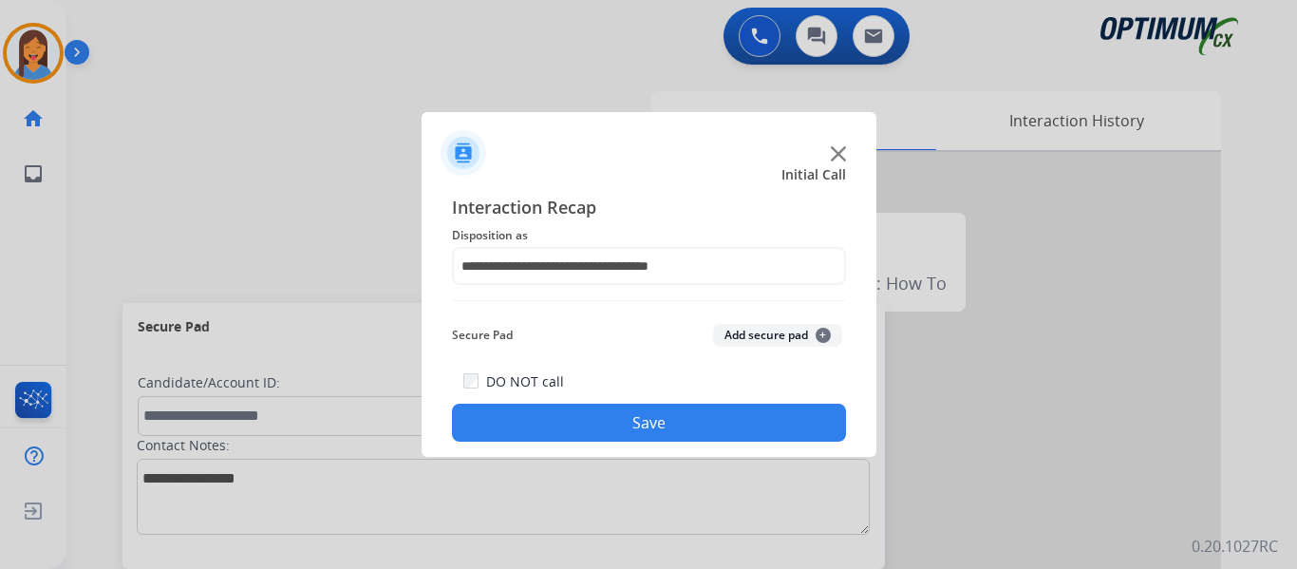
click at [605, 437] on button "Save" at bounding box center [649, 423] width 394 height 38
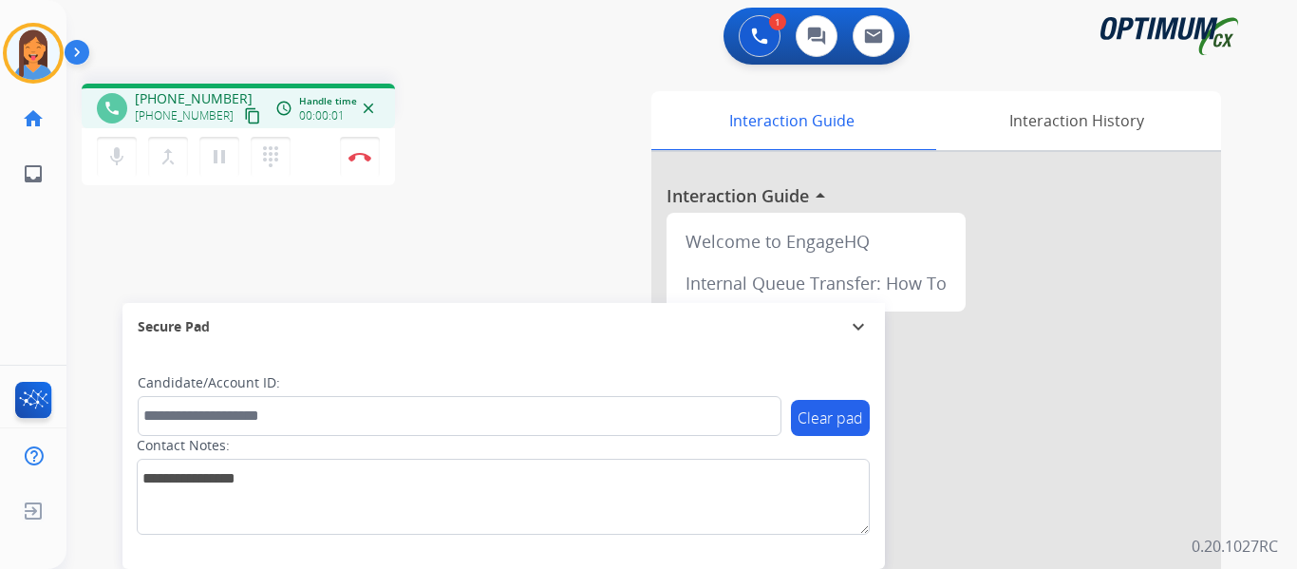
drag, startPoint x: 227, startPoint y: 115, endPoint x: 250, endPoint y: 115, distance: 22.8
click at [244, 115] on mat-icon "content_copy" at bounding box center [252, 115] width 17 height 17
click at [508, 255] on div "phone [PHONE_NUMBER] [PHONE_NUMBER] content_copy access_time Call metrics Queue…" at bounding box center [658, 464] width 1185 height 792
click at [365, 155] on img at bounding box center [360, 156] width 23 height 9
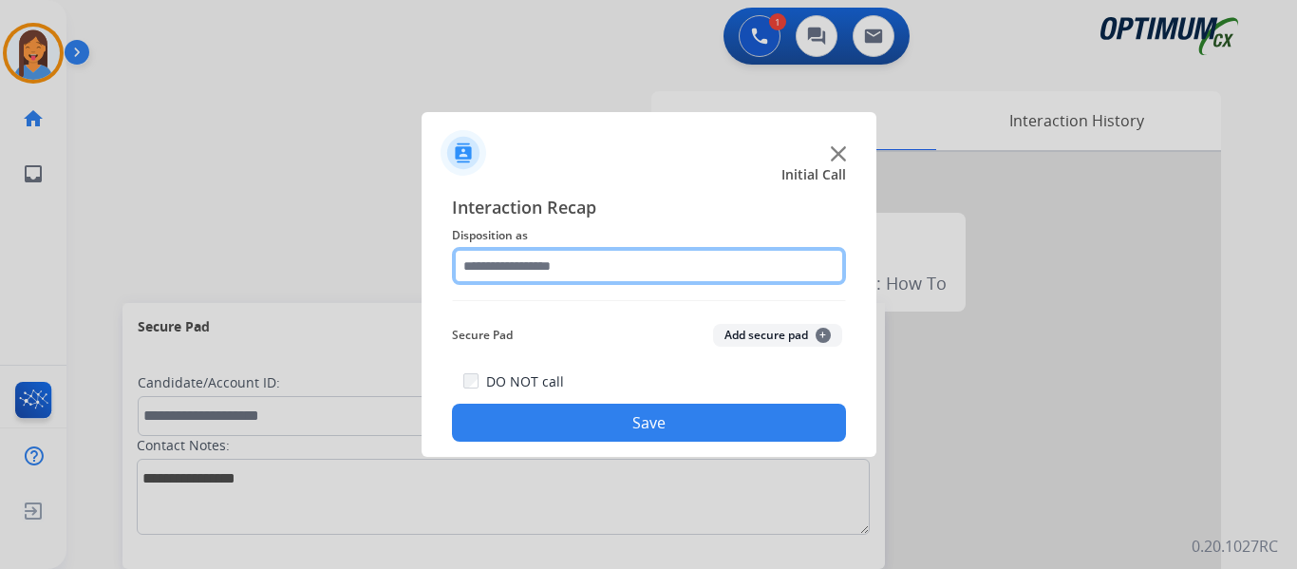
click at [529, 271] on input "text" at bounding box center [649, 266] width 394 height 38
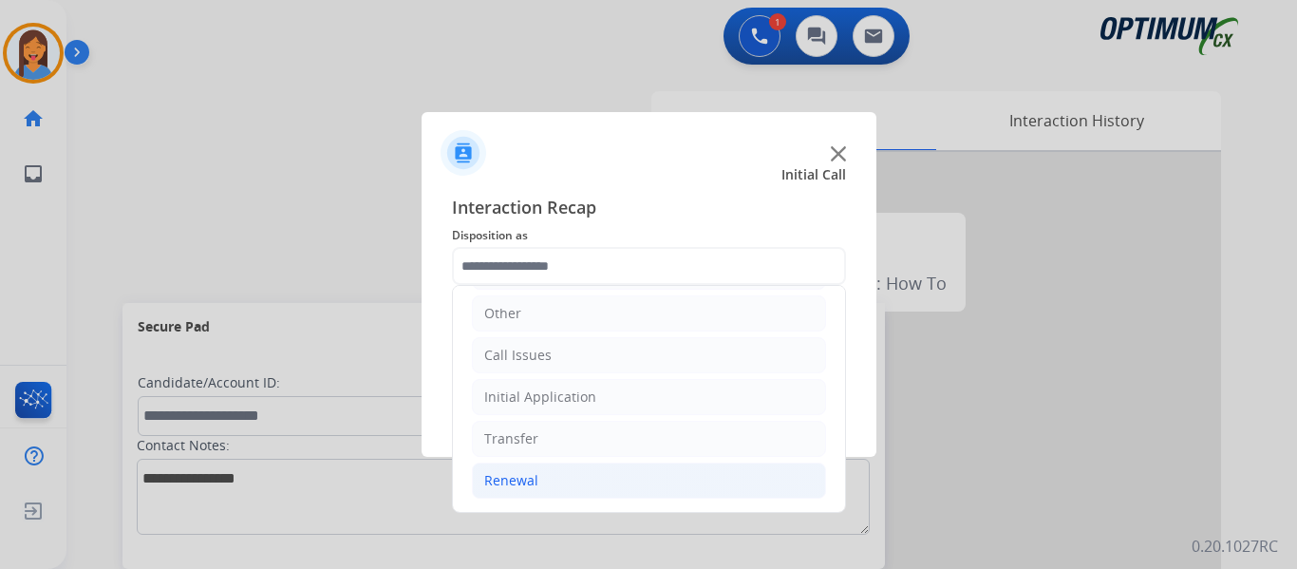
click at [534, 470] on li "Renewal" at bounding box center [649, 480] width 354 height 36
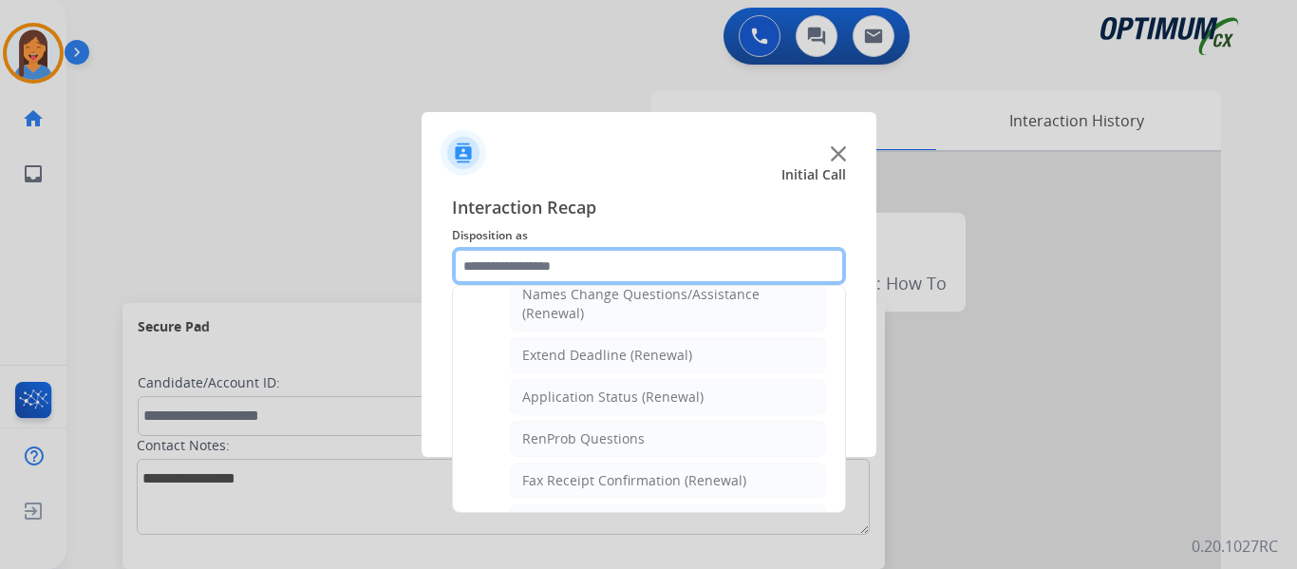
scroll to position [509, 0]
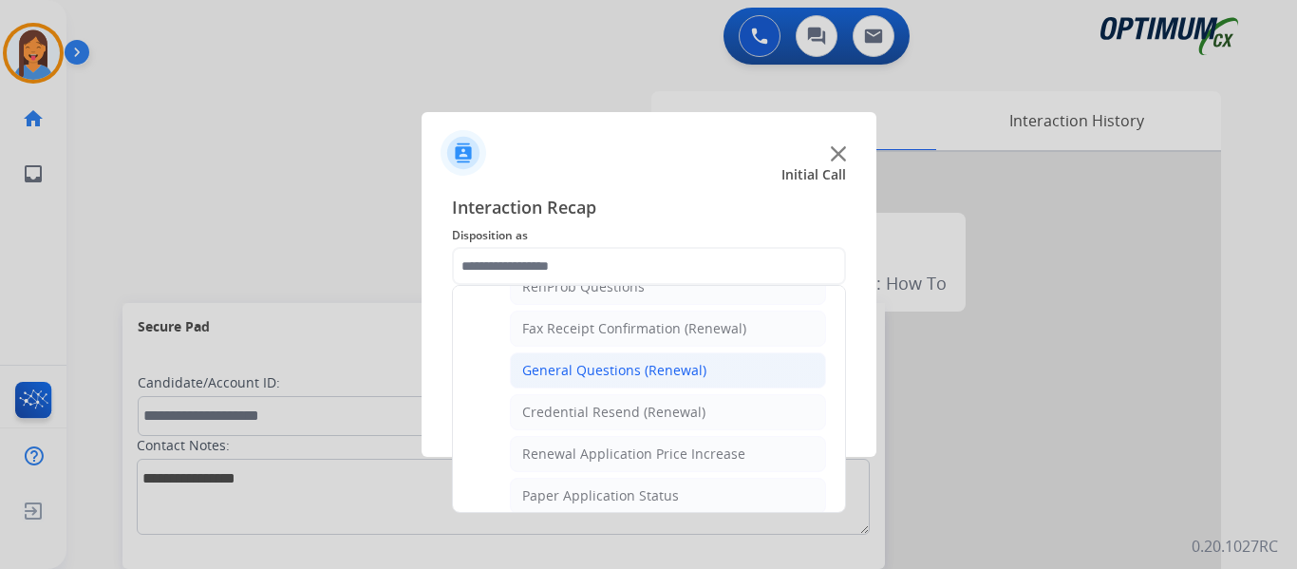
click at [613, 369] on div "General Questions (Renewal)" at bounding box center [614, 370] width 184 height 19
type input "**********"
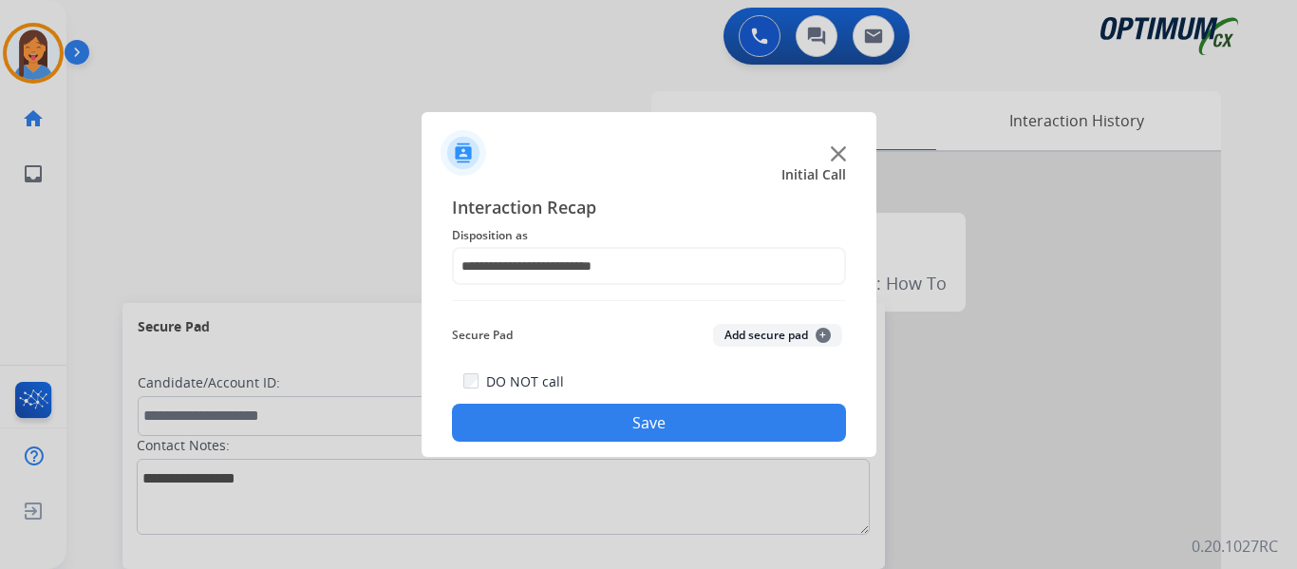
click at [621, 414] on button "Save" at bounding box center [649, 423] width 394 height 38
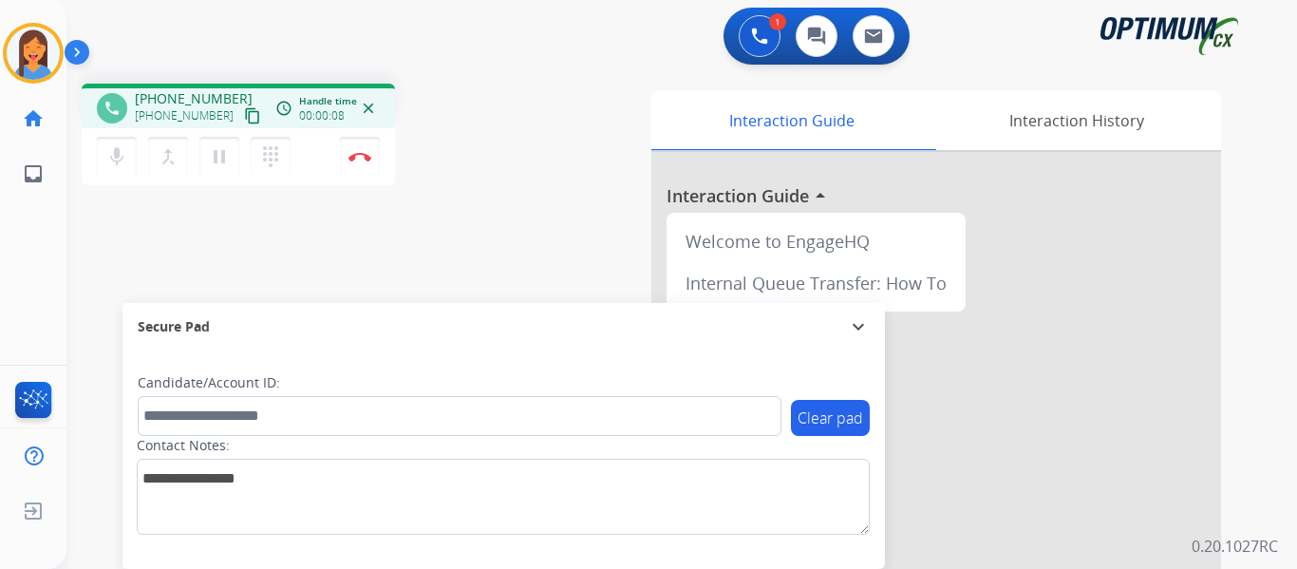
click at [244, 112] on mat-icon "content_copy" at bounding box center [252, 115] width 17 height 17
click at [363, 154] on img at bounding box center [360, 156] width 23 height 9
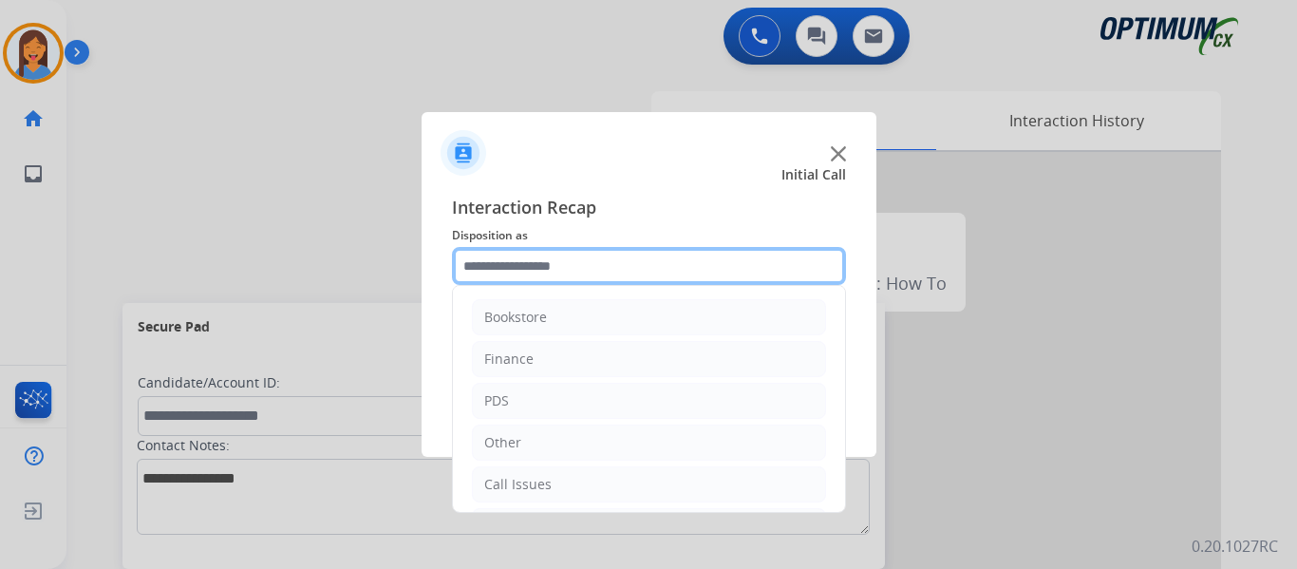
click at [584, 274] on input "text" at bounding box center [649, 266] width 394 height 38
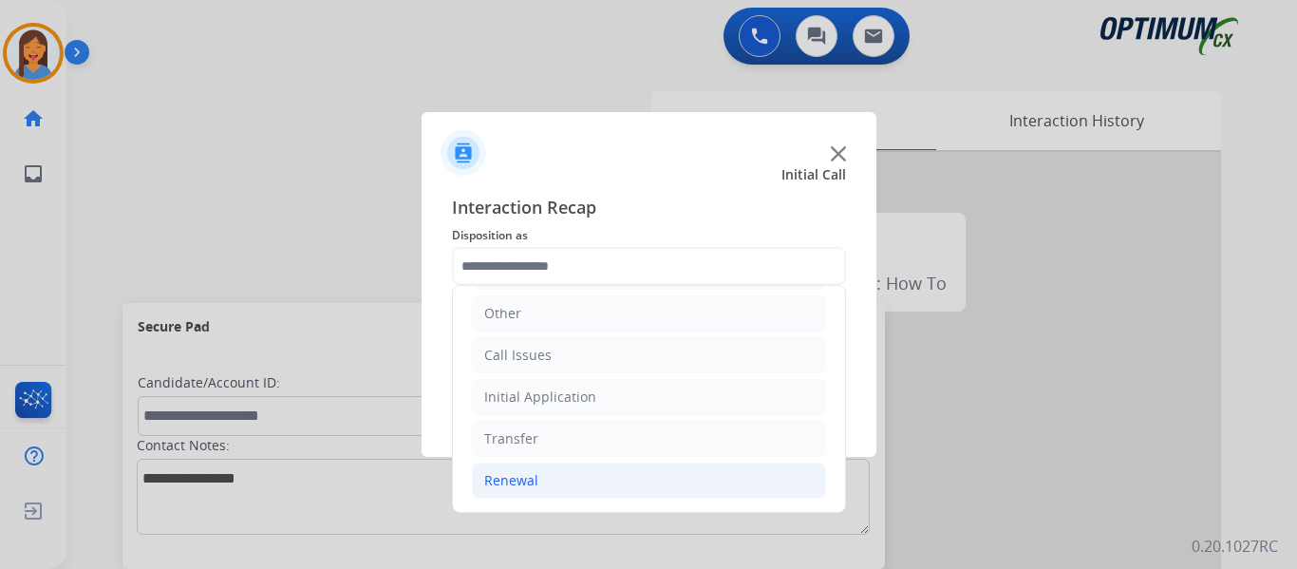
click at [516, 488] on div "Renewal" at bounding box center [511, 480] width 54 height 19
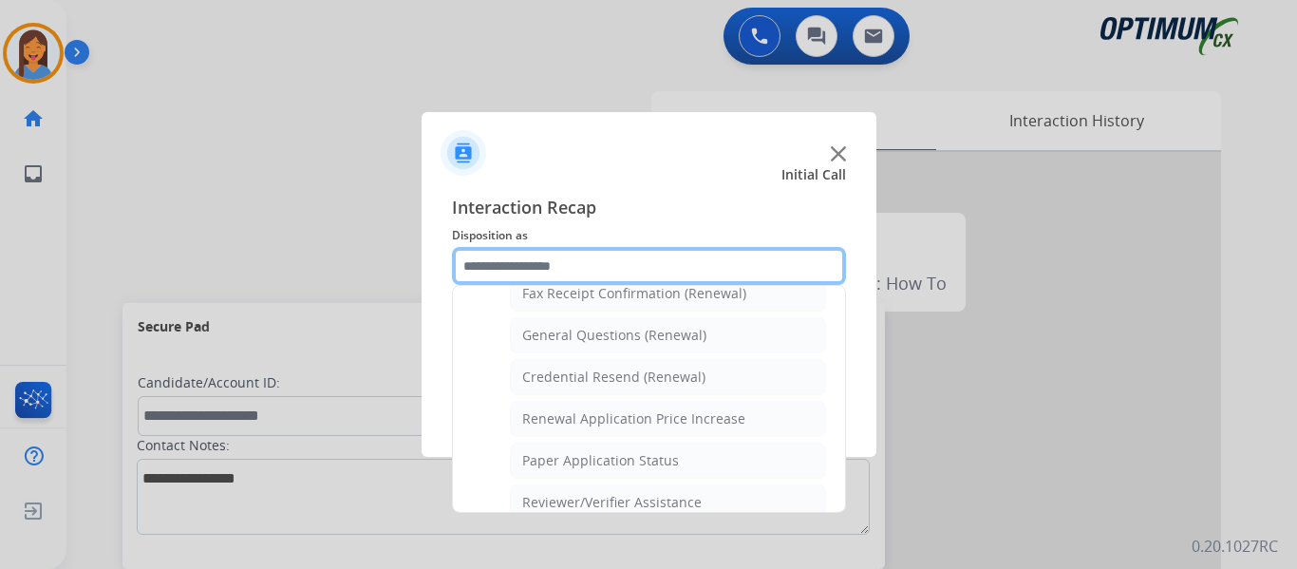
scroll to position [543, 0]
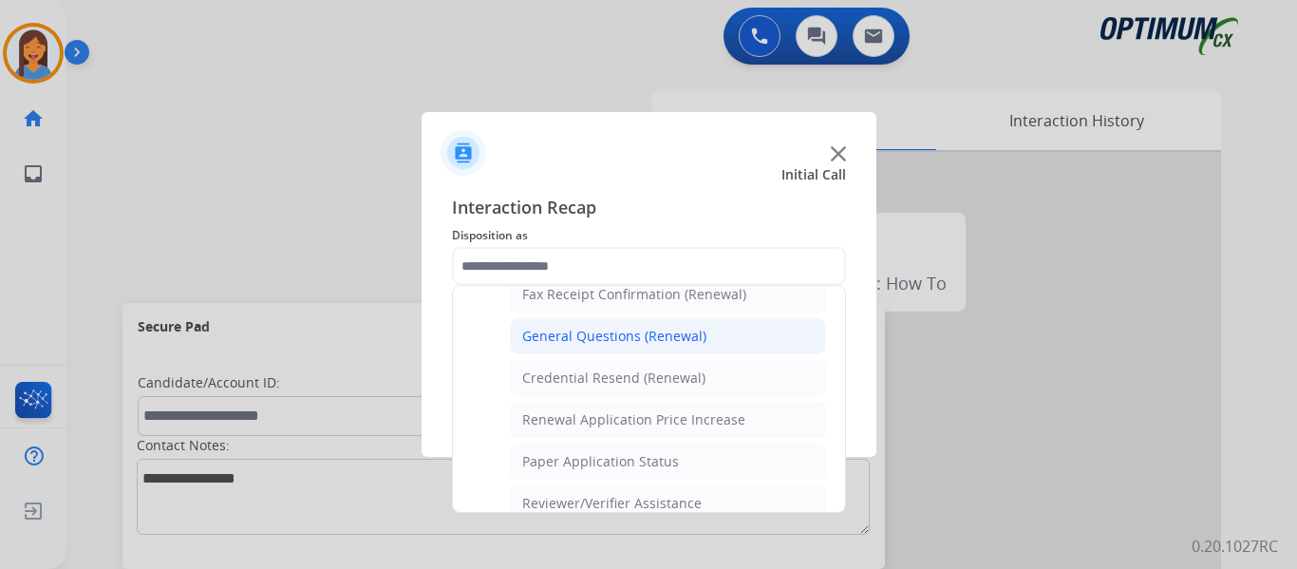
click at [576, 340] on div "General Questions (Renewal)" at bounding box center [614, 336] width 184 height 19
type input "**********"
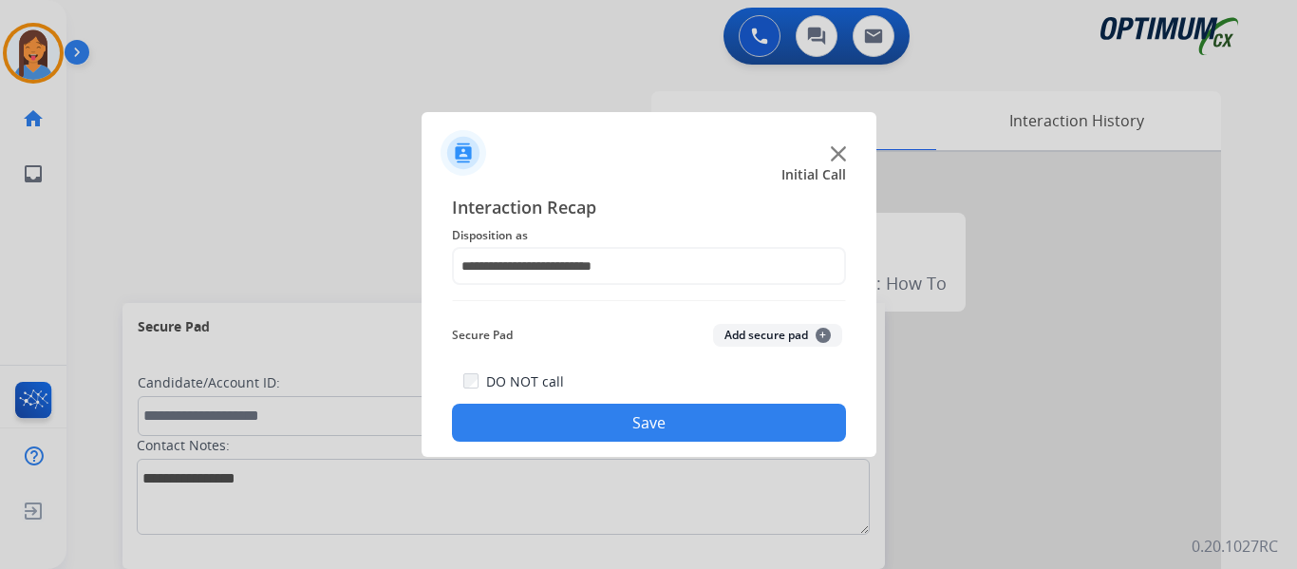
drag, startPoint x: 607, startPoint y: 417, endPoint x: 638, endPoint y: 421, distance: 31.6
click at [608, 417] on button "Save" at bounding box center [649, 423] width 394 height 38
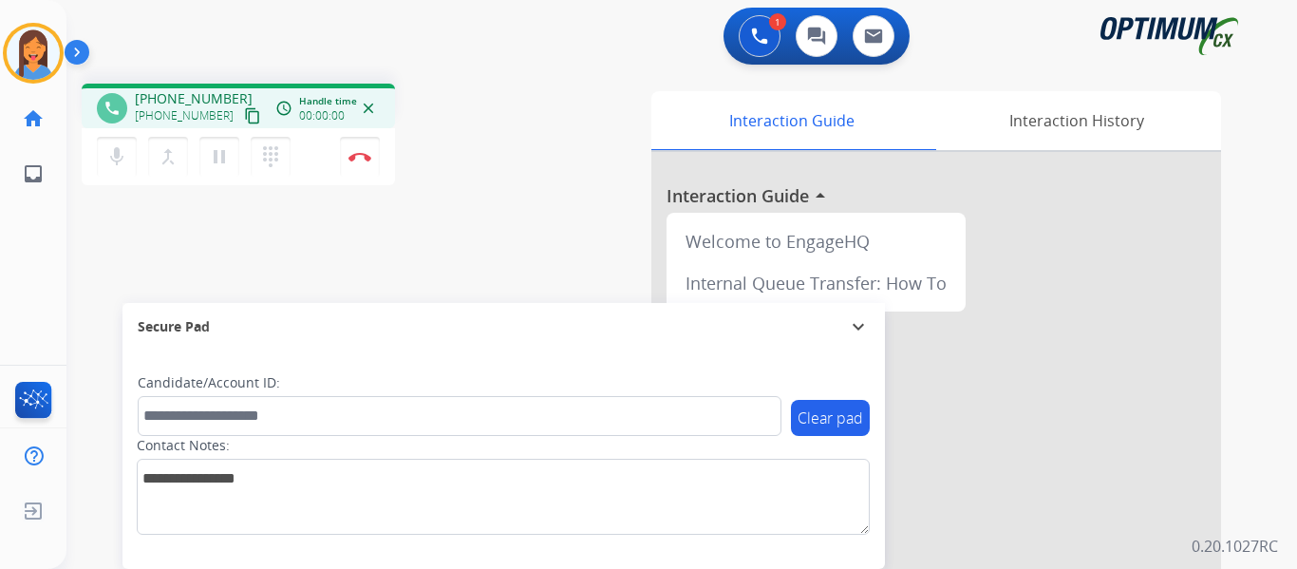
click at [244, 121] on mat-icon "content_copy" at bounding box center [252, 115] width 17 height 17
click at [526, 254] on div "phone [PHONE_NUMBER] [PHONE_NUMBER] content_copy access_time Call metrics Queue…" at bounding box center [658, 464] width 1185 height 792
click at [360, 157] on img at bounding box center [360, 156] width 23 height 9
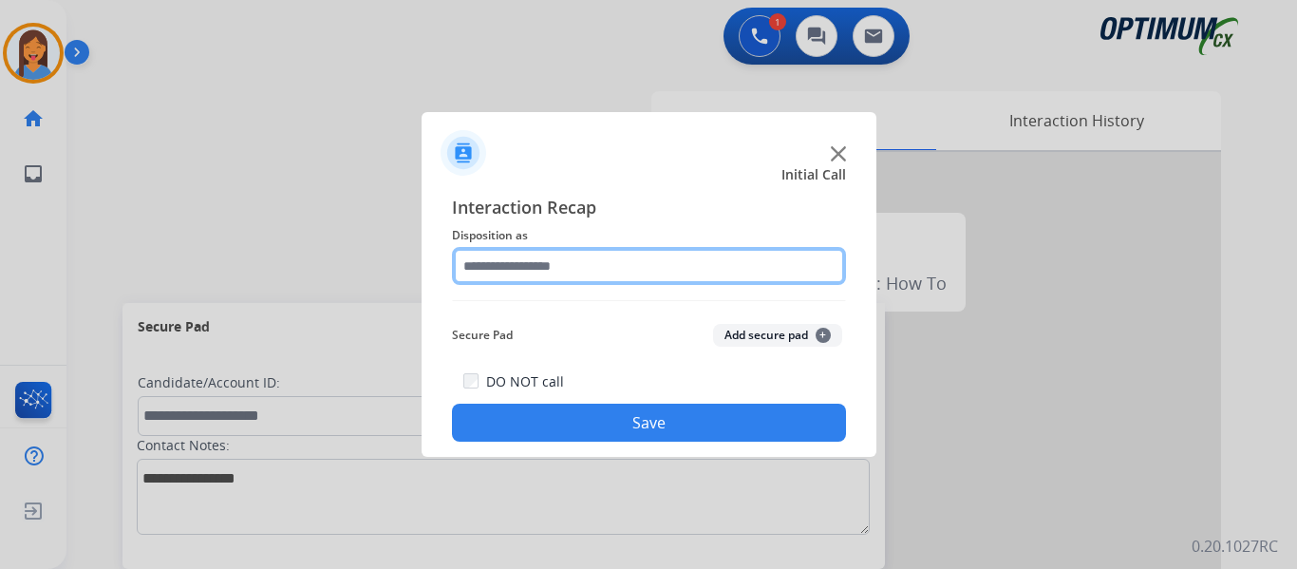
click at [611, 264] on input "text" at bounding box center [649, 266] width 394 height 38
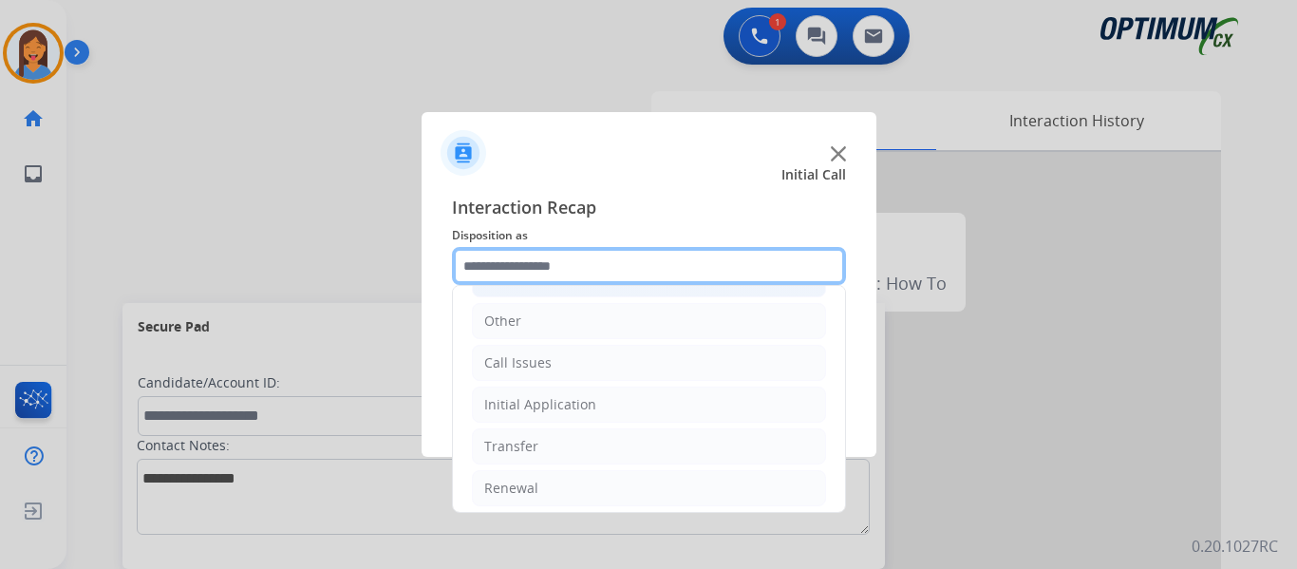
scroll to position [129, 0]
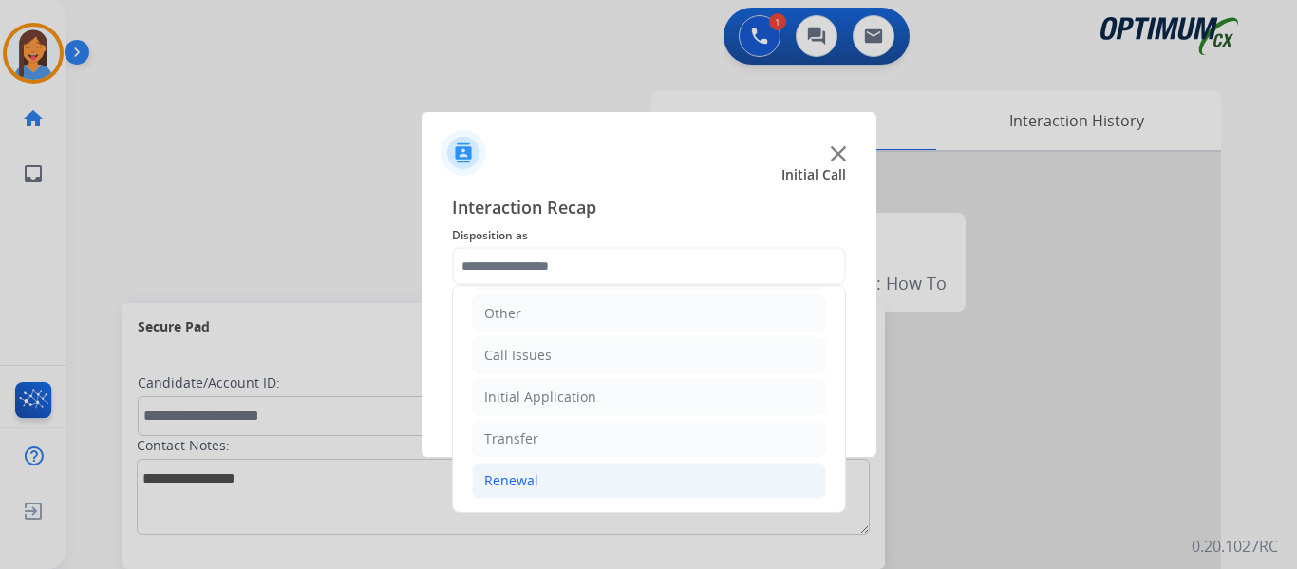
click at [515, 481] on div "Renewal" at bounding box center [511, 480] width 54 height 19
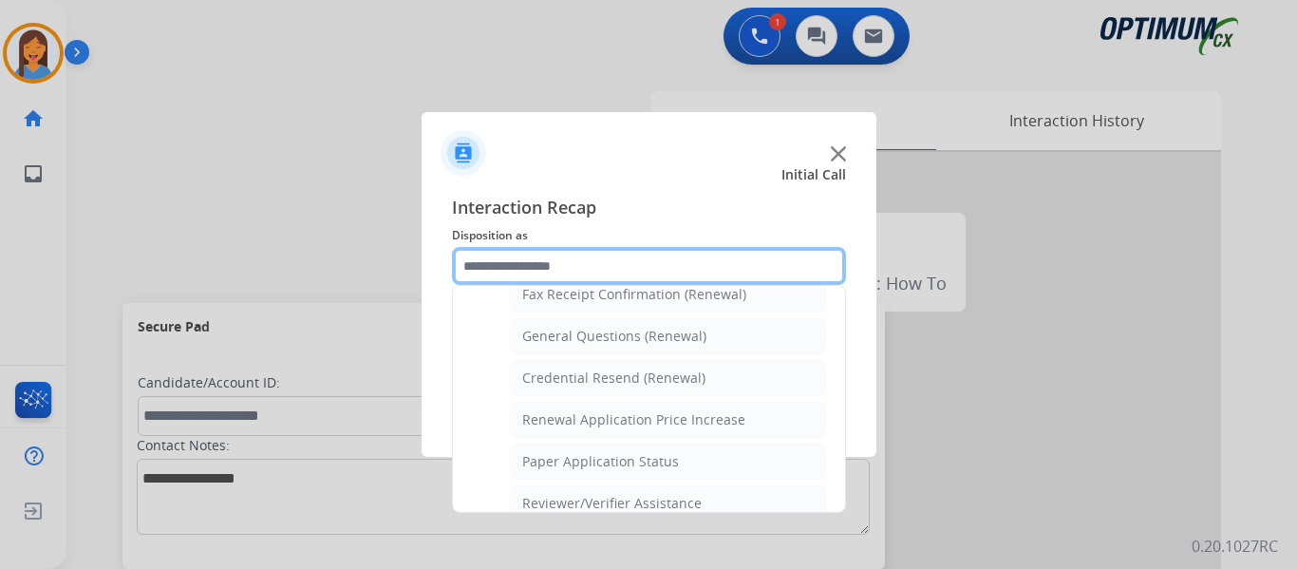
scroll to position [509, 0]
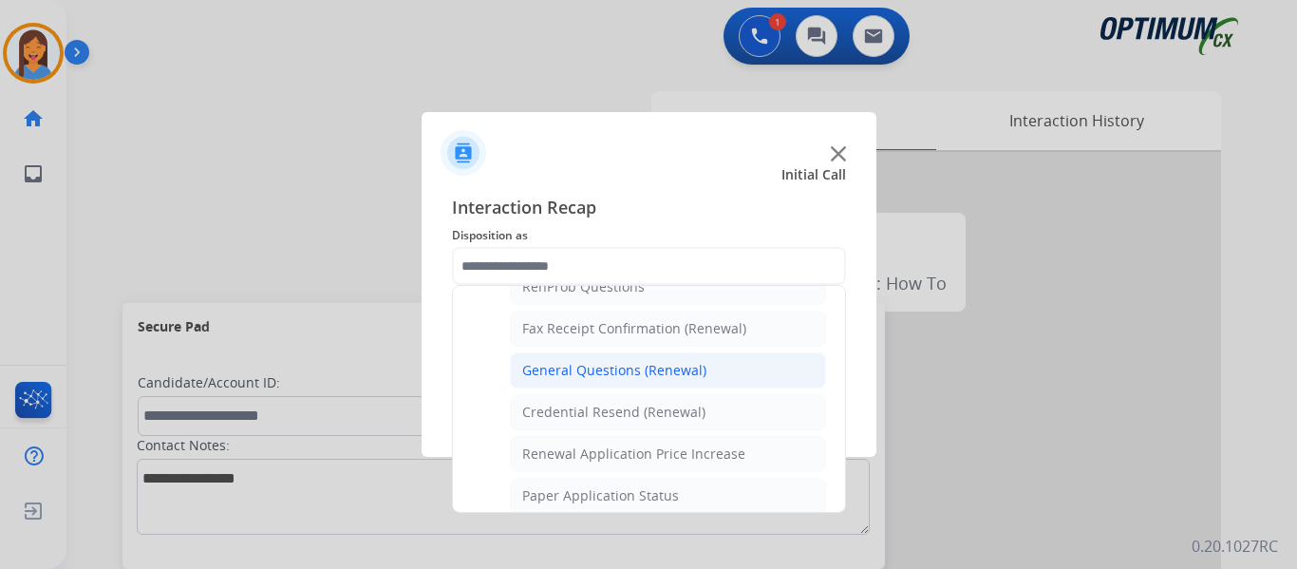
click at [607, 368] on div "General Questions (Renewal)" at bounding box center [614, 370] width 184 height 19
type input "**********"
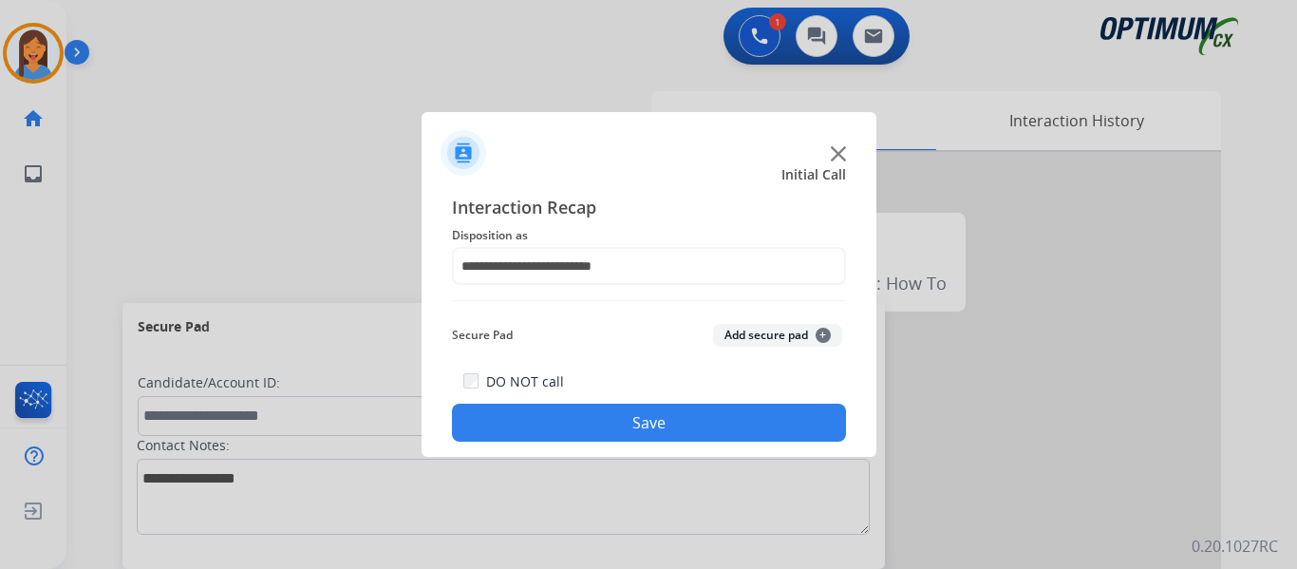
click at [635, 412] on button "Save" at bounding box center [649, 423] width 394 height 38
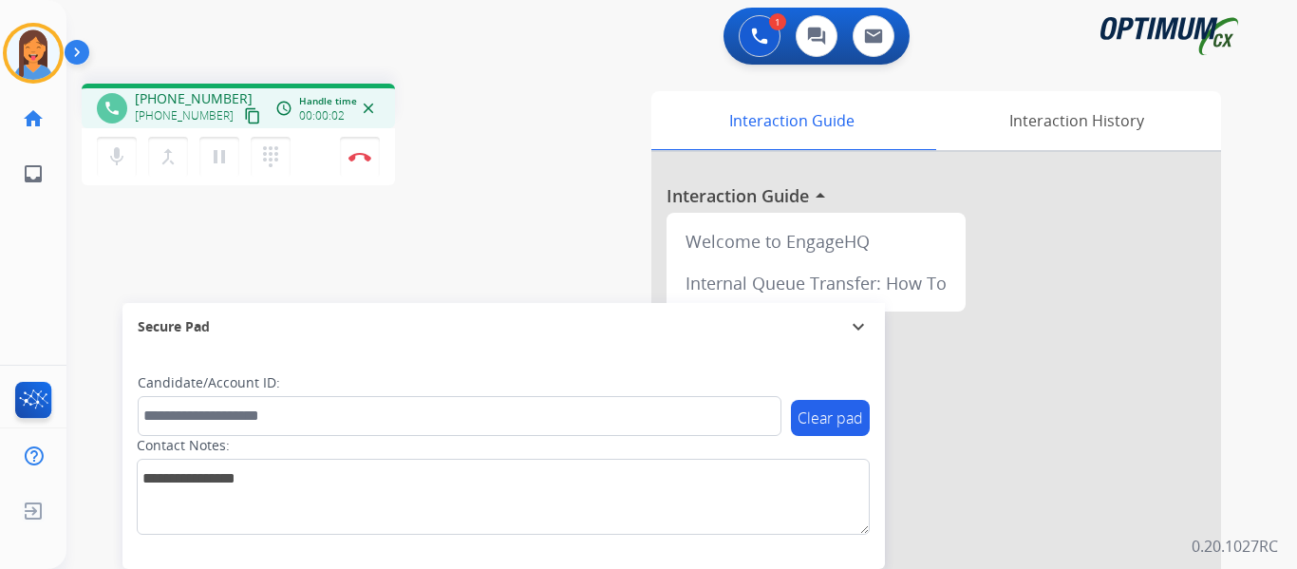
click at [244, 122] on mat-icon "content_copy" at bounding box center [252, 115] width 17 height 17
click at [358, 154] on img at bounding box center [360, 156] width 23 height 9
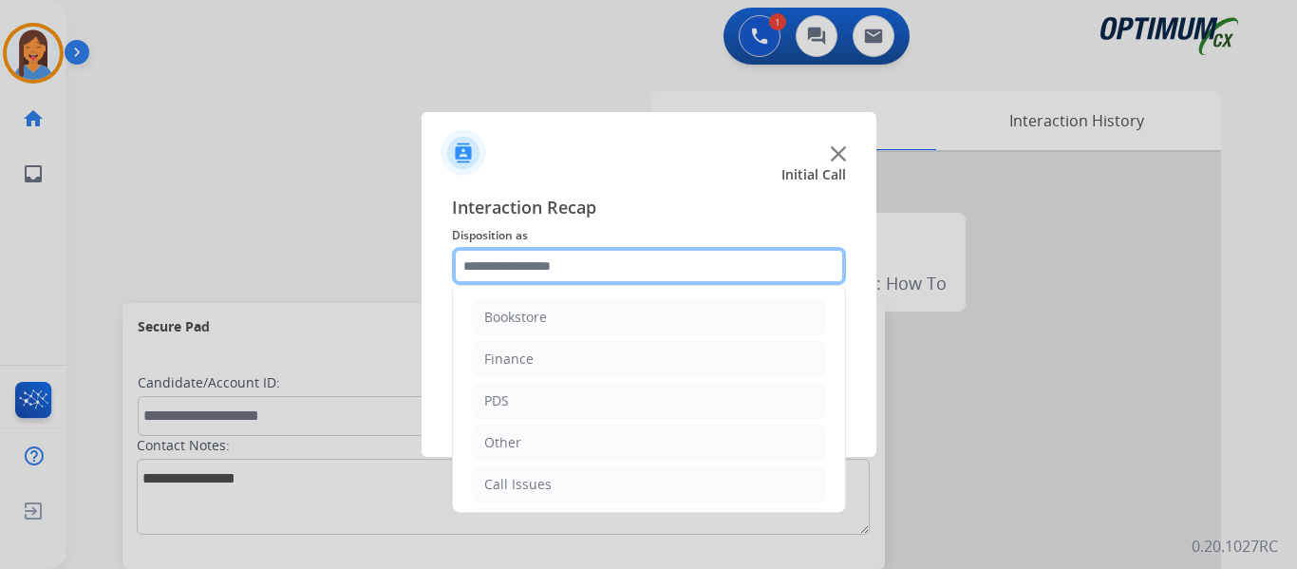
click at [618, 266] on input "text" at bounding box center [649, 266] width 394 height 38
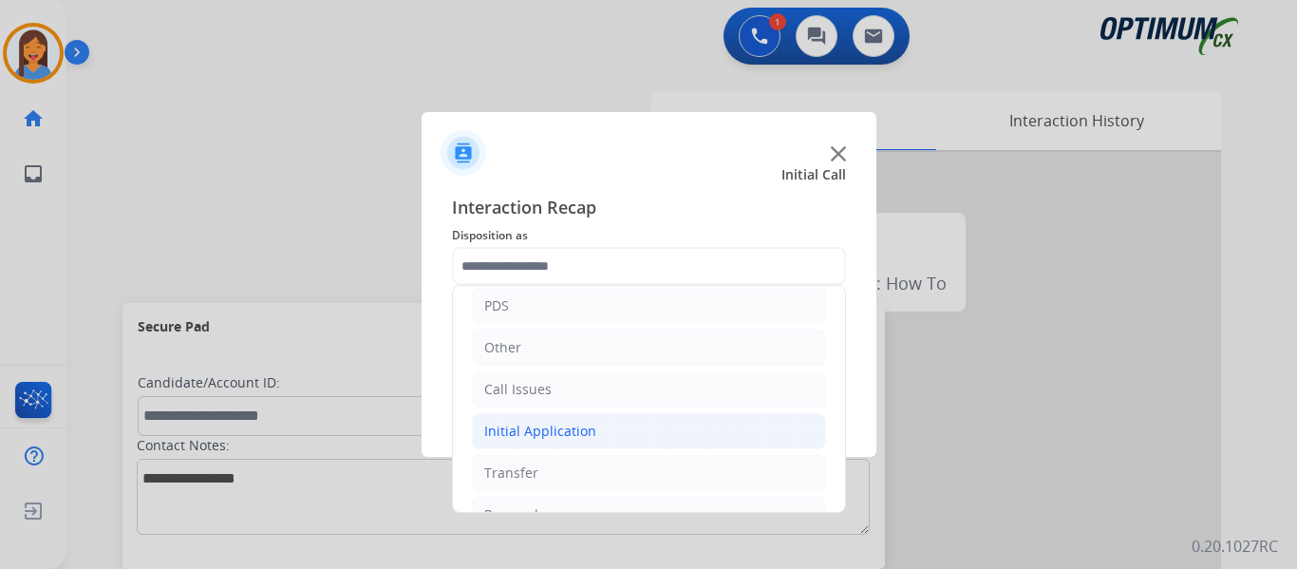
click at [551, 433] on div "Initial Application" at bounding box center [540, 431] width 112 height 19
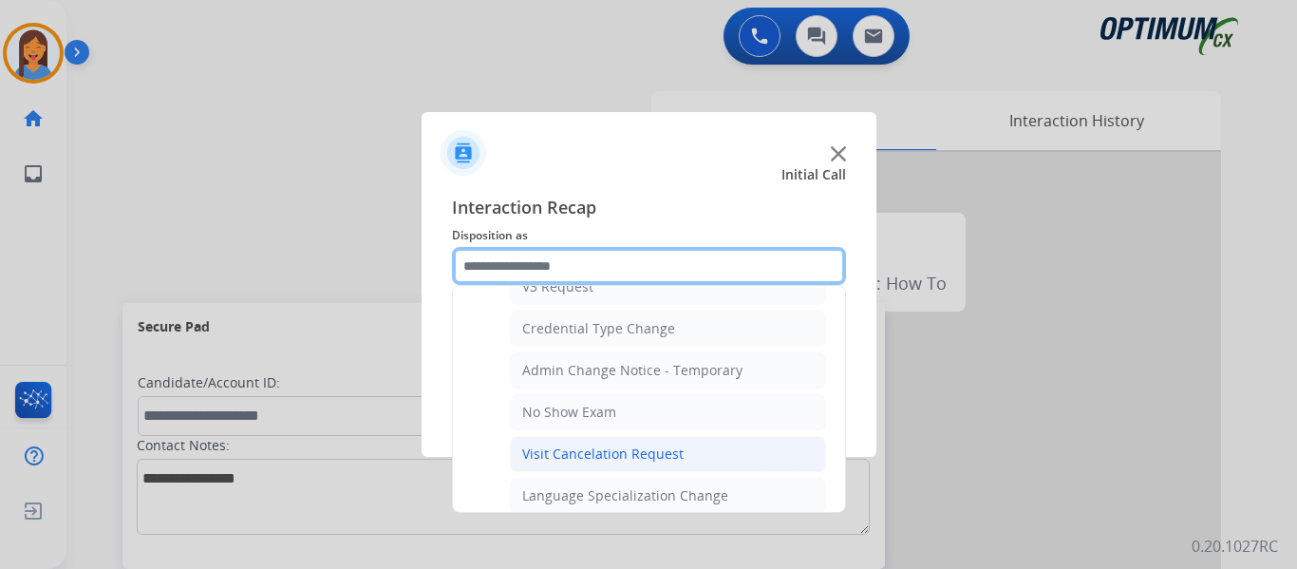
scroll to position [950, 0]
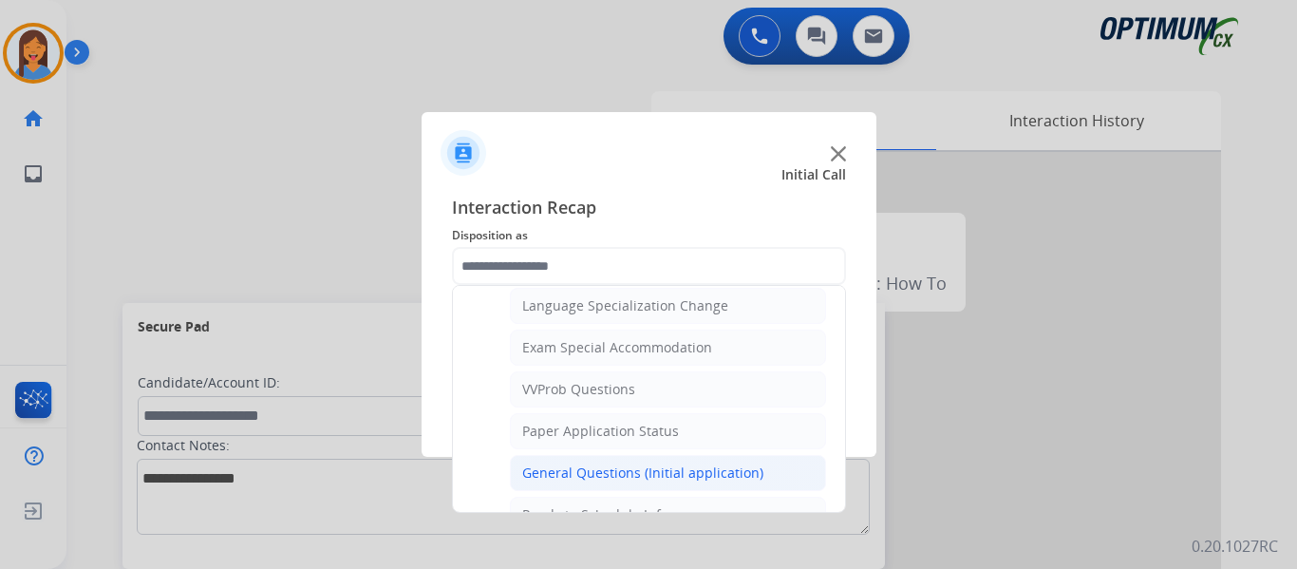
click at [594, 478] on div "General Questions (Initial application)" at bounding box center [642, 472] width 241 height 19
type input "**********"
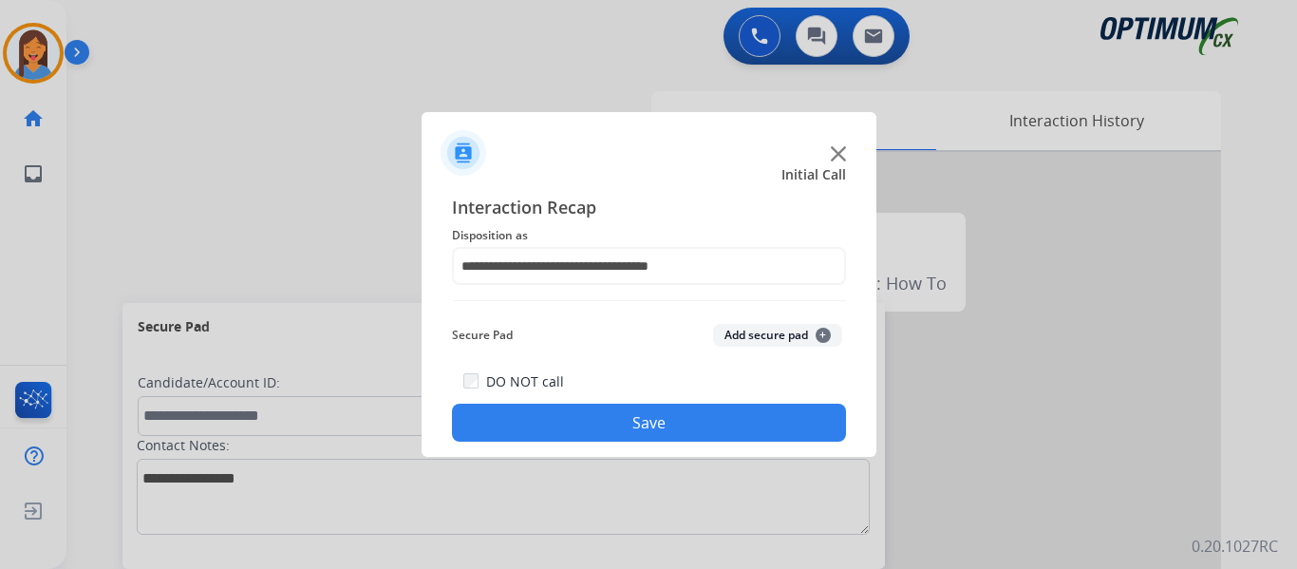
click at [608, 425] on button "Save" at bounding box center [649, 423] width 394 height 38
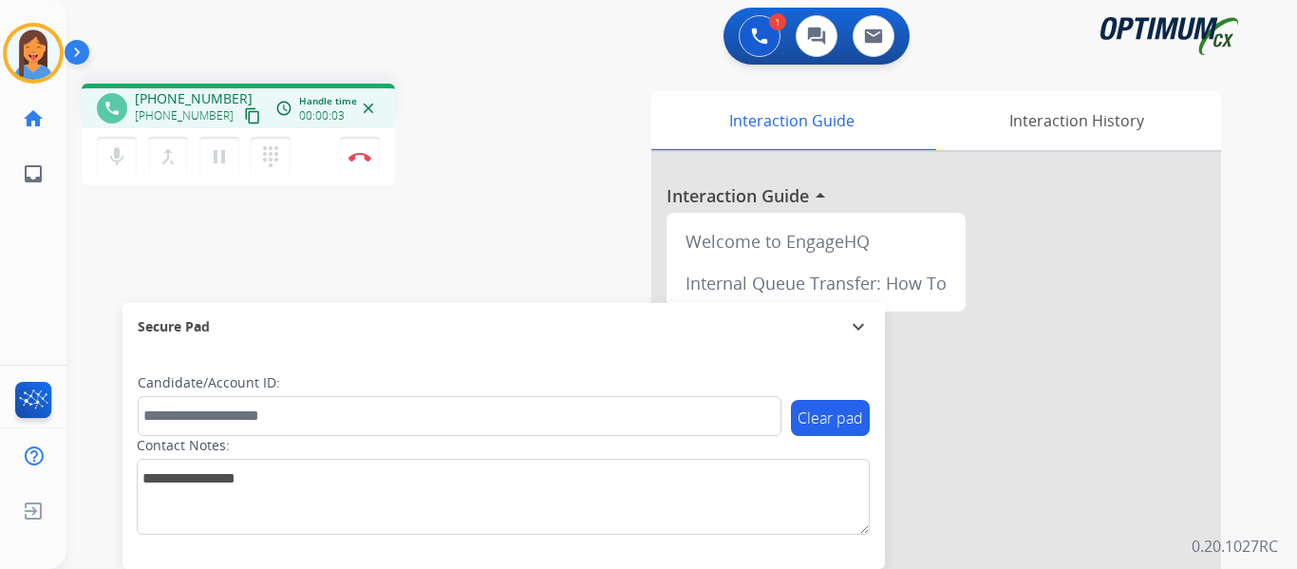
click at [244, 117] on mat-icon "content_copy" at bounding box center [252, 115] width 17 height 17
click at [354, 157] on img at bounding box center [360, 156] width 23 height 9
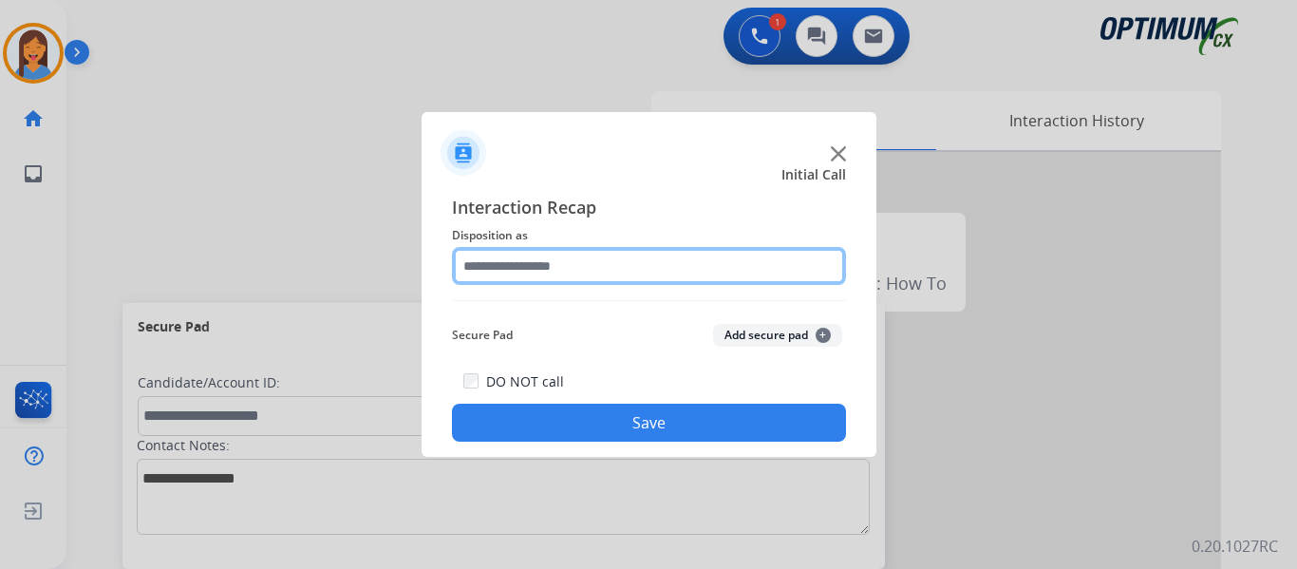
click at [543, 262] on input "text" at bounding box center [649, 266] width 394 height 38
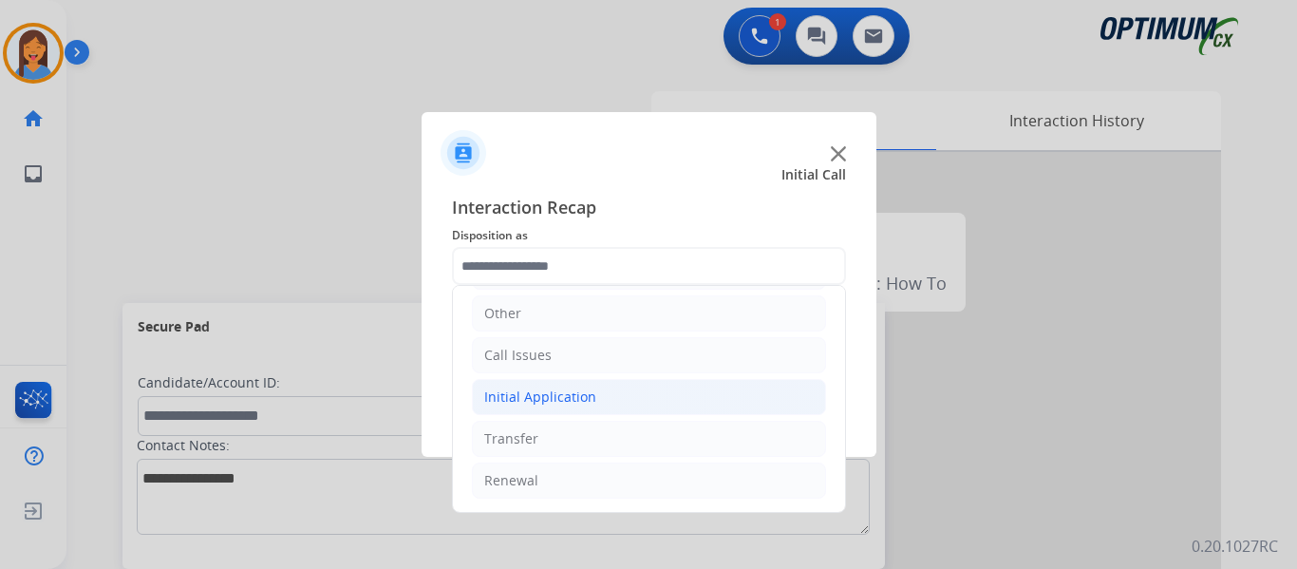
click at [542, 399] on div "Initial Application" at bounding box center [540, 396] width 112 height 19
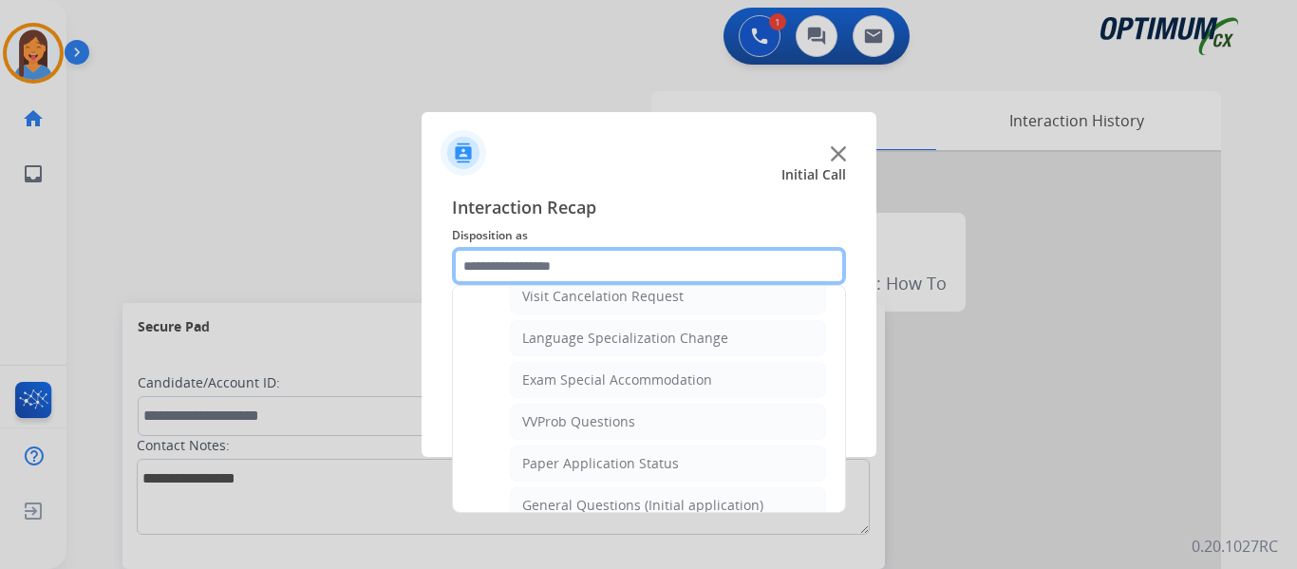
scroll to position [984, 0]
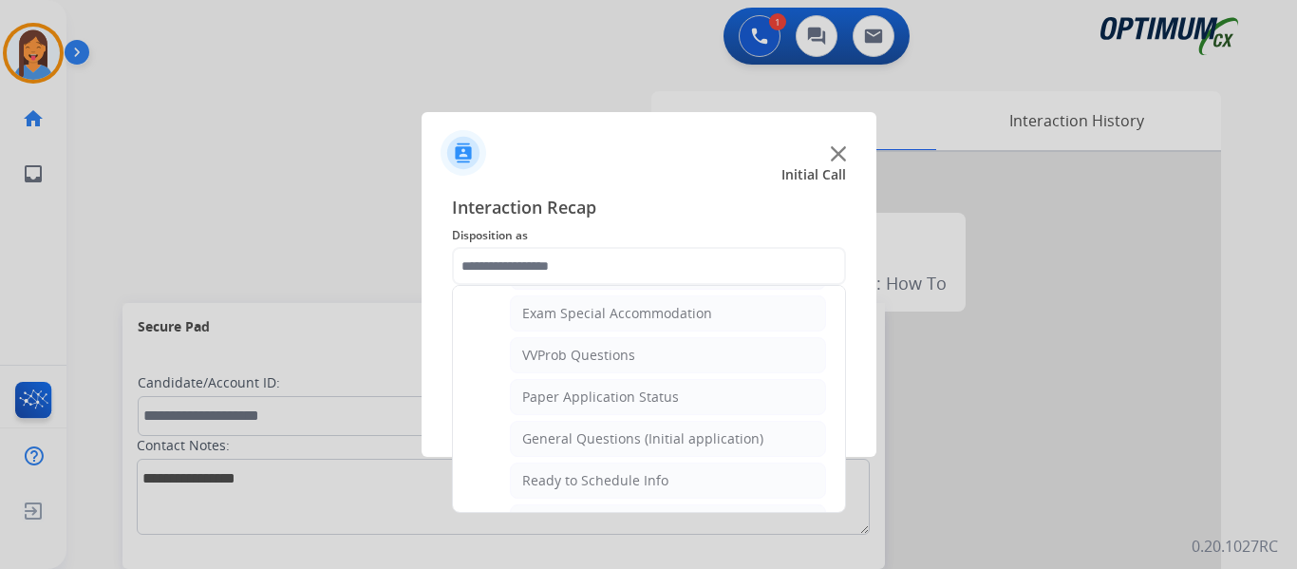
click at [612, 433] on div "General Questions (Initial application)" at bounding box center [642, 438] width 241 height 19
type input "**********"
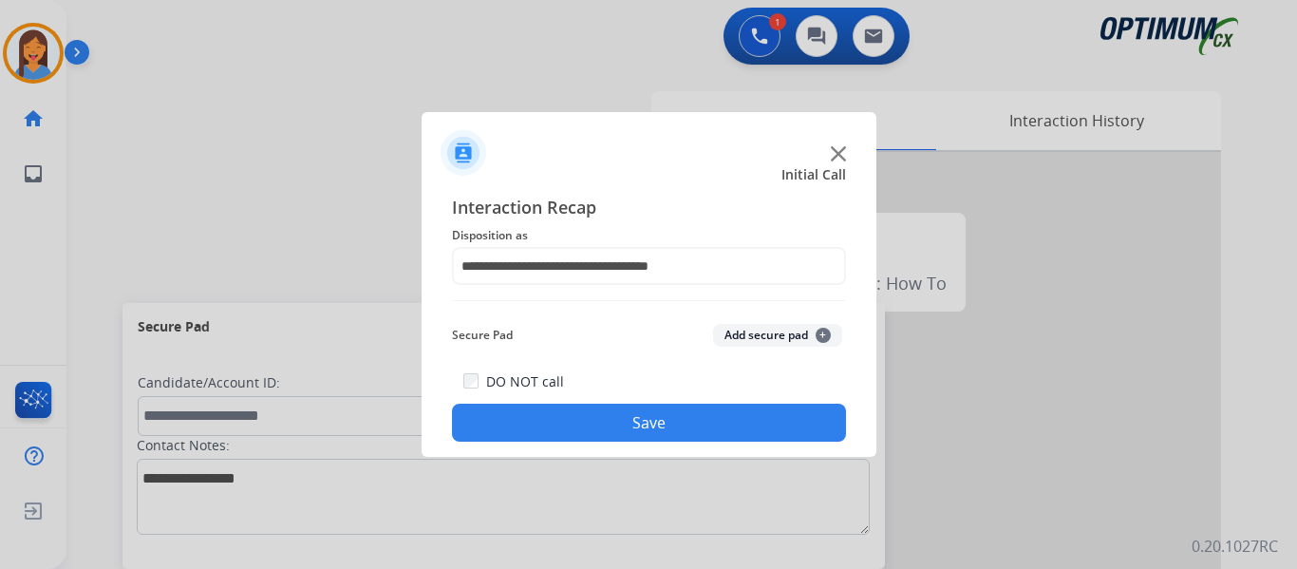
click at [604, 428] on button "Save" at bounding box center [649, 423] width 394 height 38
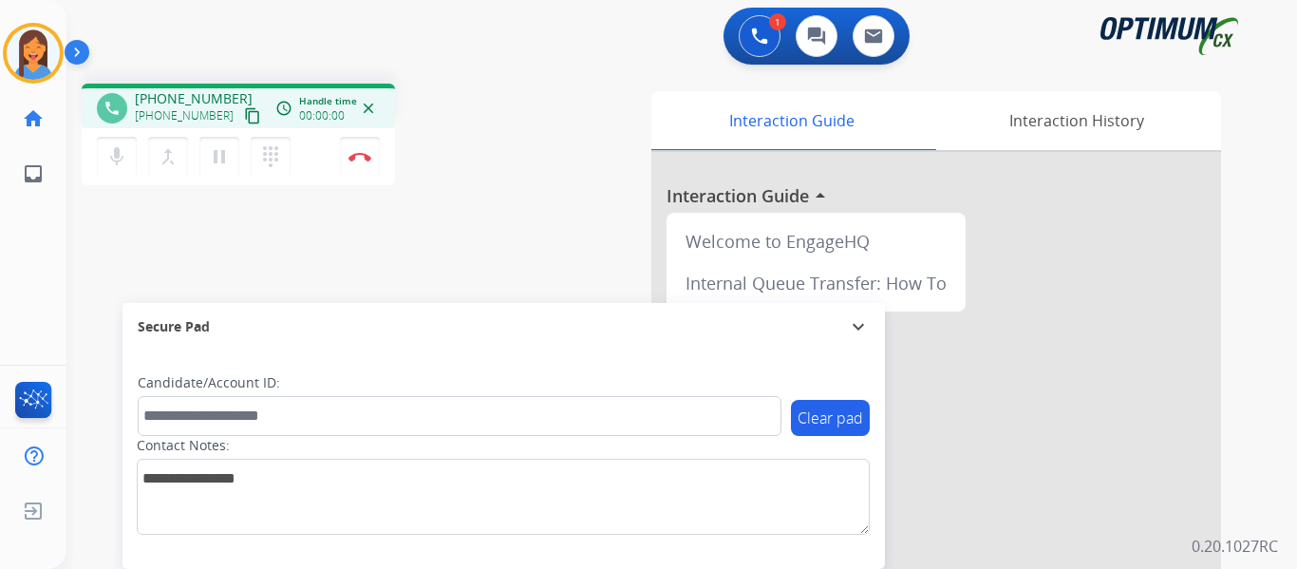
drag, startPoint x: 234, startPoint y: 114, endPoint x: 245, endPoint y: 117, distance: 11.7
click at [244, 114] on mat-icon "content_copy" at bounding box center [252, 115] width 17 height 17
click at [364, 164] on button "Disconnect" at bounding box center [360, 157] width 40 height 40
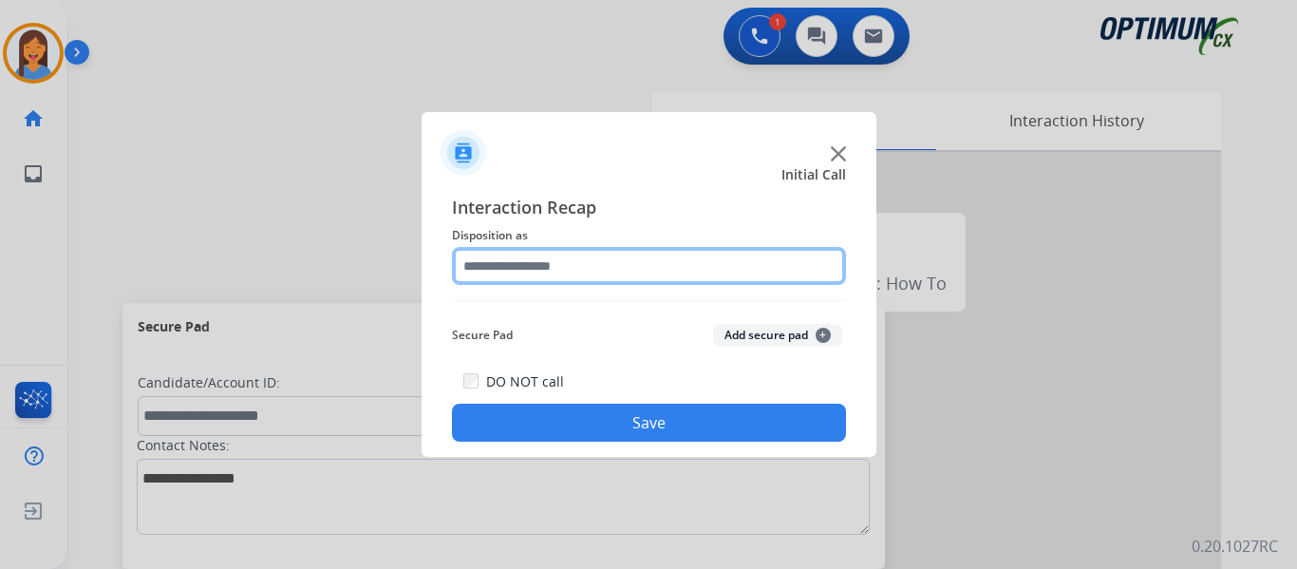
click at [570, 264] on input "text" at bounding box center [649, 266] width 394 height 38
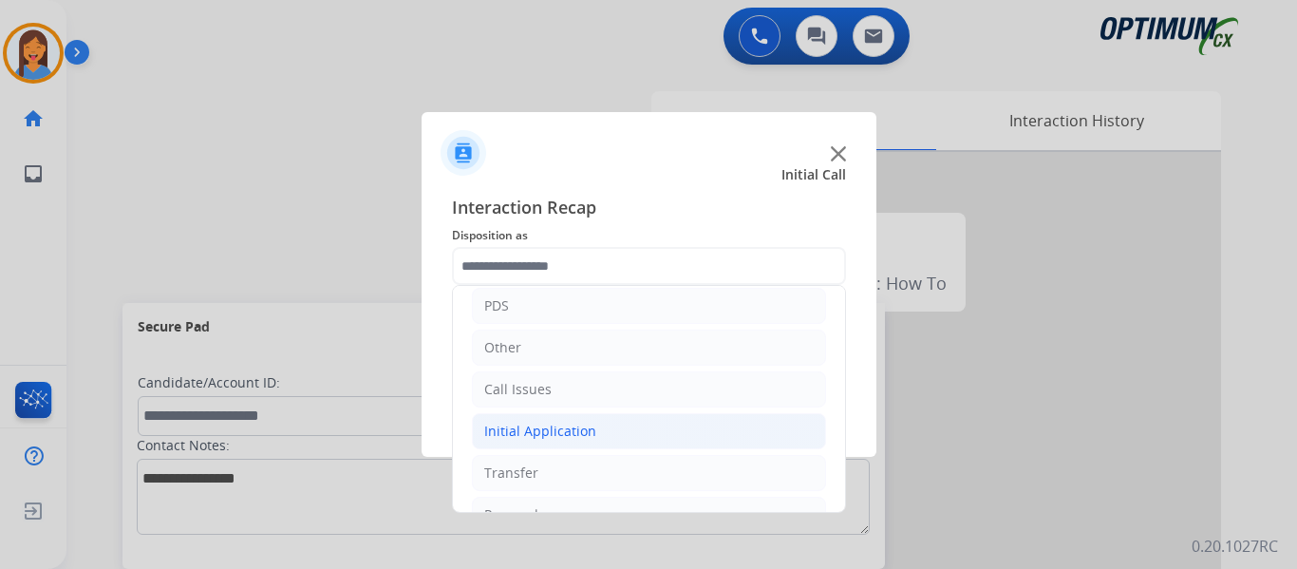
click at [553, 443] on li "Initial Application" at bounding box center [649, 431] width 354 height 36
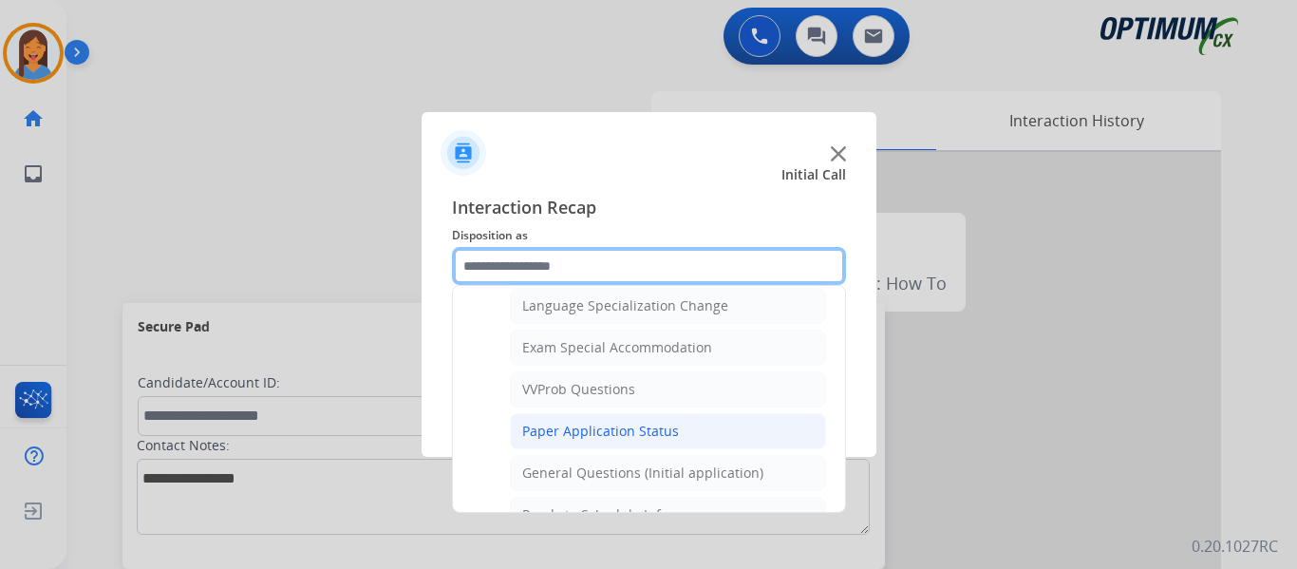
scroll to position [1045, 0]
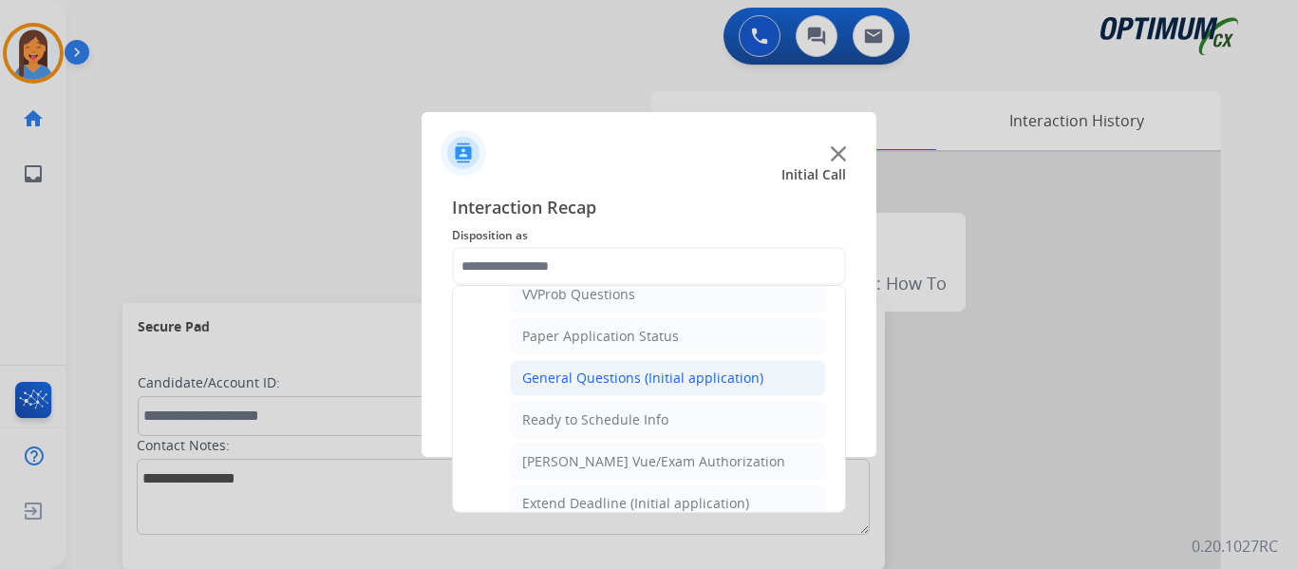
click at [615, 370] on div "General Questions (Initial application)" at bounding box center [642, 377] width 241 height 19
type input "**********"
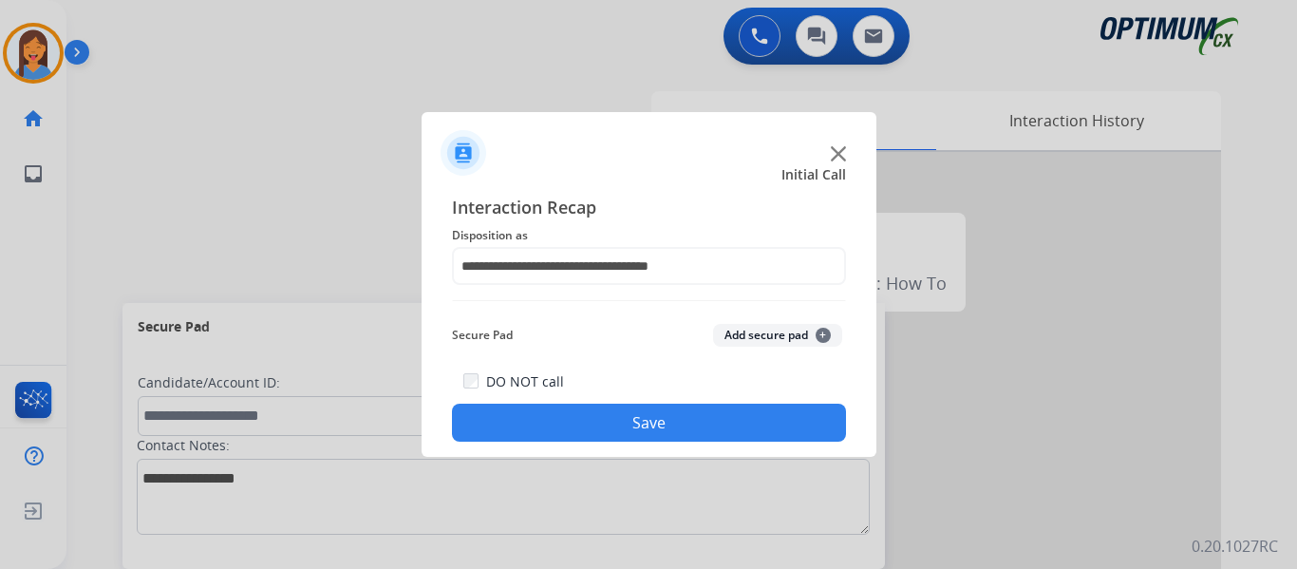
click at [631, 425] on button "Save" at bounding box center [649, 423] width 394 height 38
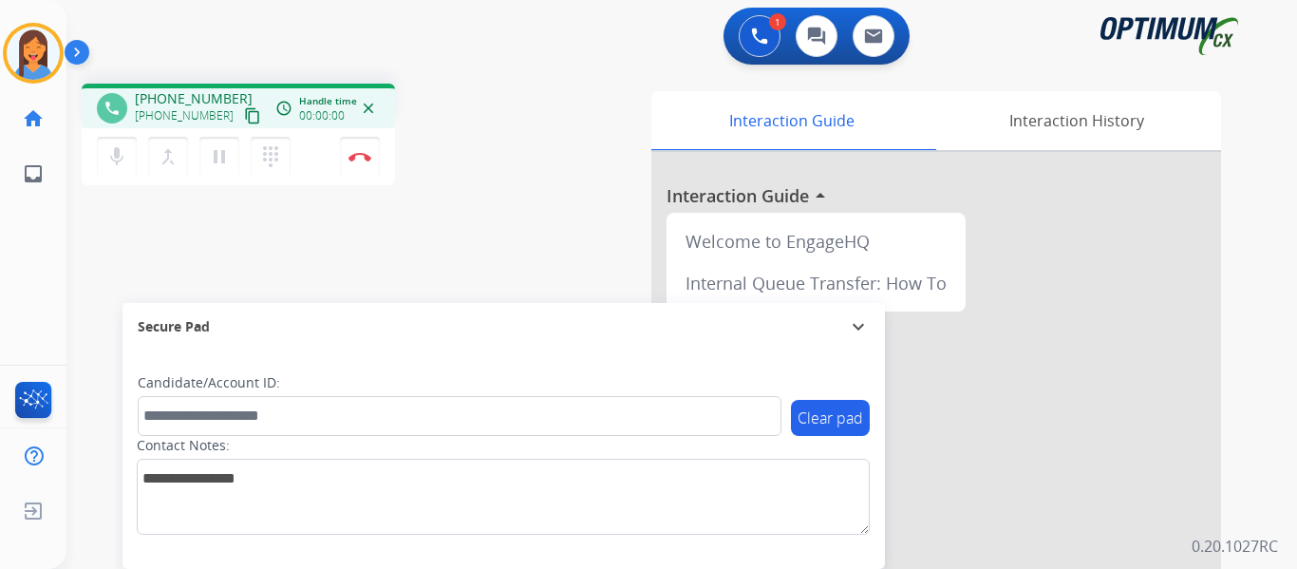
click at [244, 116] on mat-icon "content_copy" at bounding box center [252, 115] width 17 height 17
click at [368, 161] on button "Disconnect" at bounding box center [360, 157] width 40 height 40
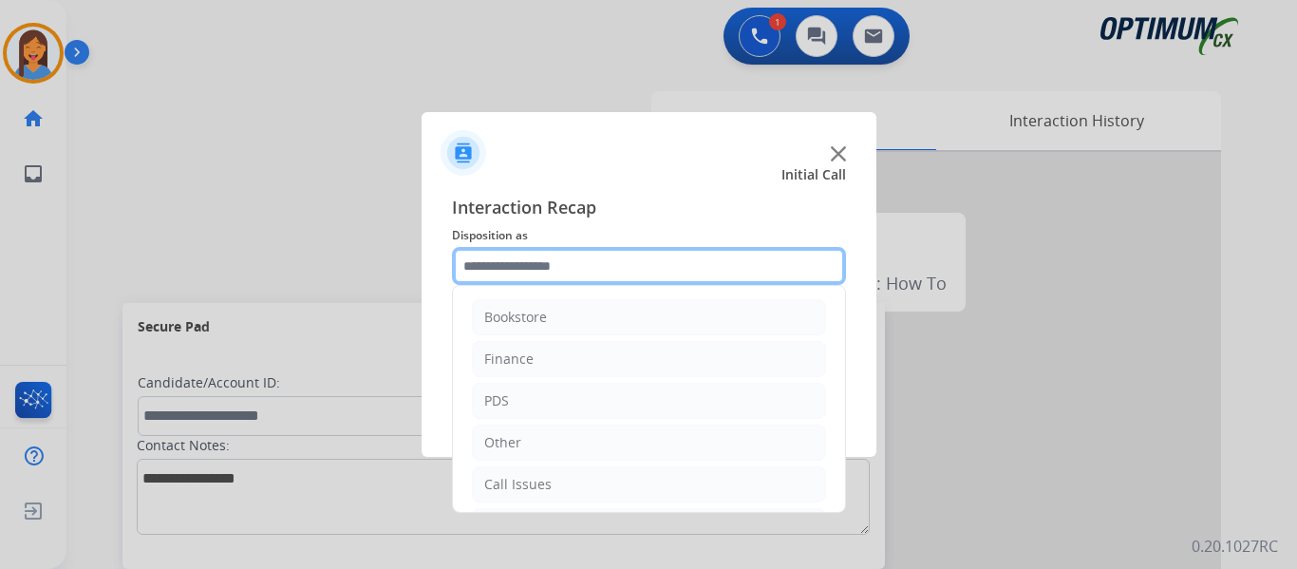
click at [589, 267] on input "text" at bounding box center [649, 266] width 394 height 38
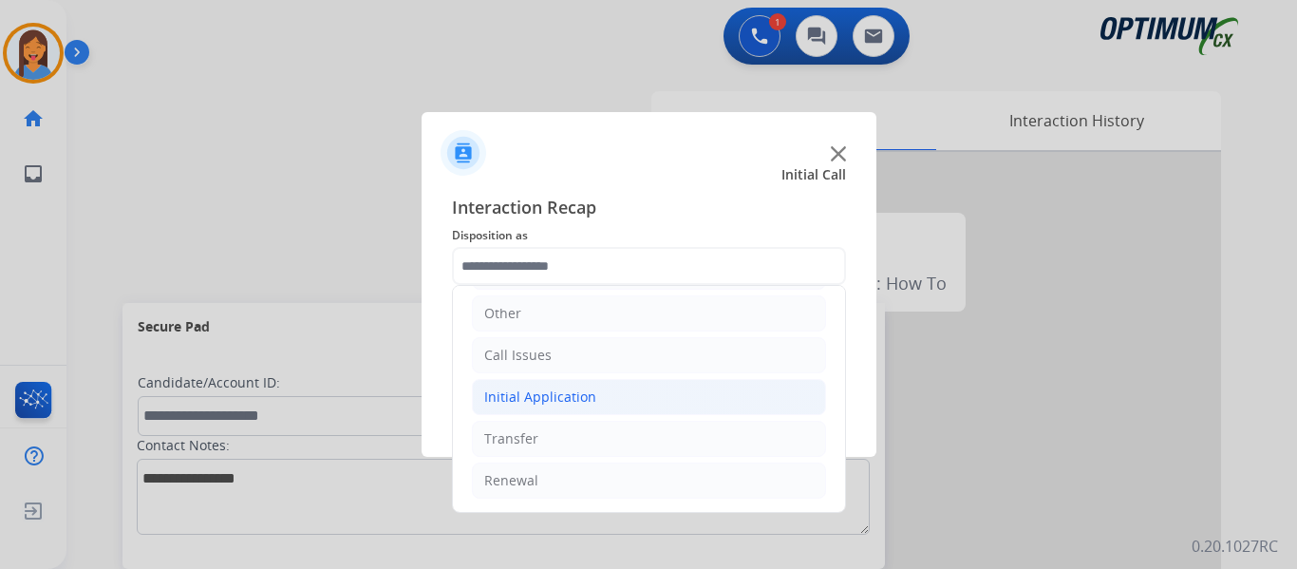
click at [556, 397] on div "Initial Application" at bounding box center [540, 396] width 112 height 19
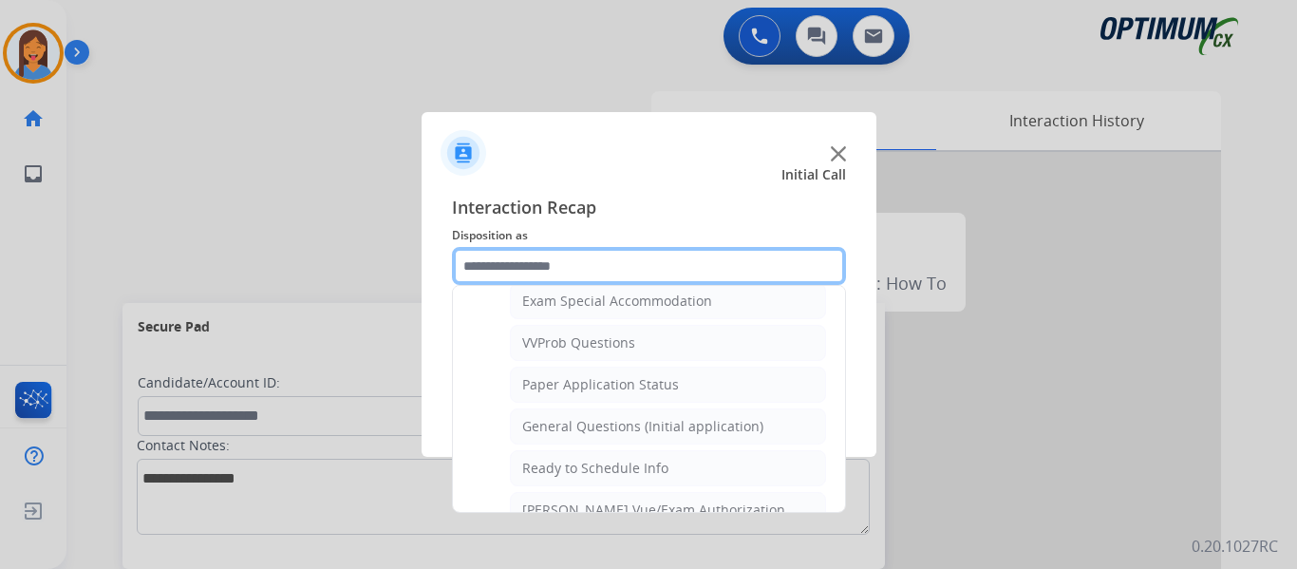
scroll to position [1079, 0]
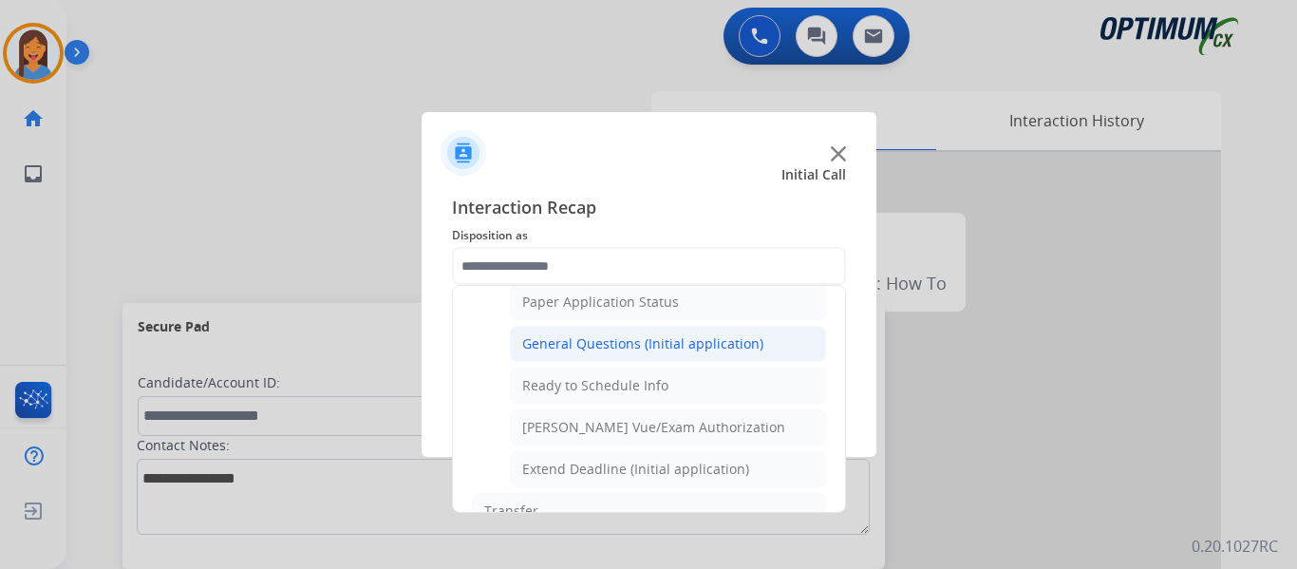
click at [594, 356] on li "General Questions (Initial application)" at bounding box center [668, 344] width 316 height 36
type input "**********"
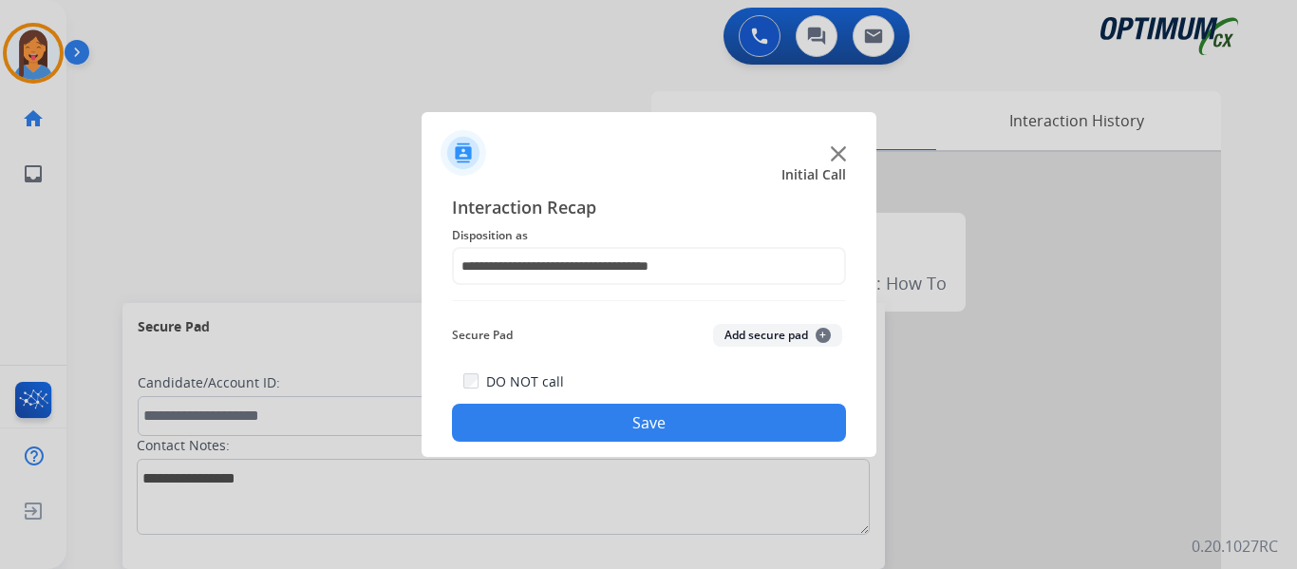
click at [616, 415] on button "Save" at bounding box center [649, 423] width 394 height 38
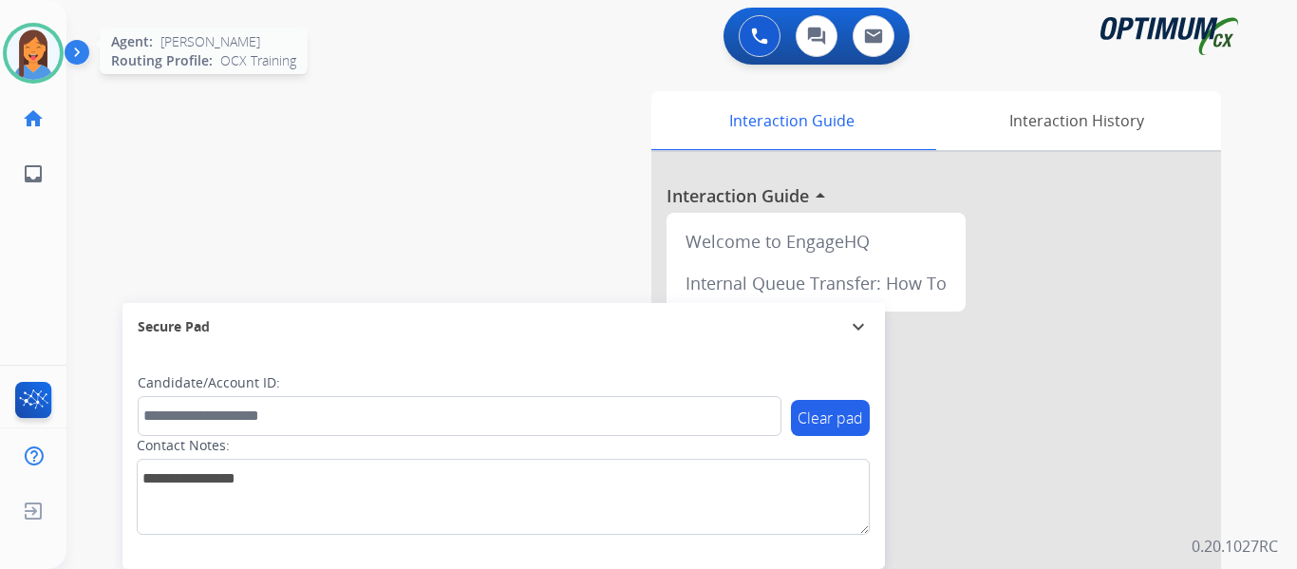
drag, startPoint x: 27, startPoint y: 54, endPoint x: 40, endPoint y: 57, distance: 13.6
click at [27, 54] on img at bounding box center [33, 53] width 53 height 53
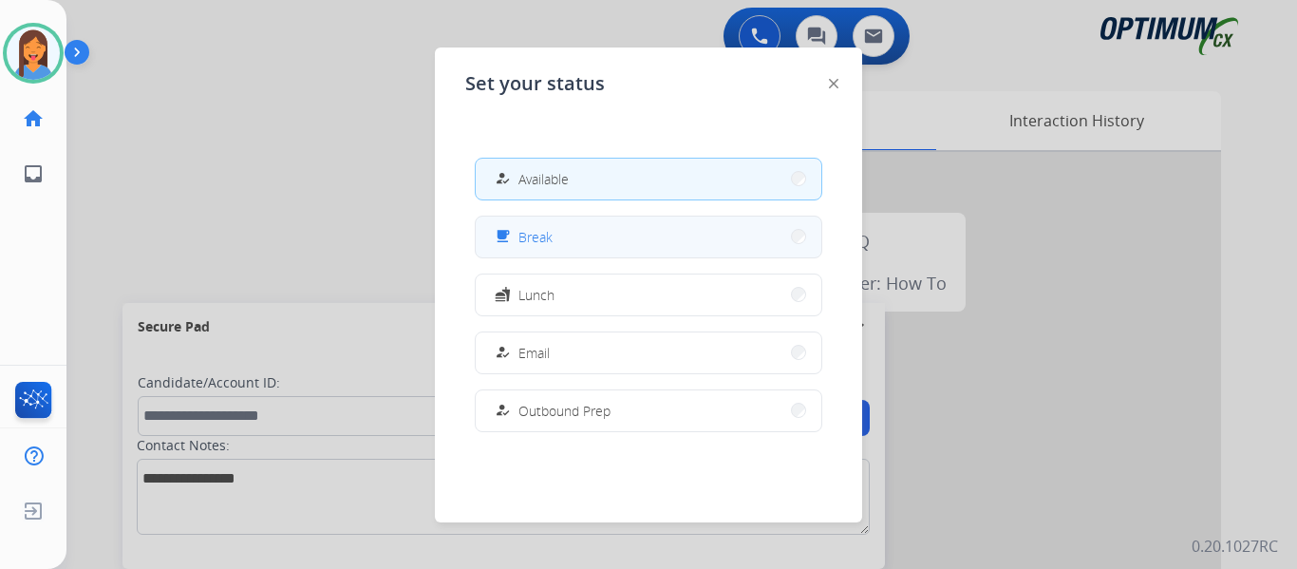
click at [581, 254] on button "free_breakfast Break" at bounding box center [649, 237] width 346 height 41
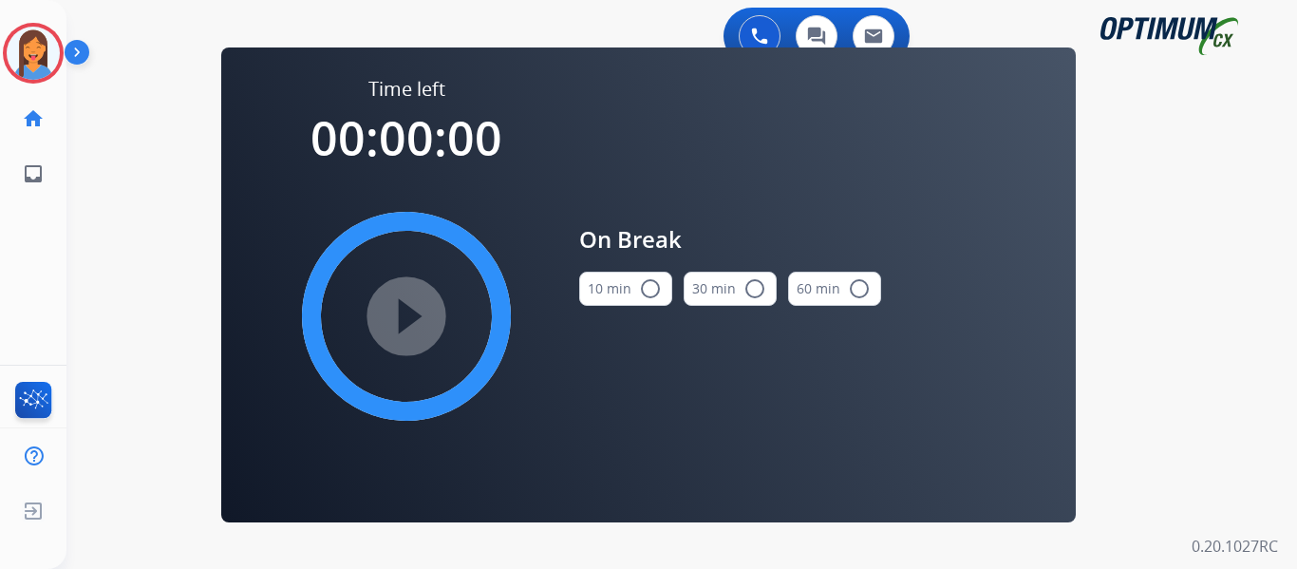
click at [619, 276] on button "10 min radio_button_unchecked" at bounding box center [625, 289] width 93 height 34
click at [409, 323] on mat-icon "play_circle_filled" at bounding box center [406, 316] width 23 height 23
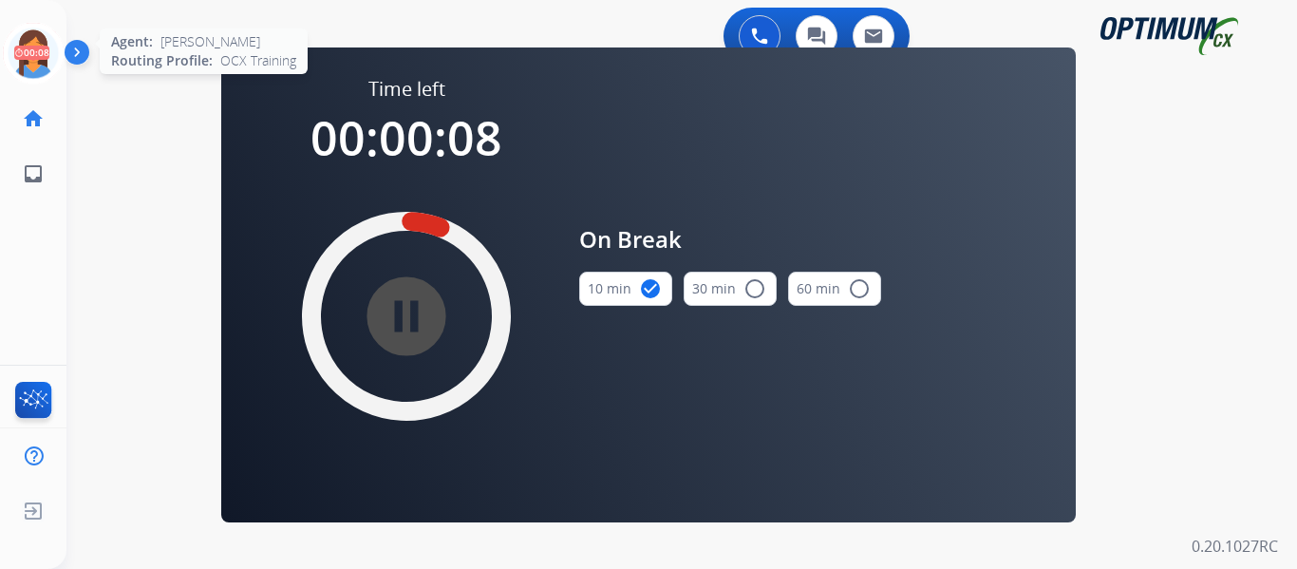
click at [41, 54] on icon at bounding box center [34, 54] width 62 height 62
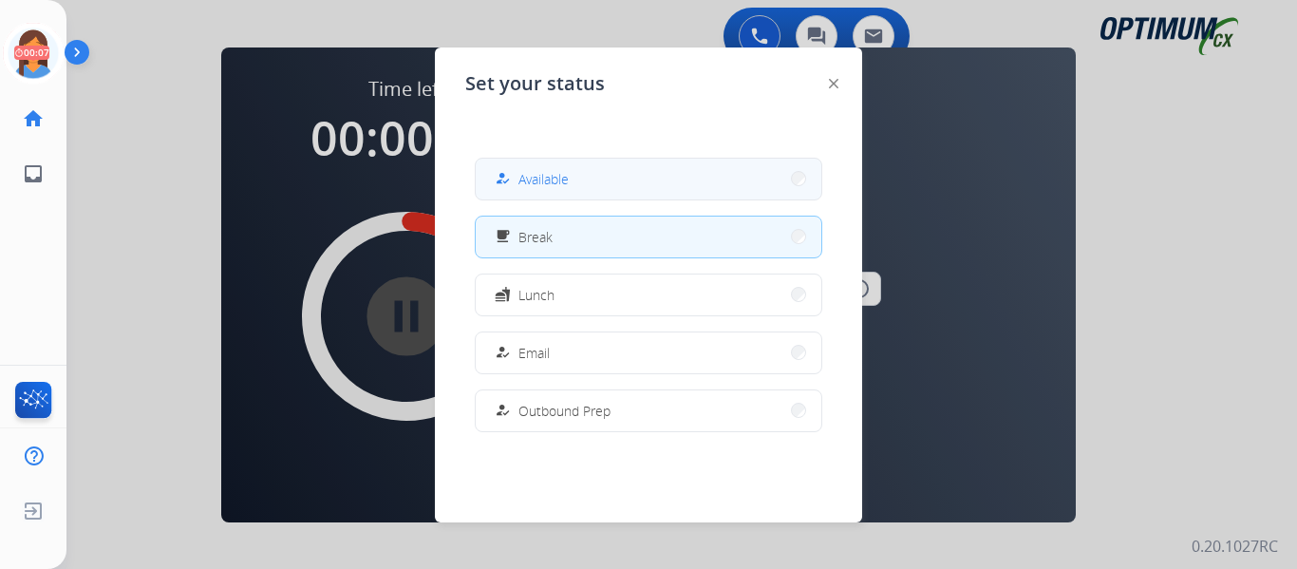
click at [564, 182] on span "Available" at bounding box center [544, 179] width 50 height 20
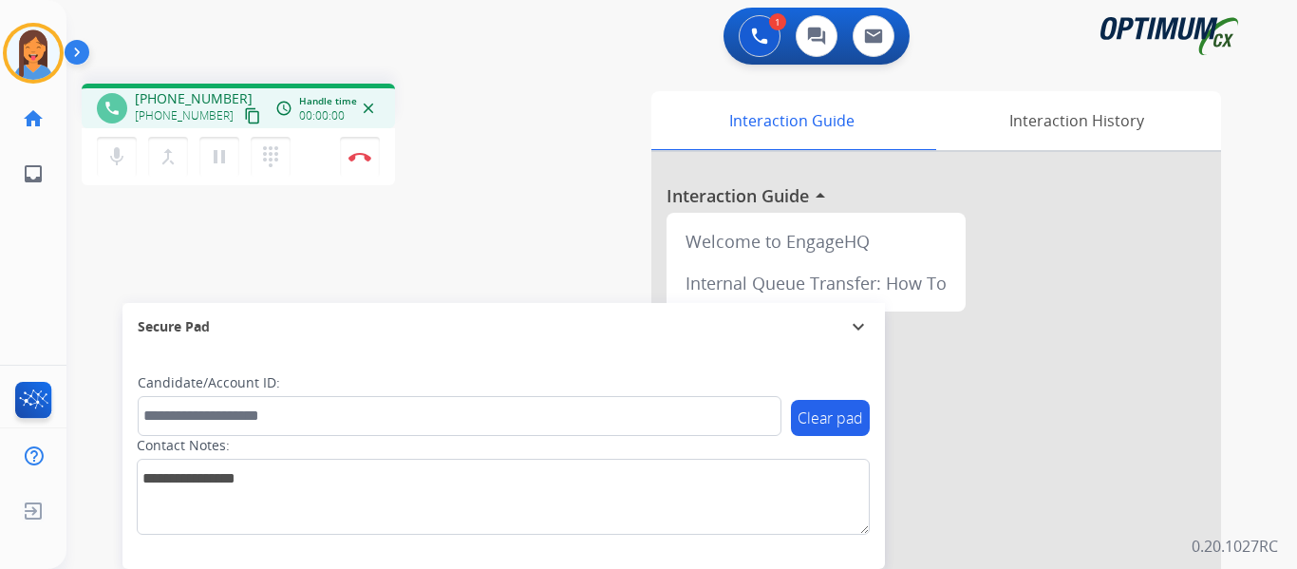
click at [244, 116] on mat-icon "content_copy" at bounding box center [252, 115] width 17 height 17
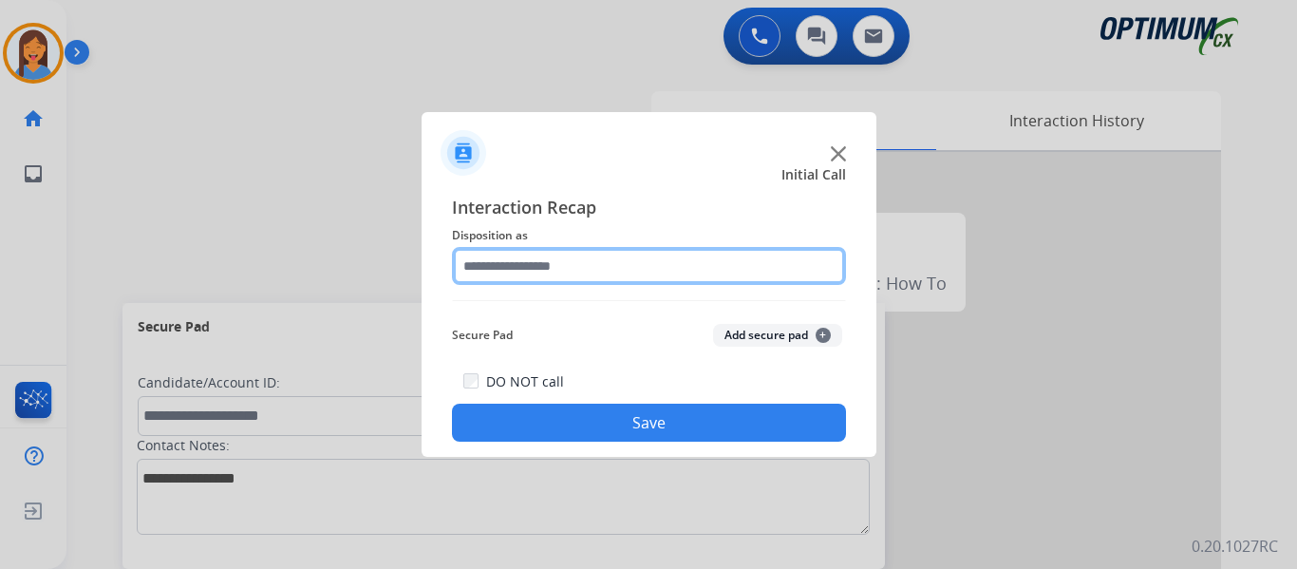
click at [527, 275] on input "text" at bounding box center [649, 266] width 394 height 38
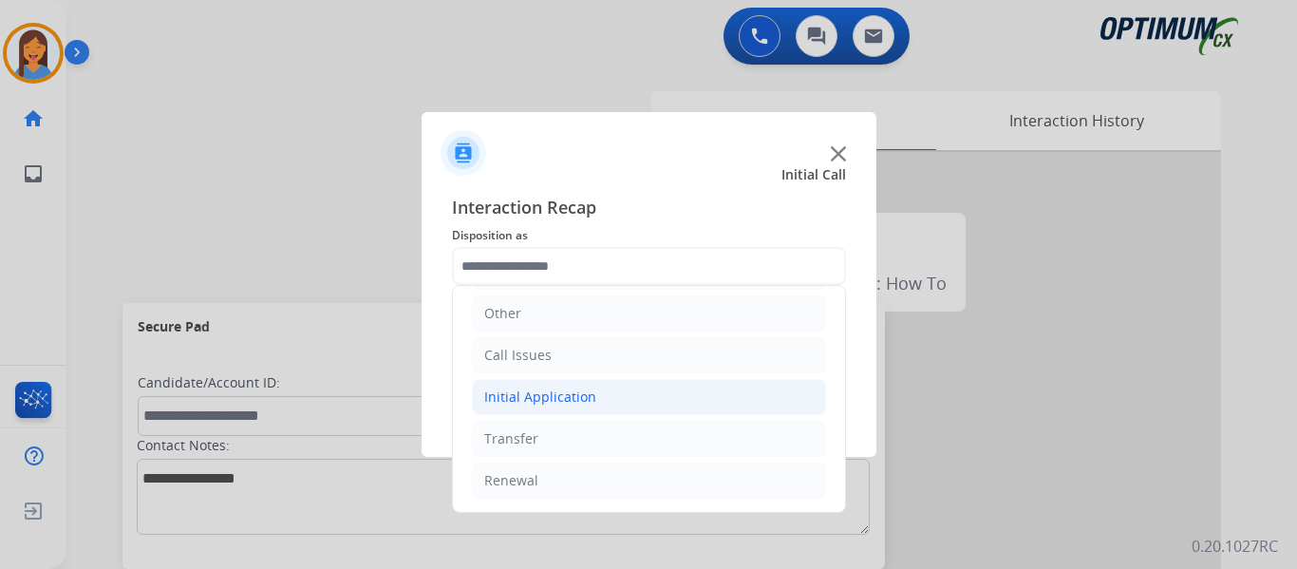
click at [559, 392] on div "Initial Application" at bounding box center [540, 396] width 112 height 19
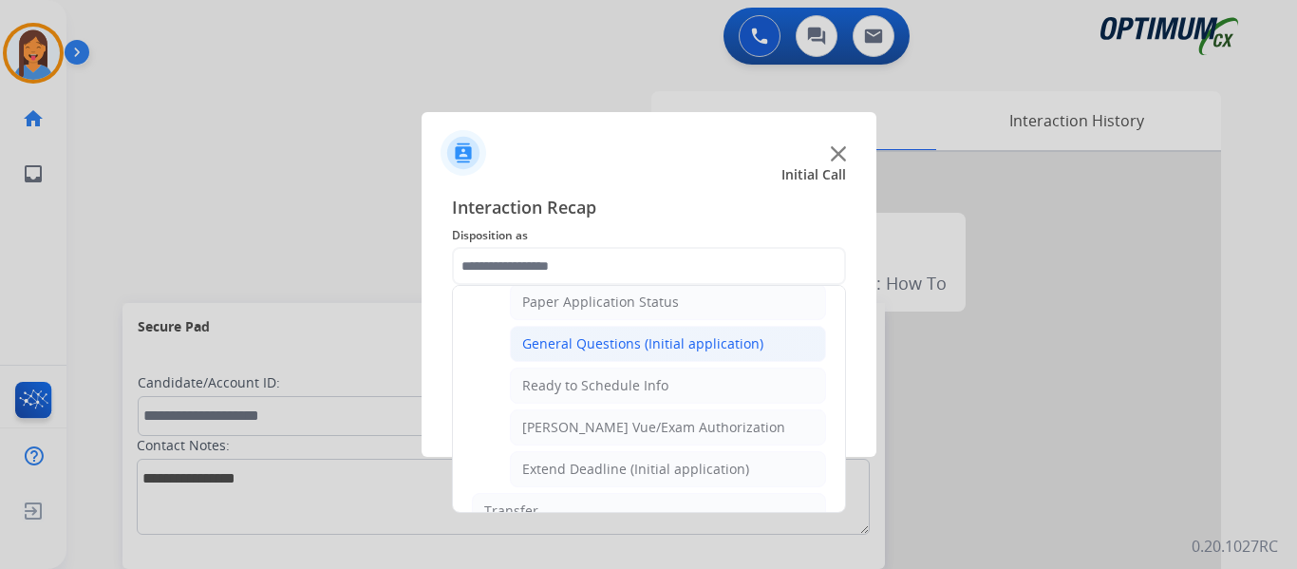
click at [582, 349] on div "General Questions (Initial application)" at bounding box center [642, 343] width 241 height 19
type input "**********"
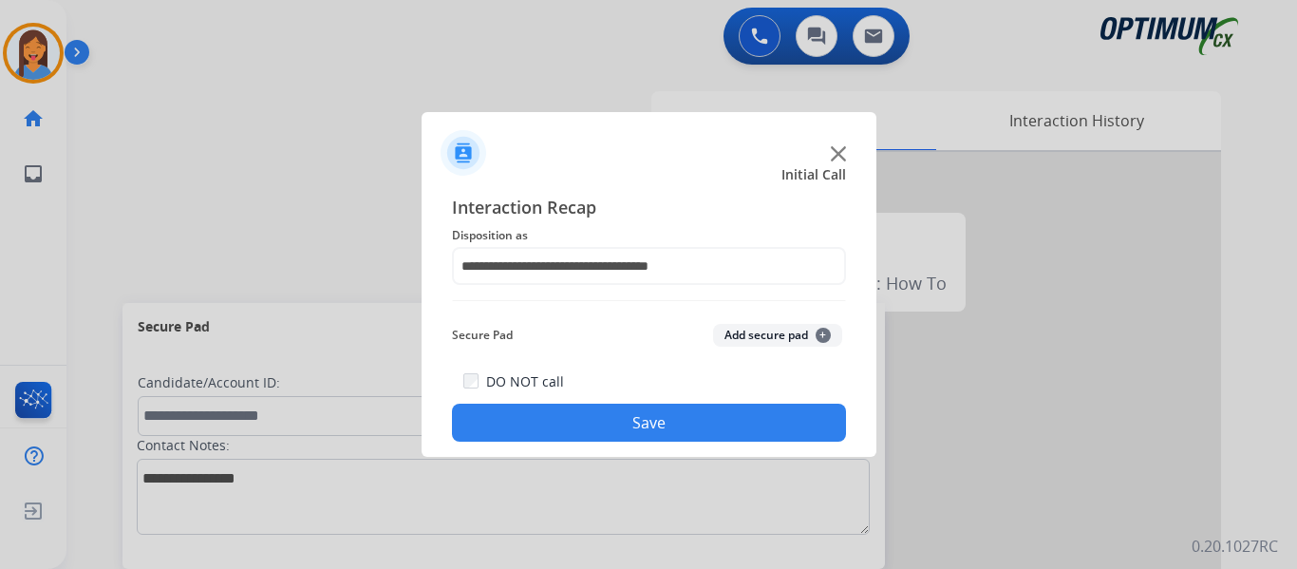
click at [605, 416] on button "Save" at bounding box center [649, 423] width 394 height 38
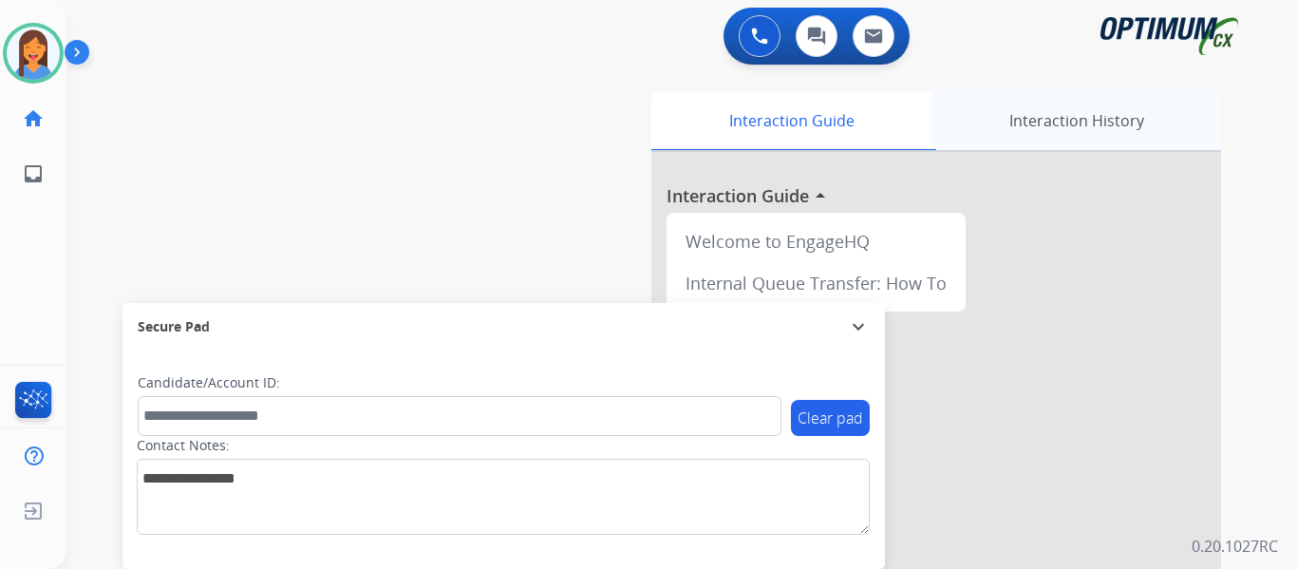
drag, startPoint x: 1080, startPoint y: 111, endPoint x: 1058, endPoint y: 123, distance: 25.1
click at [1080, 111] on div "Interaction History" at bounding box center [1077, 120] width 290 height 59
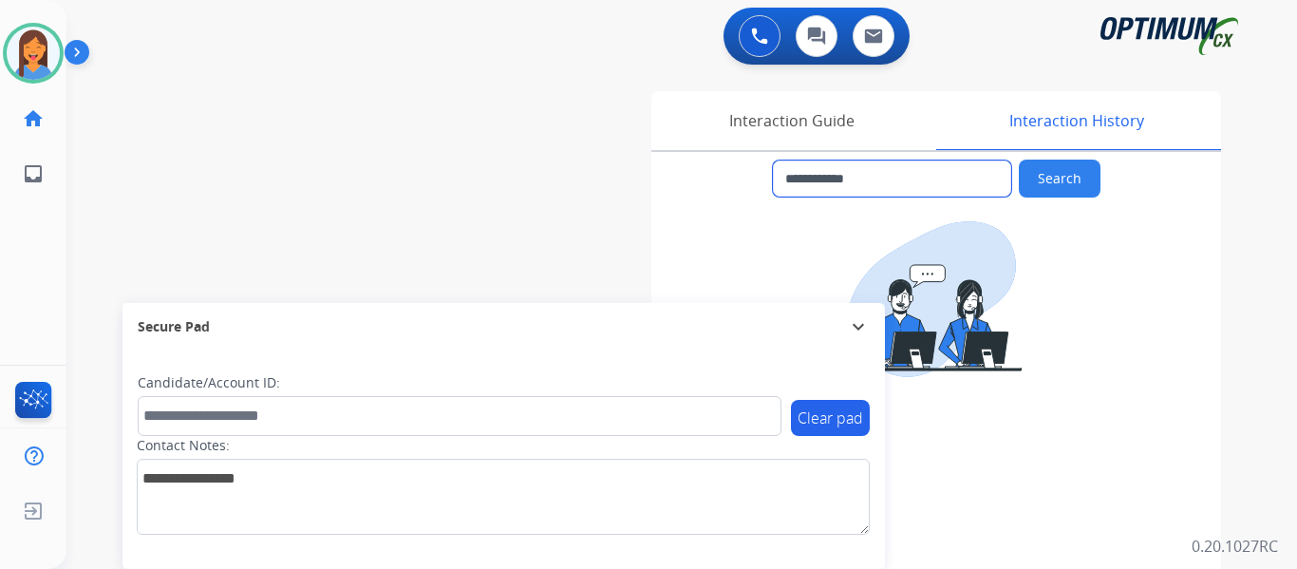
drag, startPoint x: 912, startPoint y: 178, endPoint x: 800, endPoint y: 178, distance: 112.1
click at [800, 178] on input "**********" at bounding box center [892, 178] width 238 height 36
click at [759, 109] on div "Interaction Guide" at bounding box center [791, 120] width 280 height 59
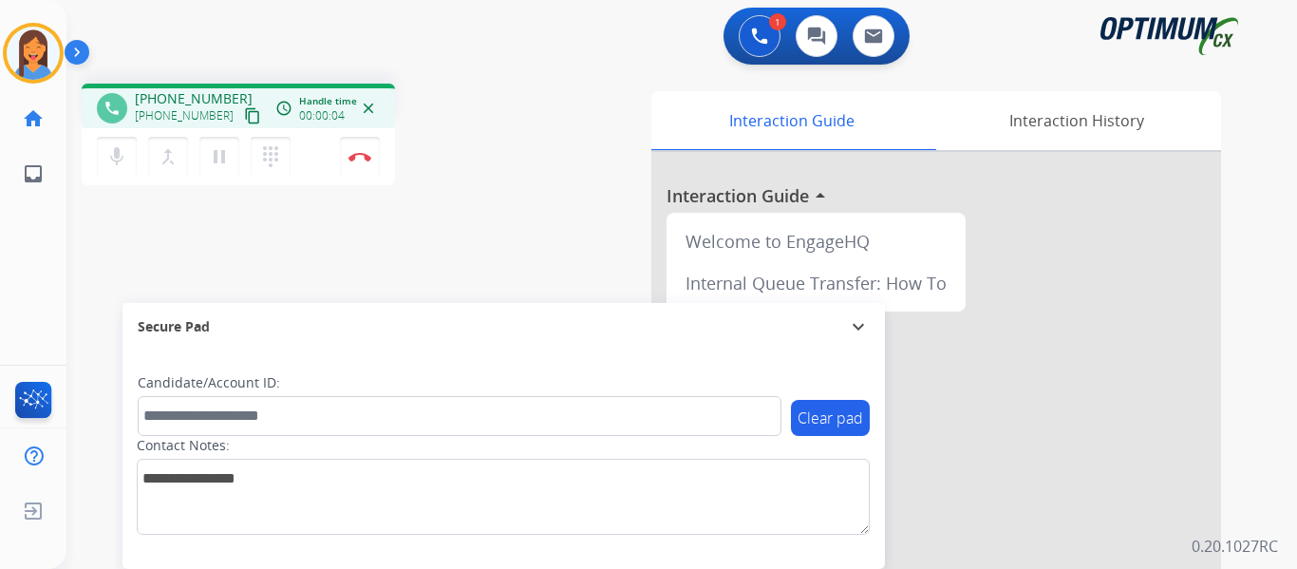
click at [244, 116] on mat-icon "content_copy" at bounding box center [252, 115] width 17 height 17
click at [368, 160] on img at bounding box center [360, 156] width 23 height 9
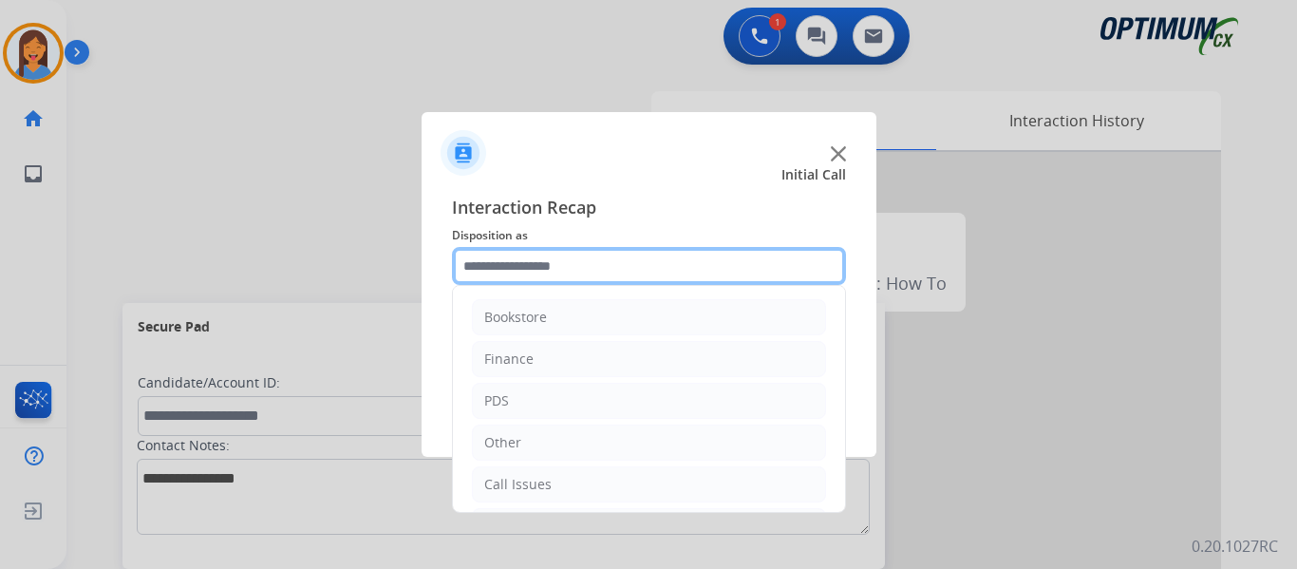
click at [530, 275] on input "text" at bounding box center [649, 266] width 394 height 38
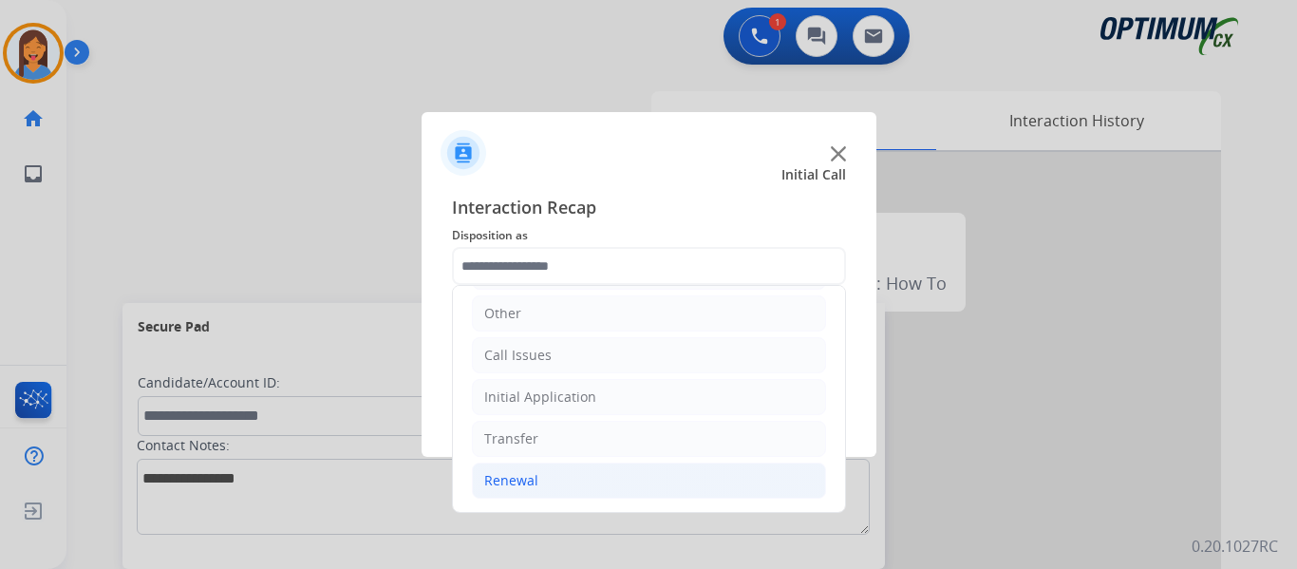
click at [527, 475] on div "Renewal" at bounding box center [511, 480] width 54 height 19
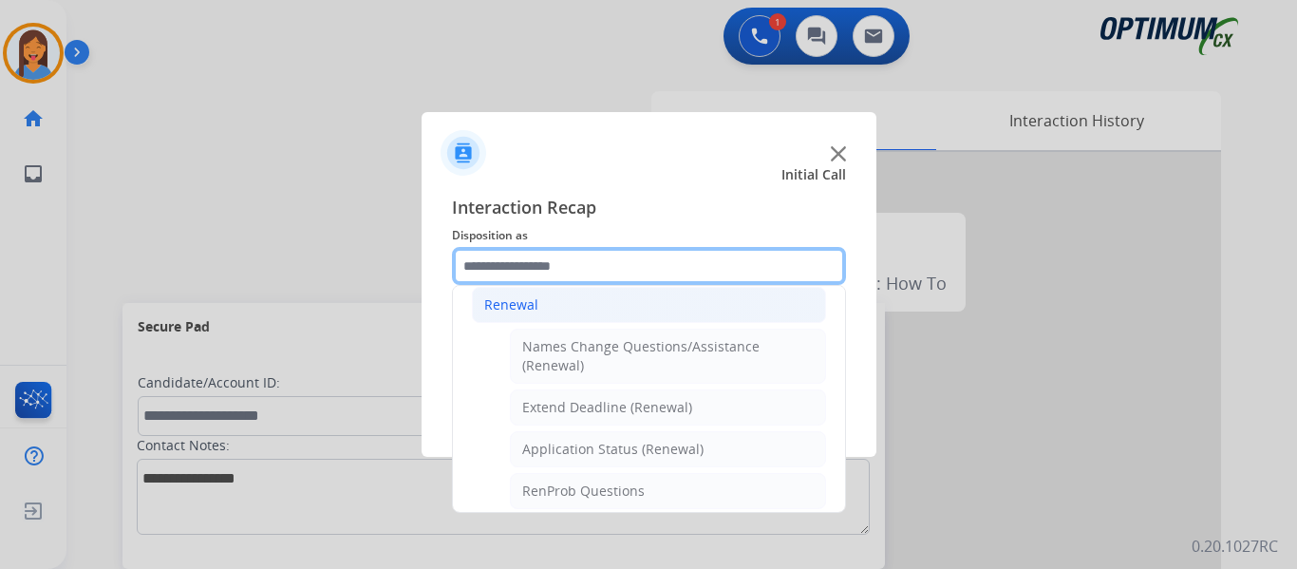
scroll to position [509, 0]
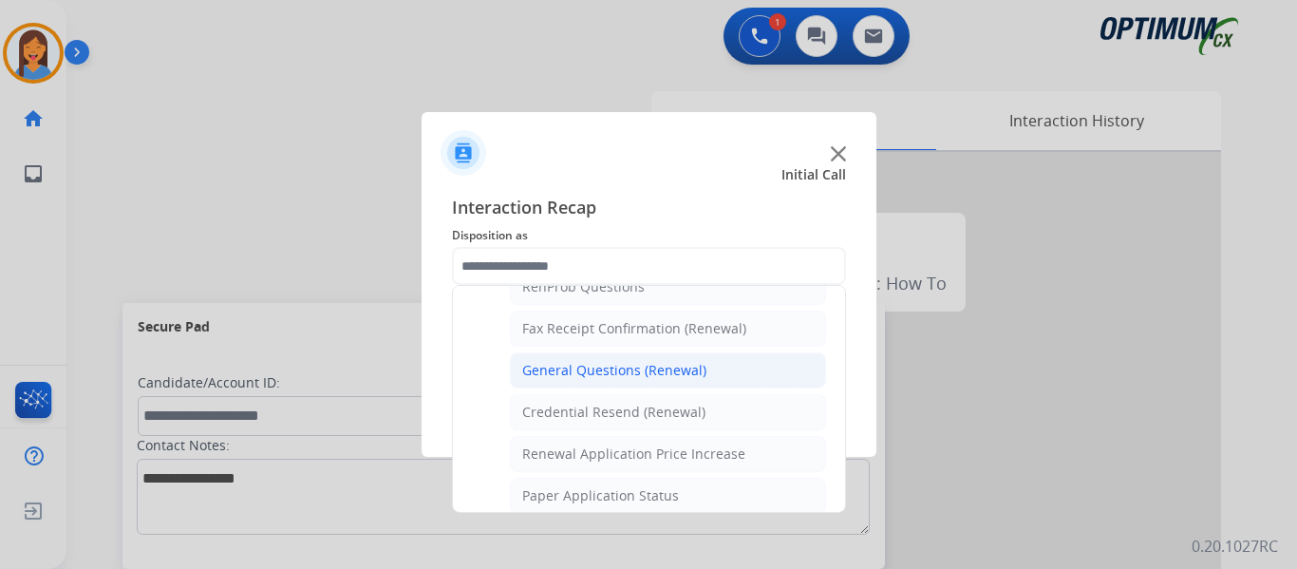
click at [613, 382] on li "General Questions (Renewal)" at bounding box center [668, 370] width 316 height 36
type input "**********"
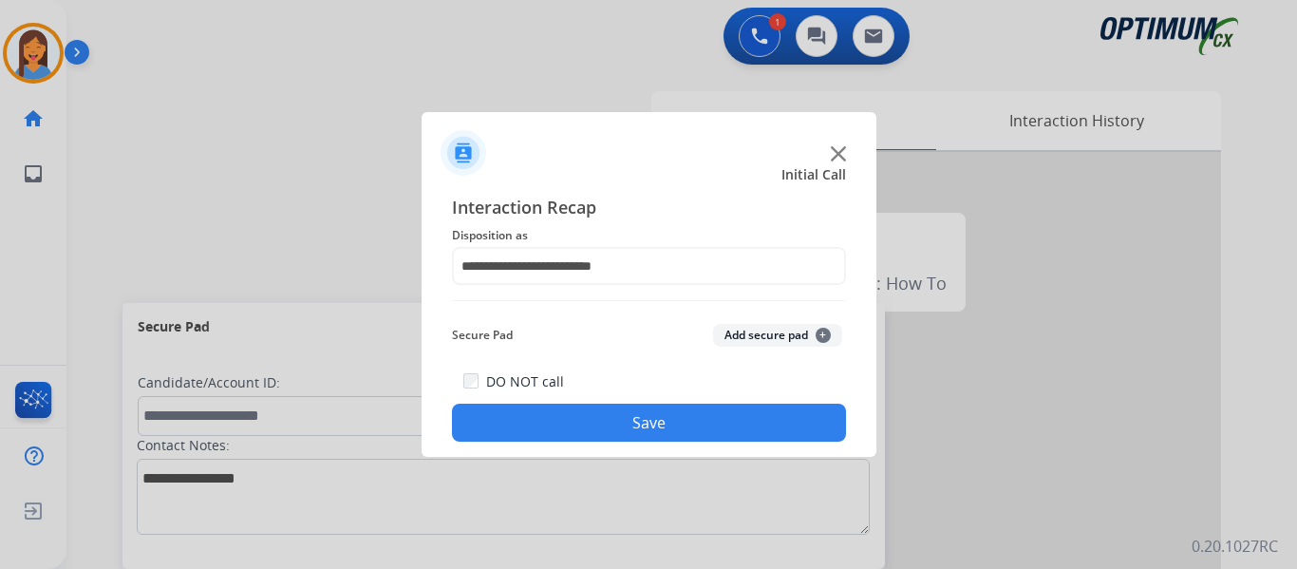
click at [617, 417] on button "Save" at bounding box center [649, 423] width 394 height 38
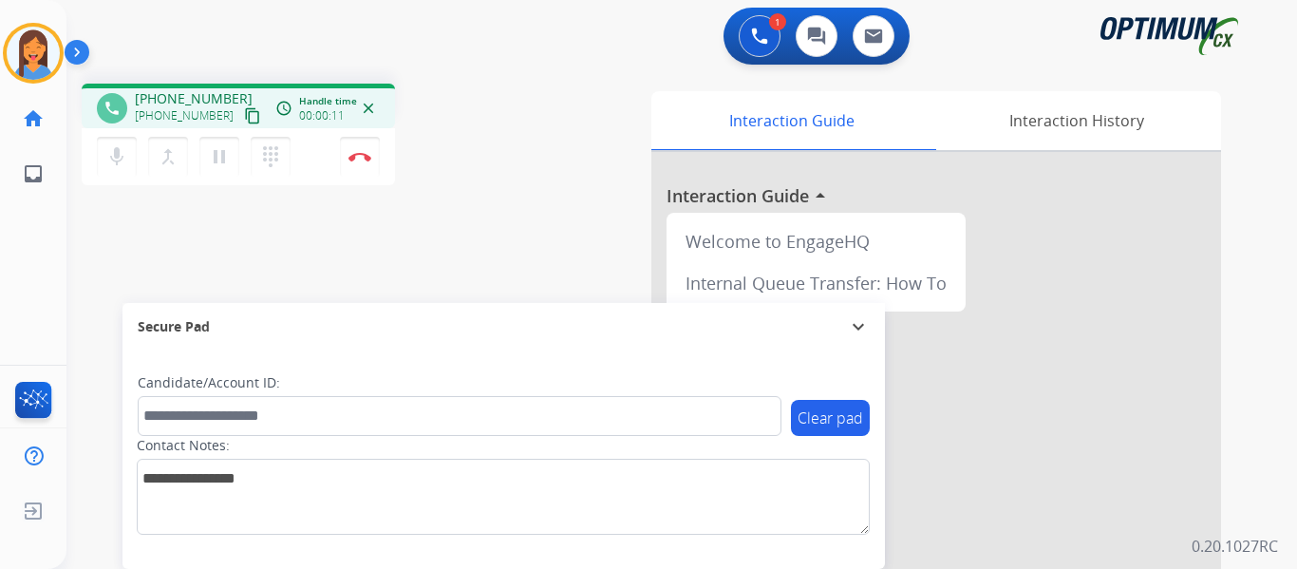
click at [244, 122] on mat-icon "content_copy" at bounding box center [252, 115] width 17 height 17
click at [367, 154] on img at bounding box center [360, 156] width 23 height 9
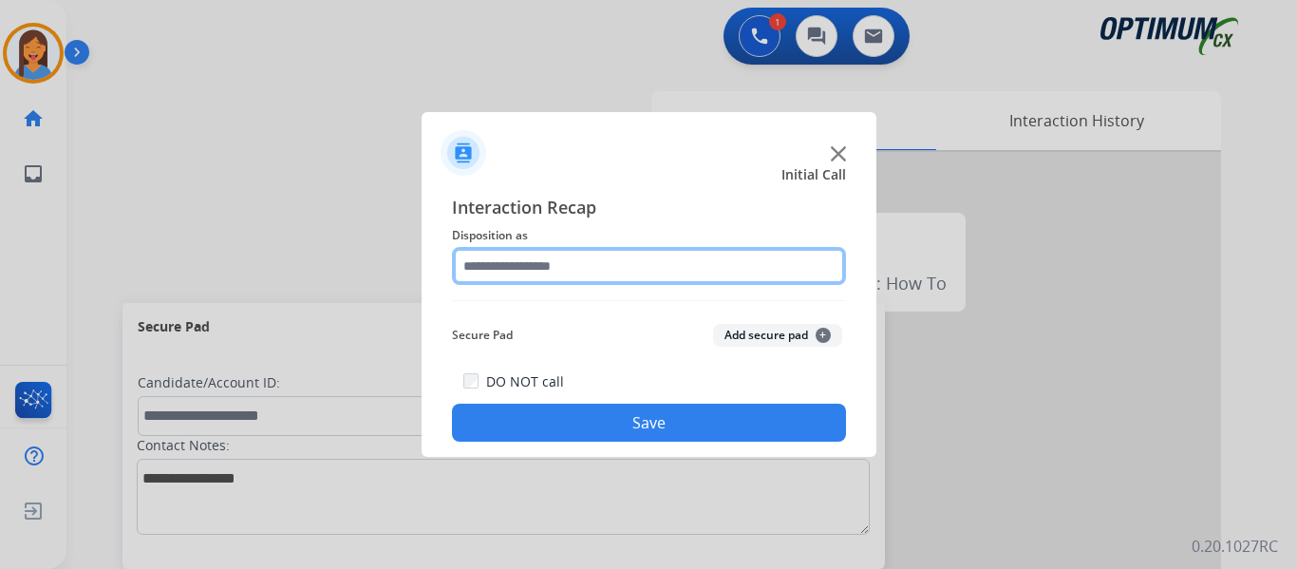
click at [606, 279] on input "text" at bounding box center [649, 266] width 394 height 38
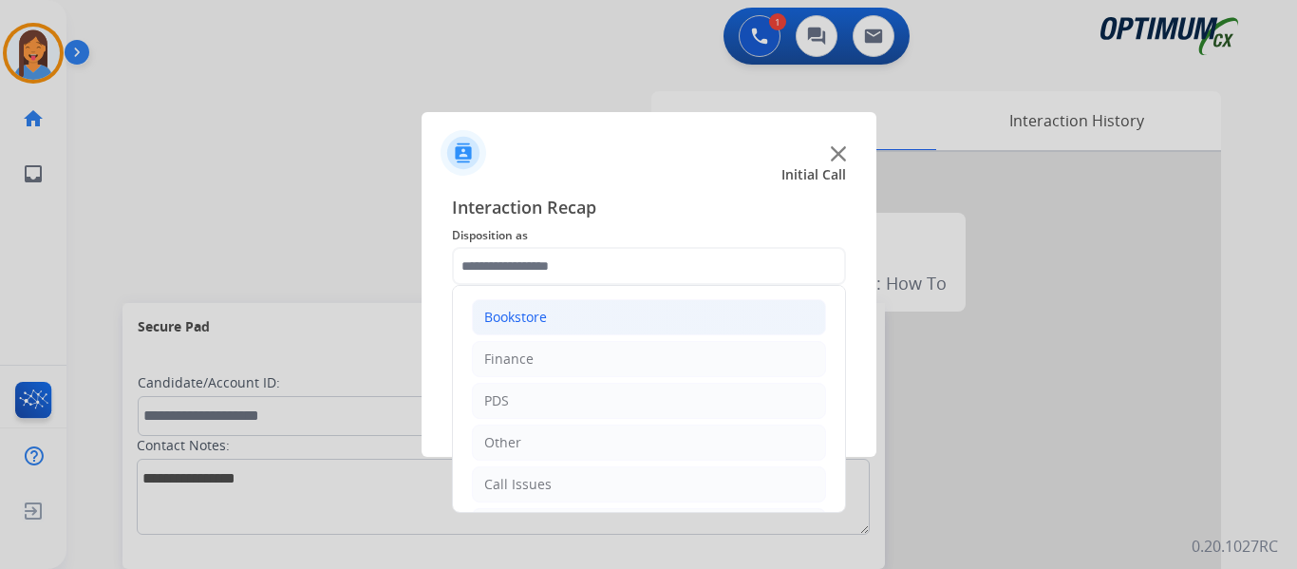
click at [527, 322] on div "Bookstore" at bounding box center [515, 317] width 63 height 19
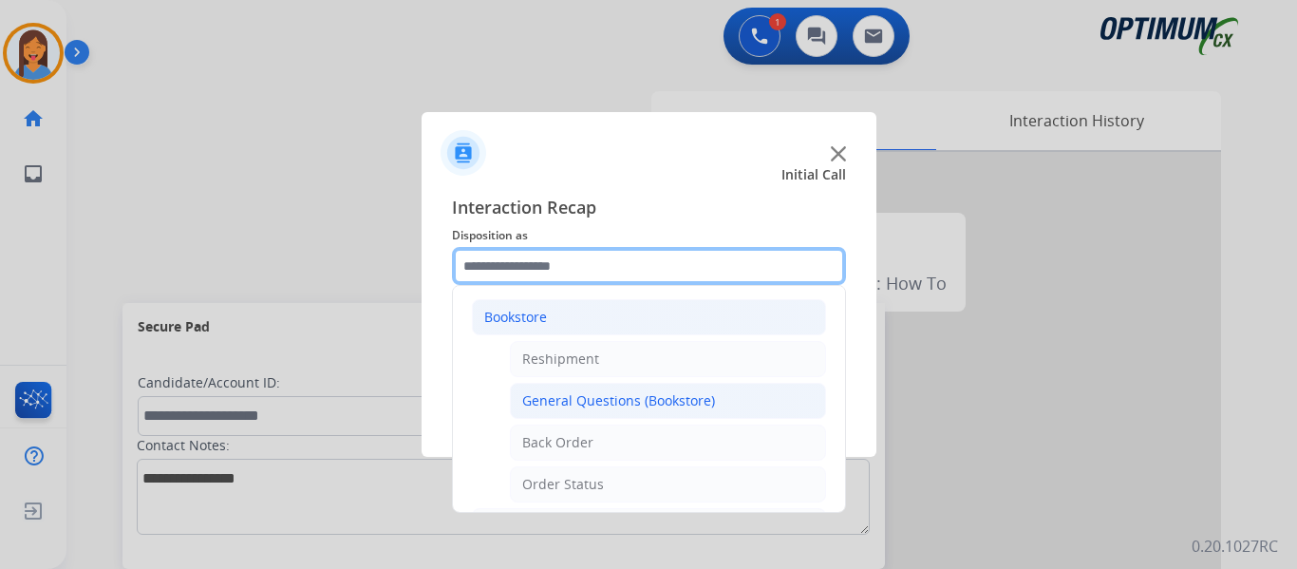
scroll to position [95, 0]
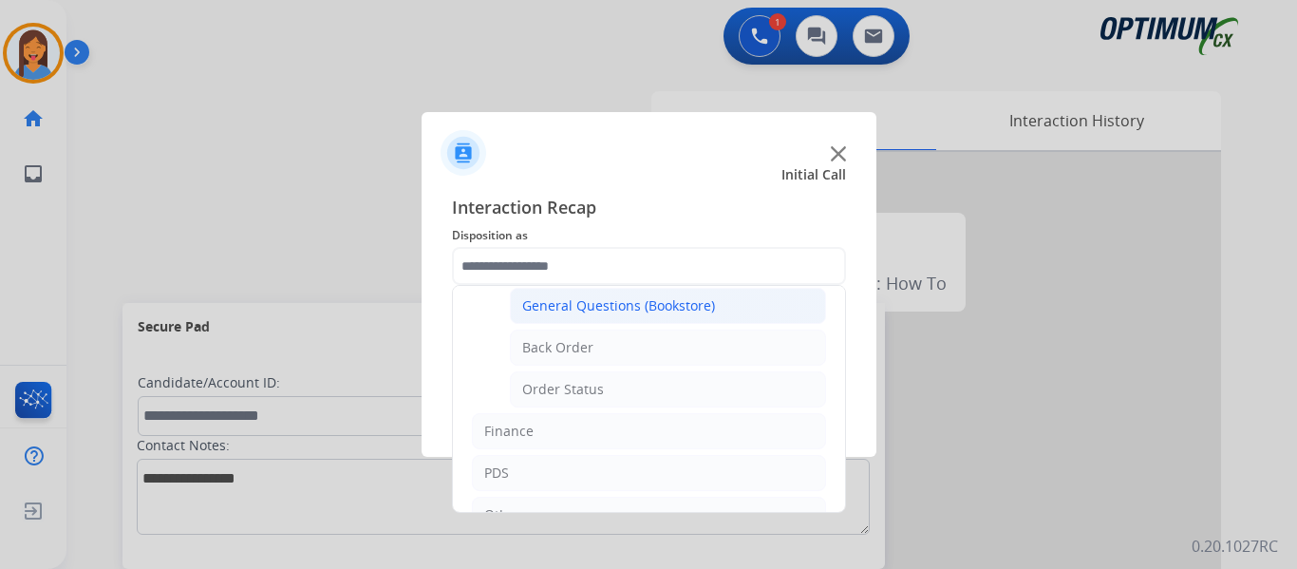
click at [642, 311] on div "General Questions (Bookstore)" at bounding box center [618, 305] width 193 height 19
type input "**********"
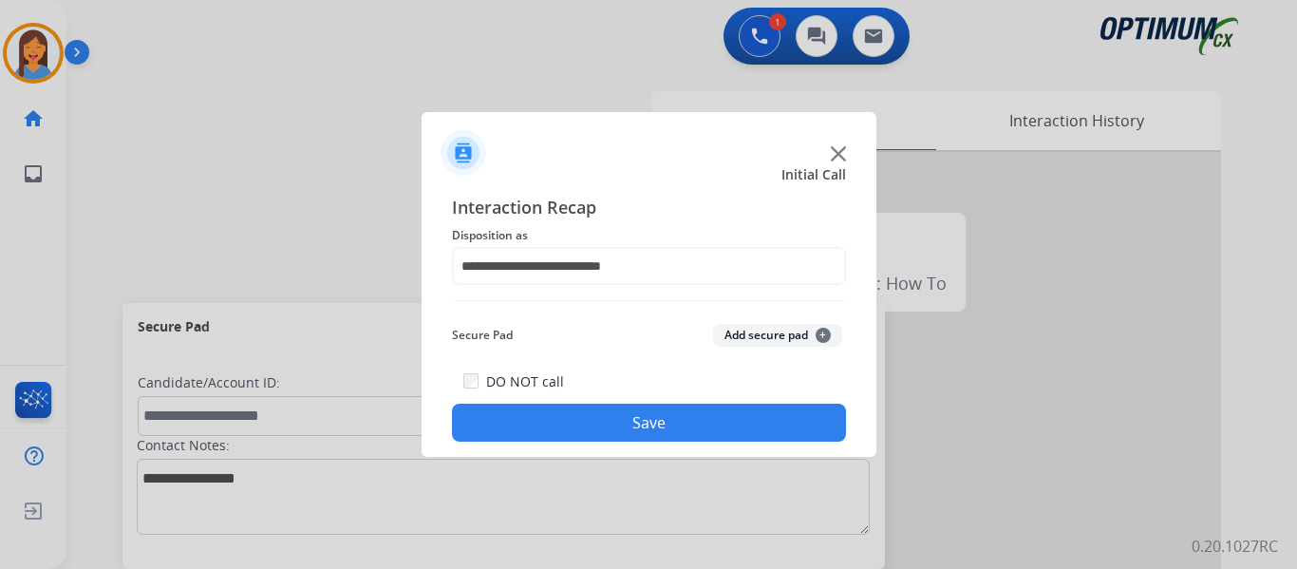
click at [657, 428] on button "Save" at bounding box center [649, 423] width 394 height 38
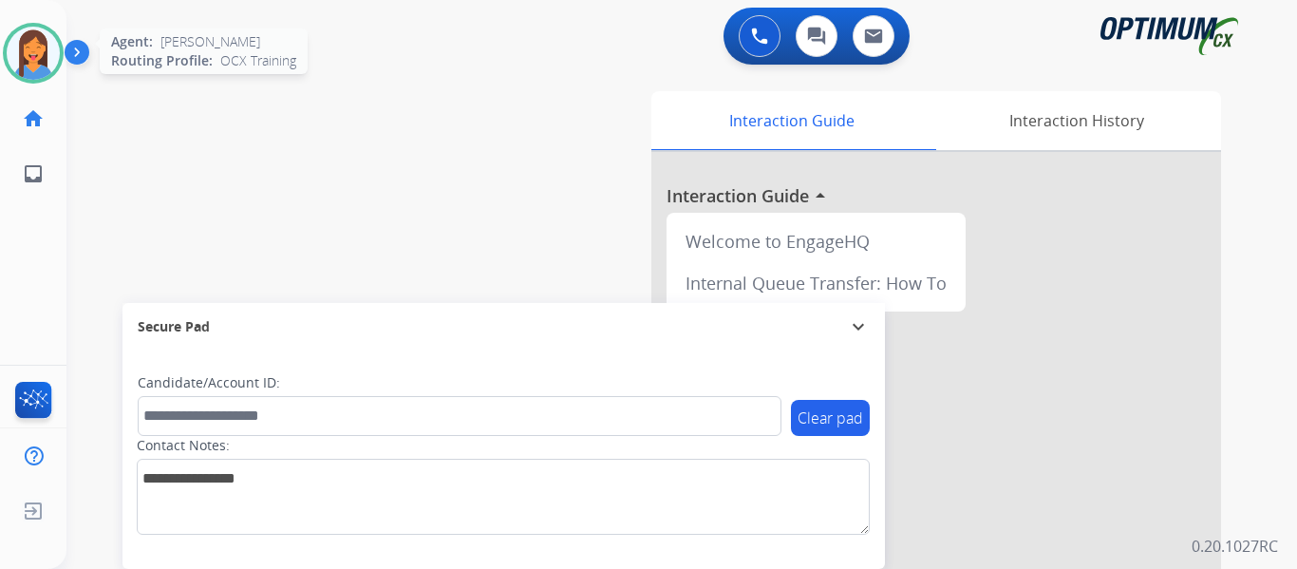
click at [42, 47] on img at bounding box center [33, 53] width 53 height 53
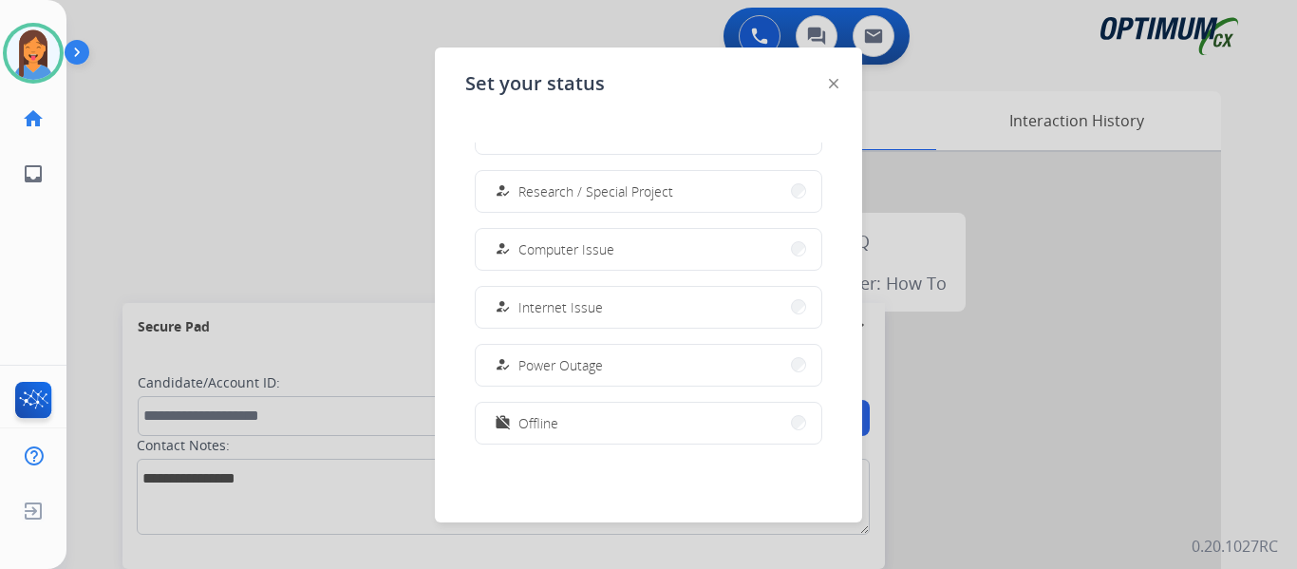
scroll to position [474, 0]
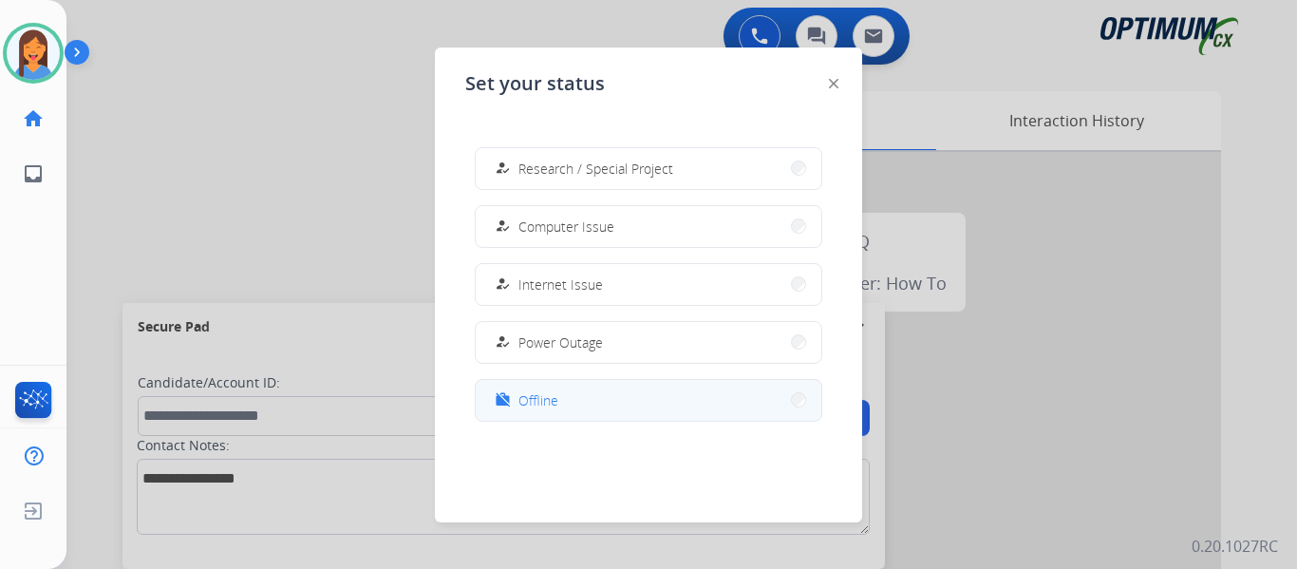
click at [534, 401] on span "Offline" at bounding box center [539, 400] width 40 height 20
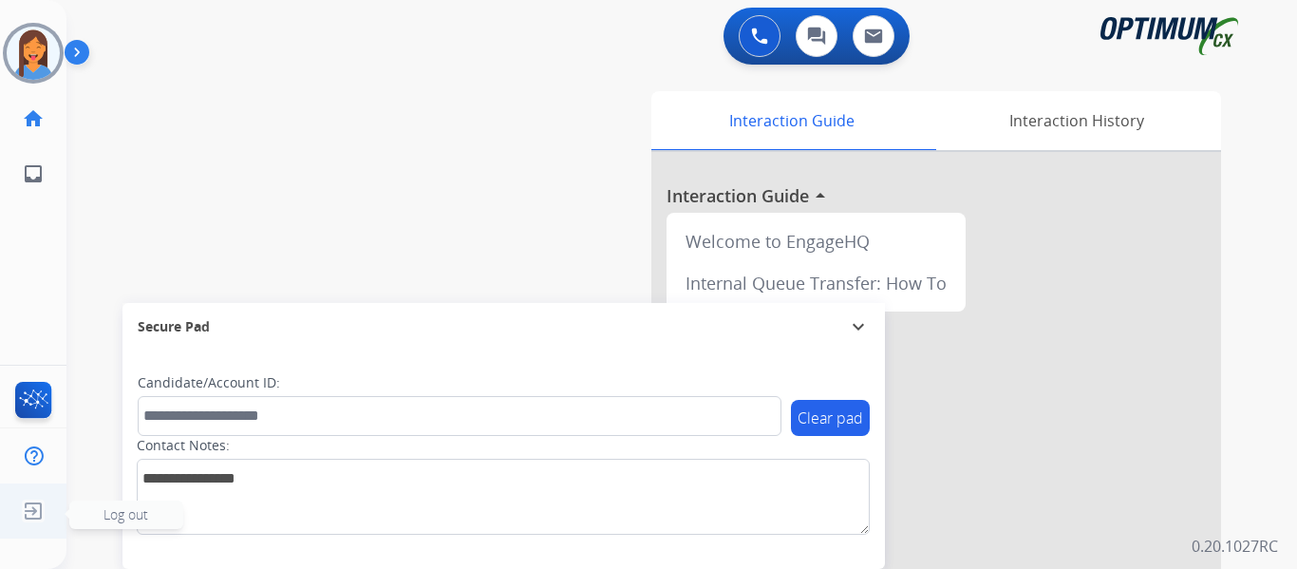
click at [34, 514] on img at bounding box center [33, 511] width 34 height 36
